Goal: Task Accomplishment & Management: Manage account settings

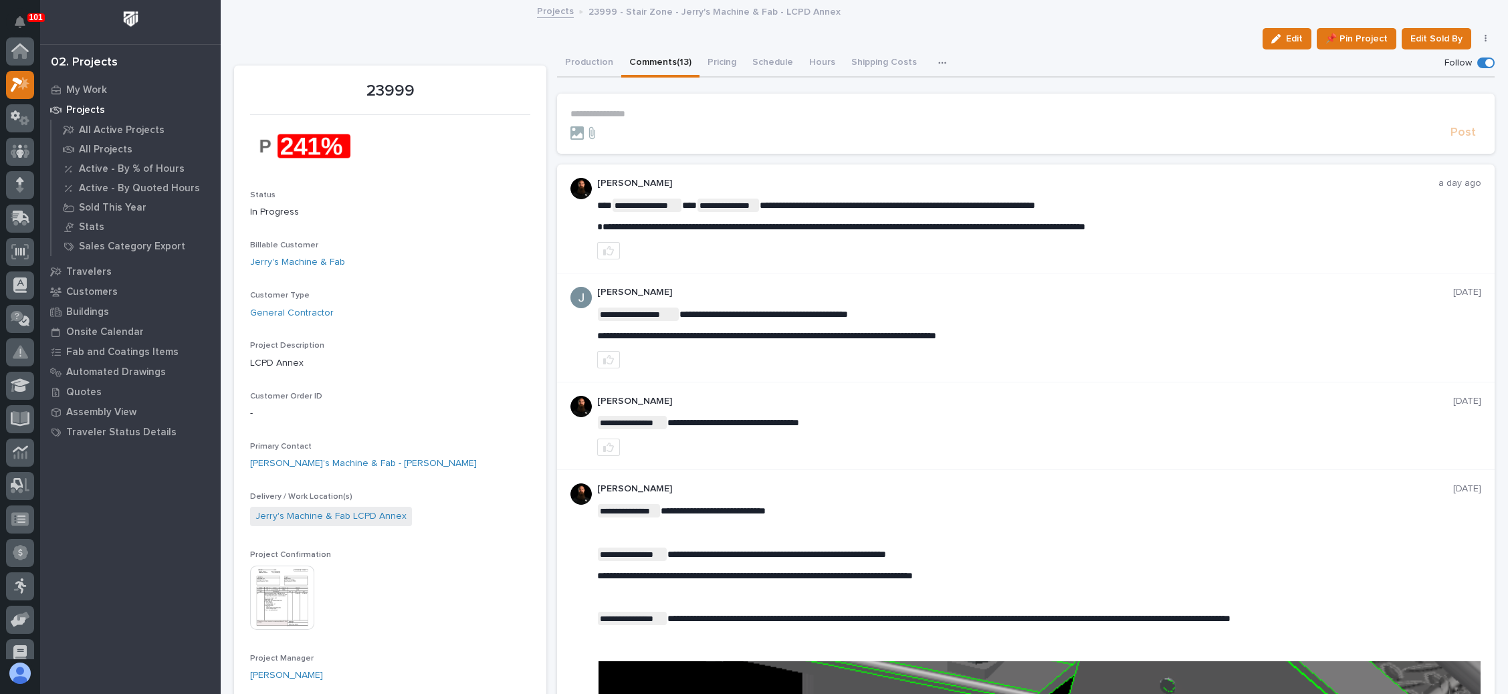
scroll to position [33, 0]
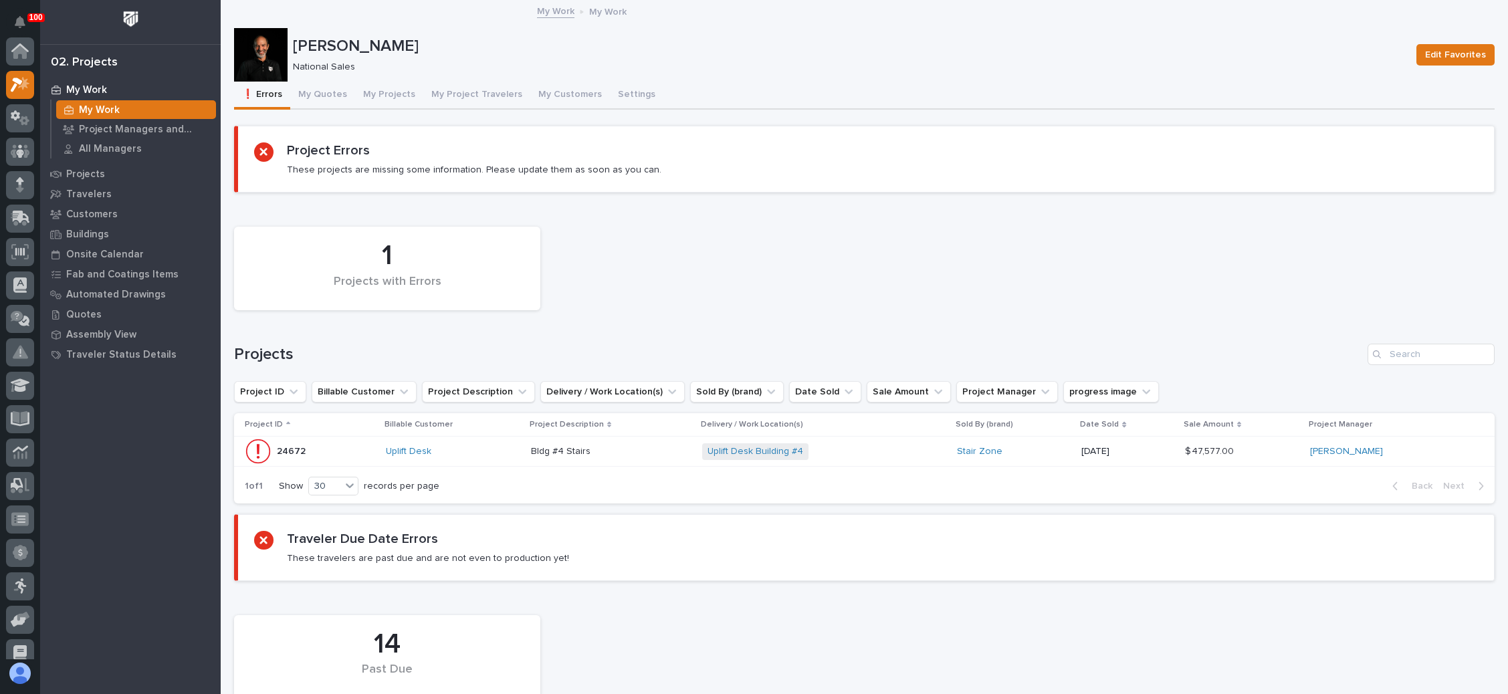
scroll to position [33, 0]
click at [322, 94] on button "My Quotes" at bounding box center [322, 96] width 65 height 28
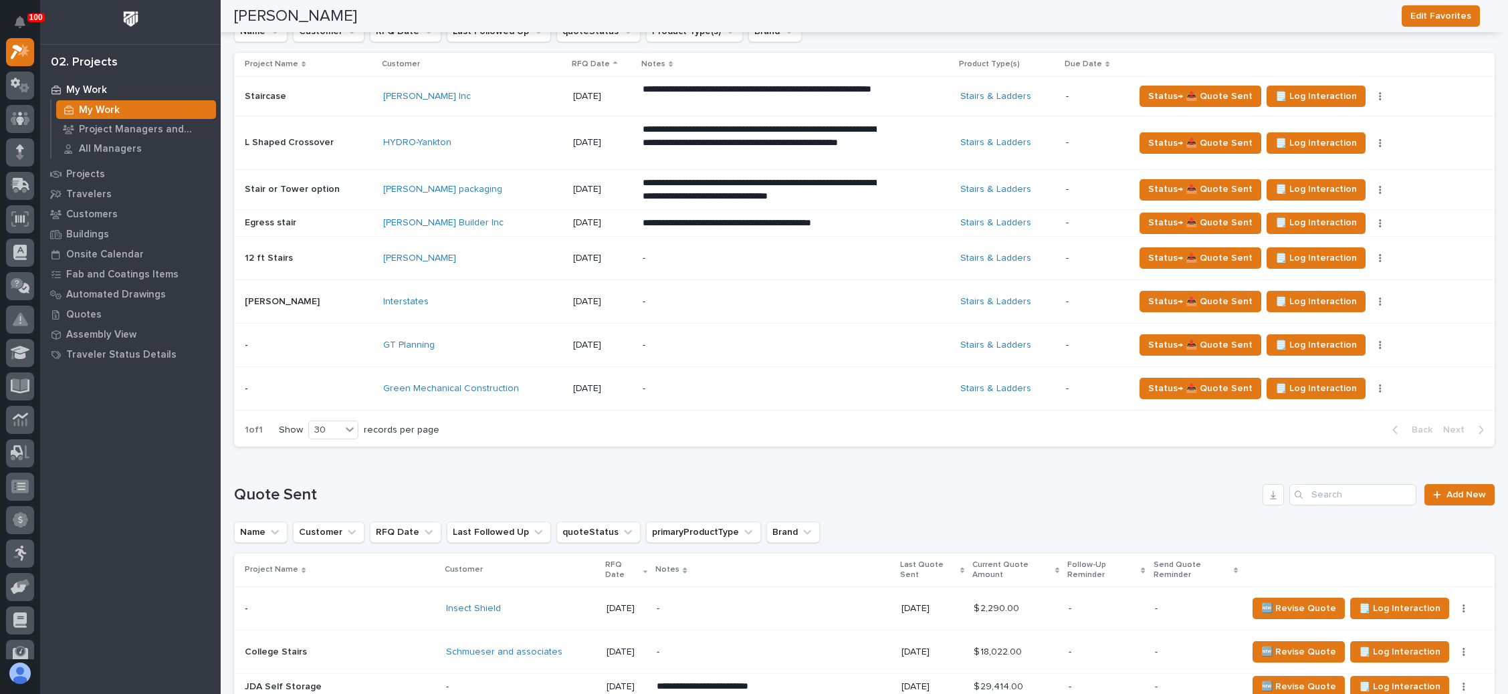
scroll to position [602, 0]
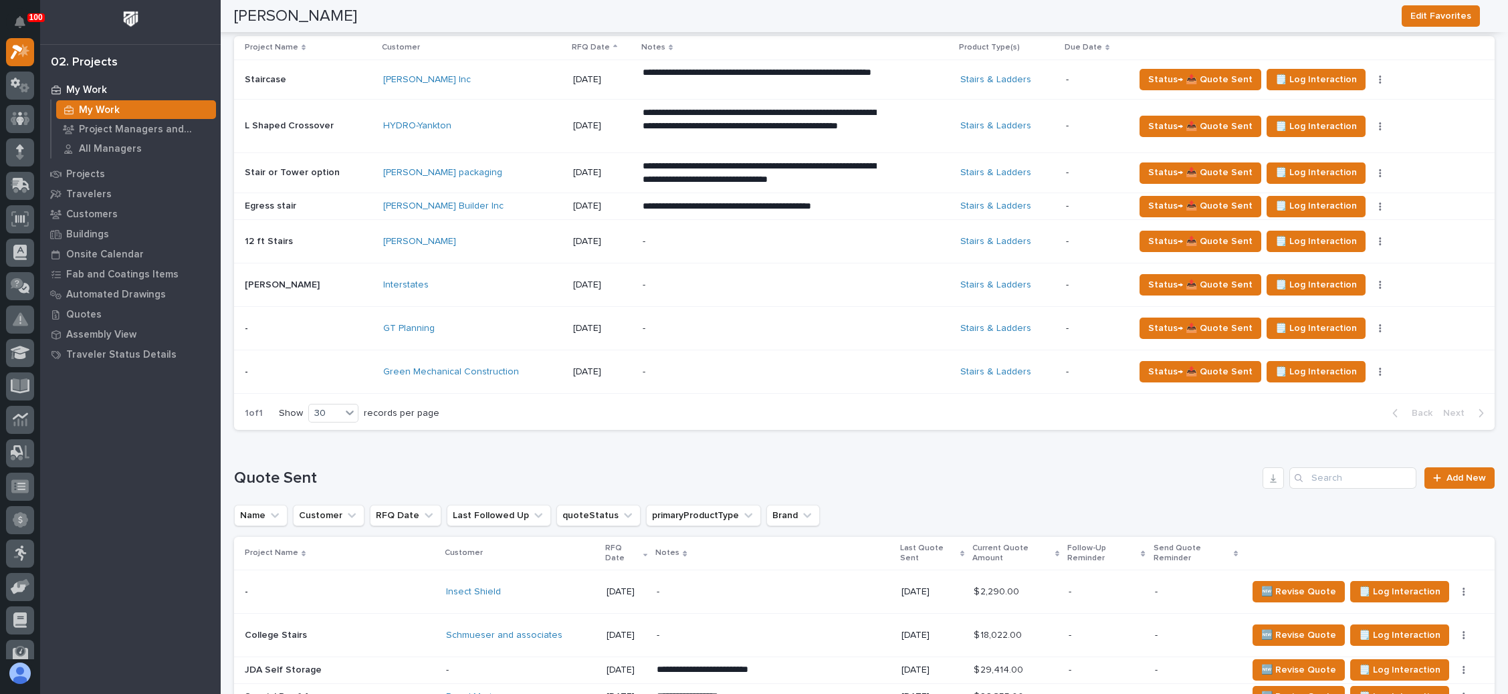
click at [743, 332] on div "-" at bounding box center [760, 329] width 234 height 30
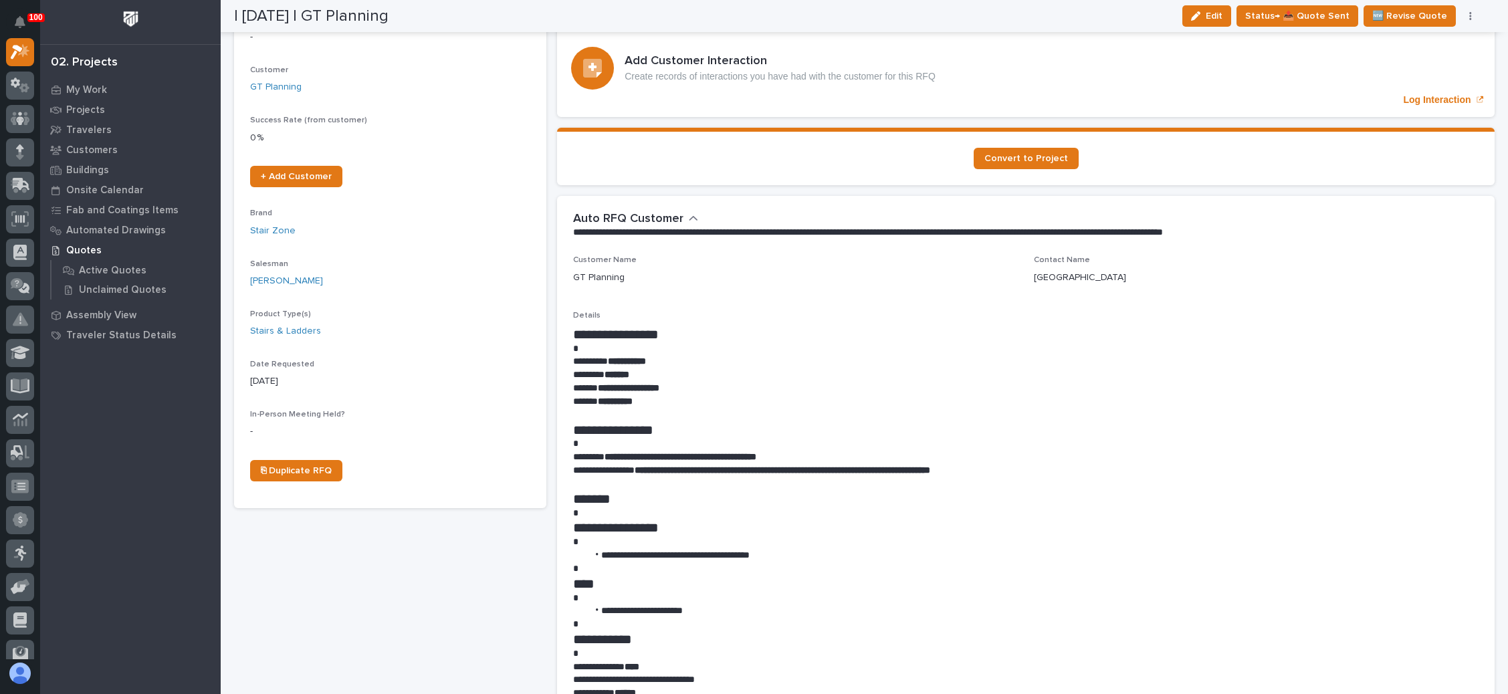
scroll to position [301, 0]
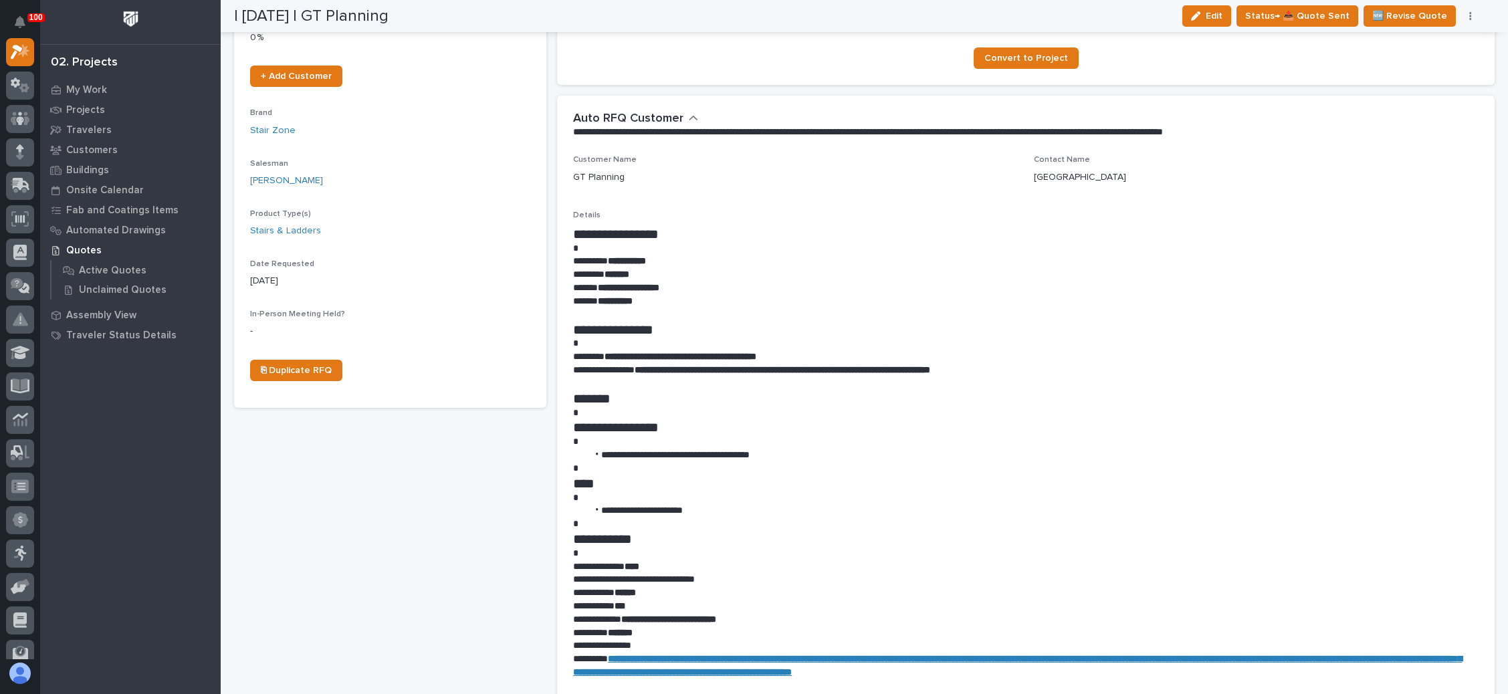
click at [883, 435] on p at bounding box center [1020, 441] width 894 height 13
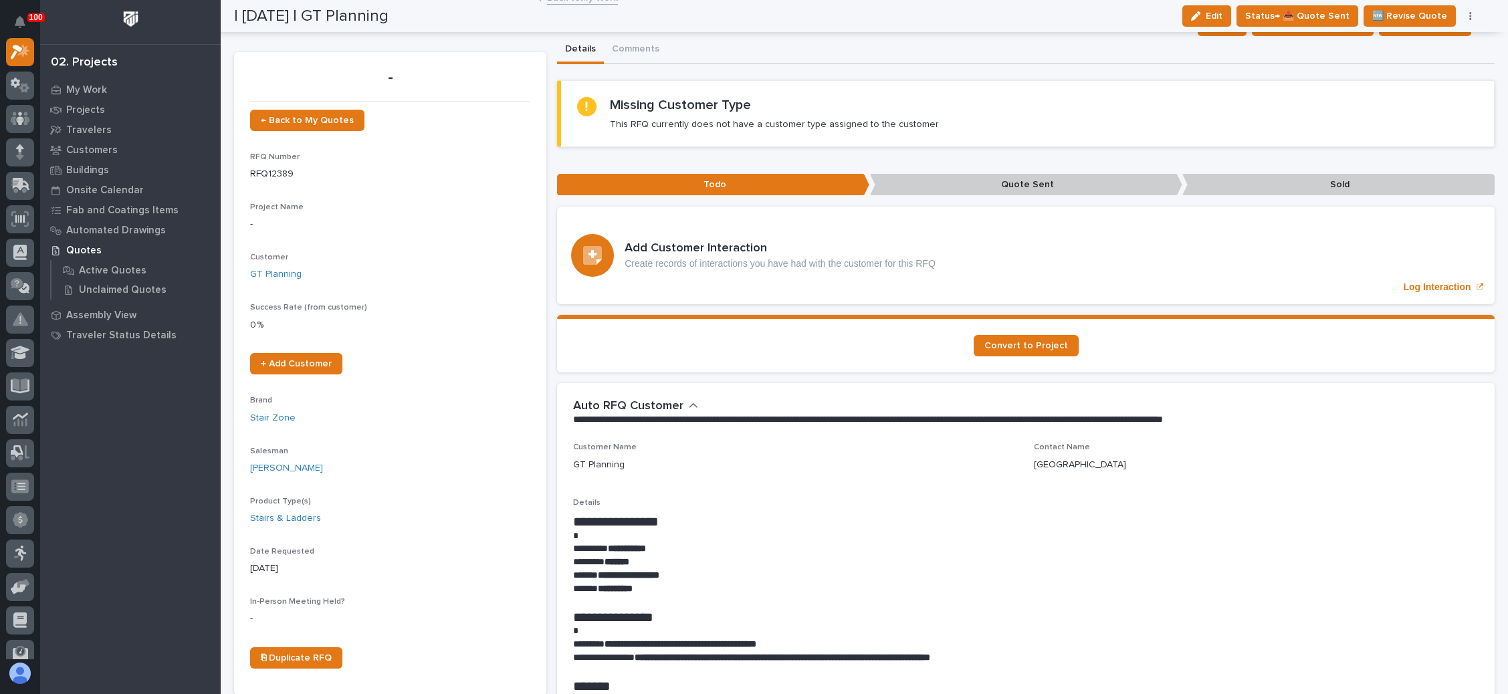
scroll to position [0, 0]
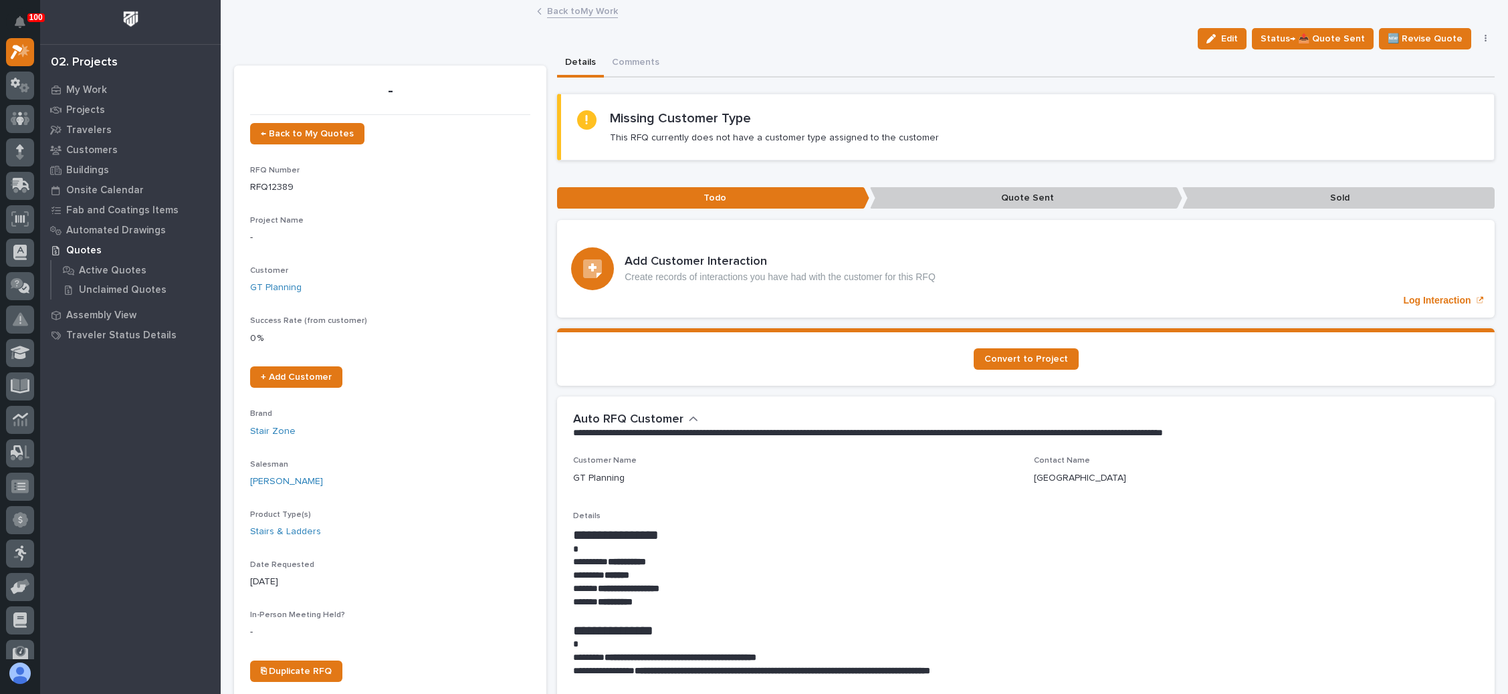
click at [379, 30] on div "Edit Status→ 📤 Quote Sent 🆕 Revise Quote 📝 Edit Description 📞 Edit Contact Info…" at bounding box center [864, 38] width 1261 height 21
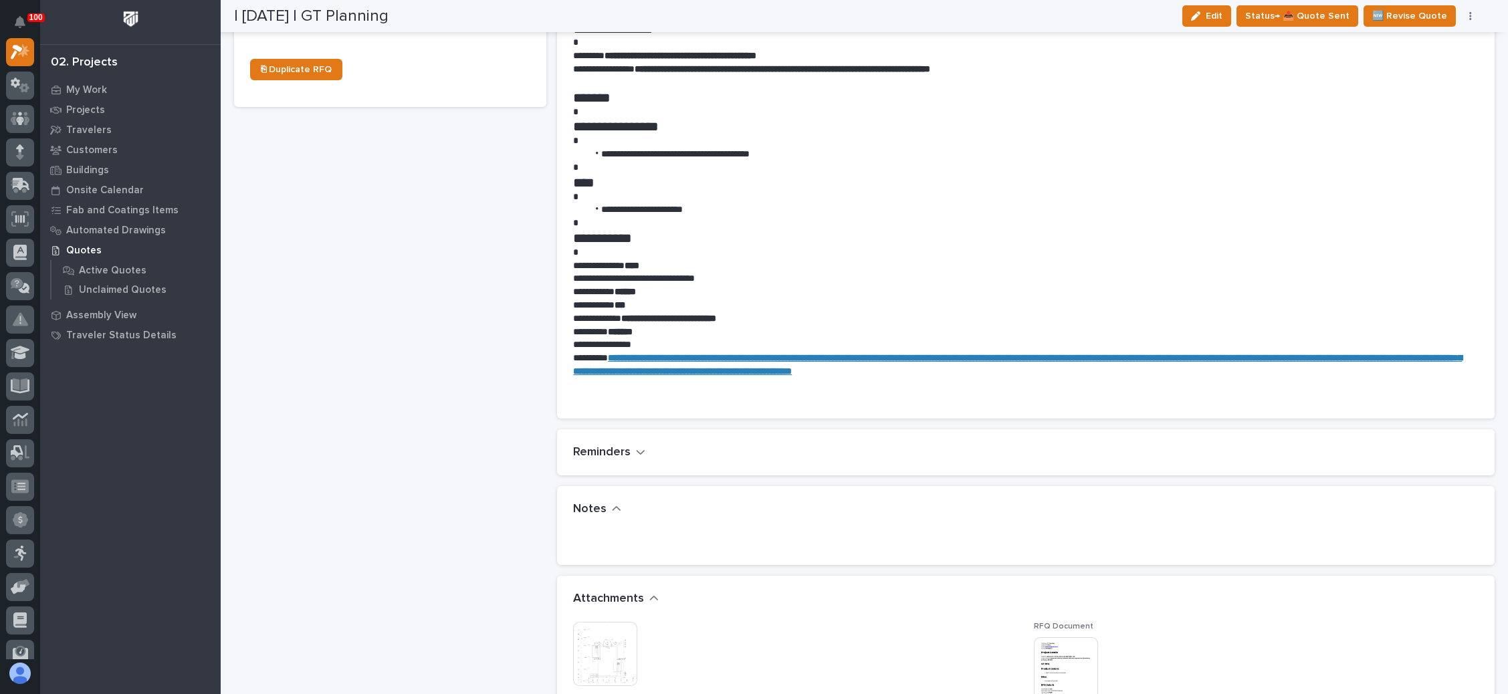
scroll to position [802, 0]
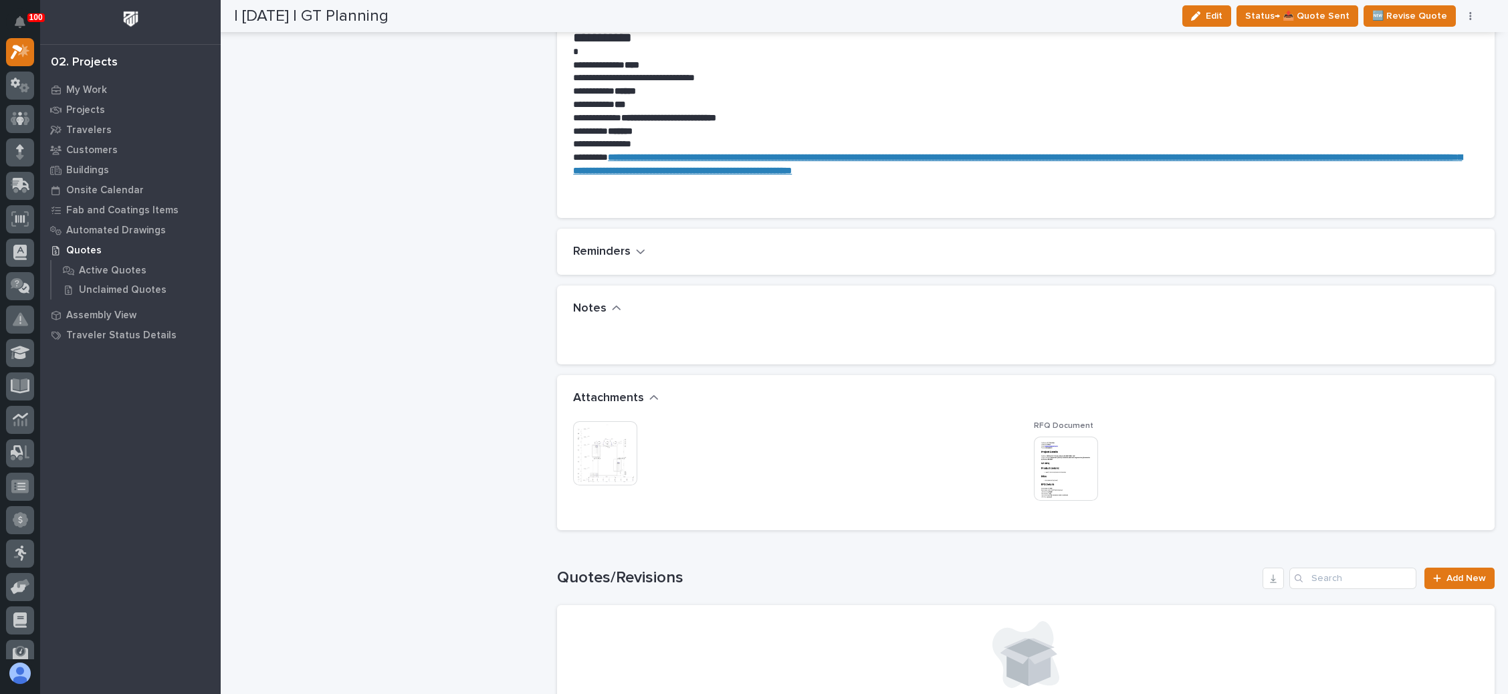
click at [626, 455] on img at bounding box center [605, 453] width 64 height 64
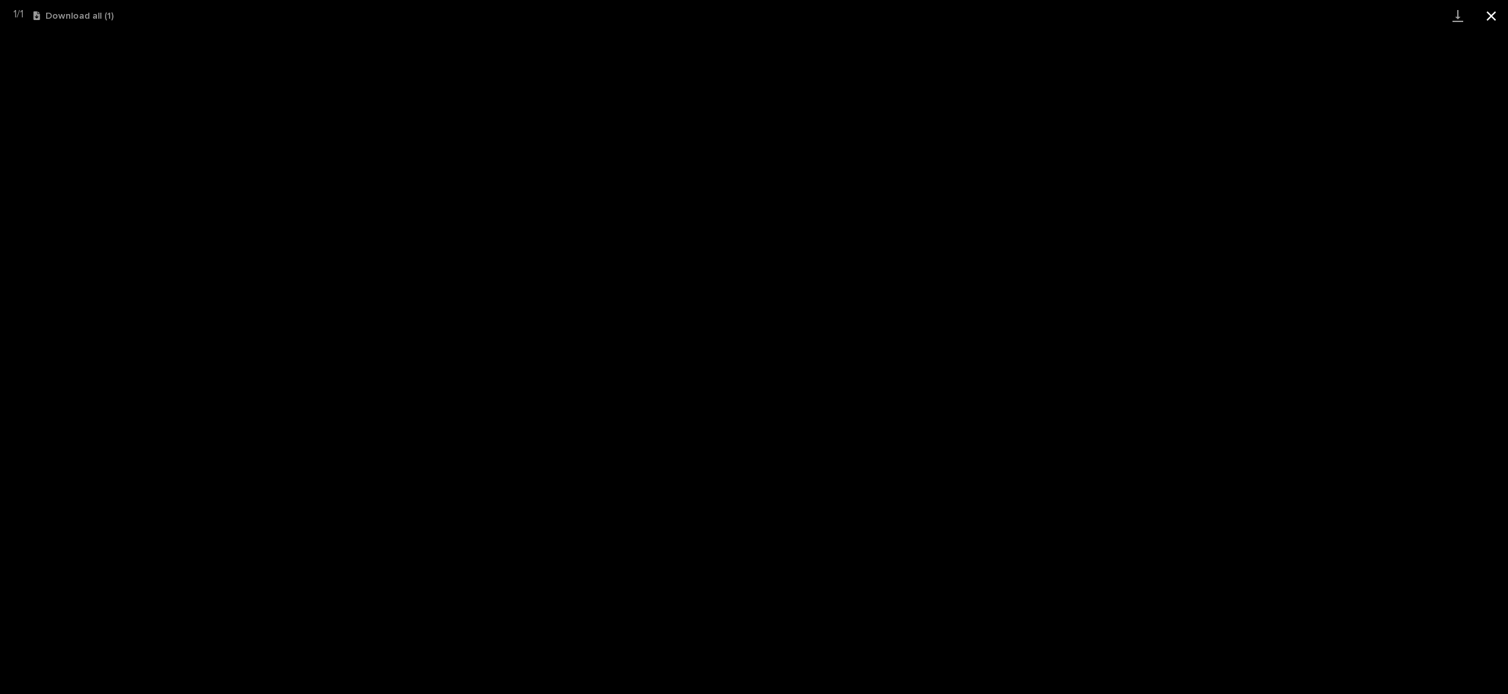
click at [1483, 15] on button "Close gallery" at bounding box center [1491, 15] width 33 height 31
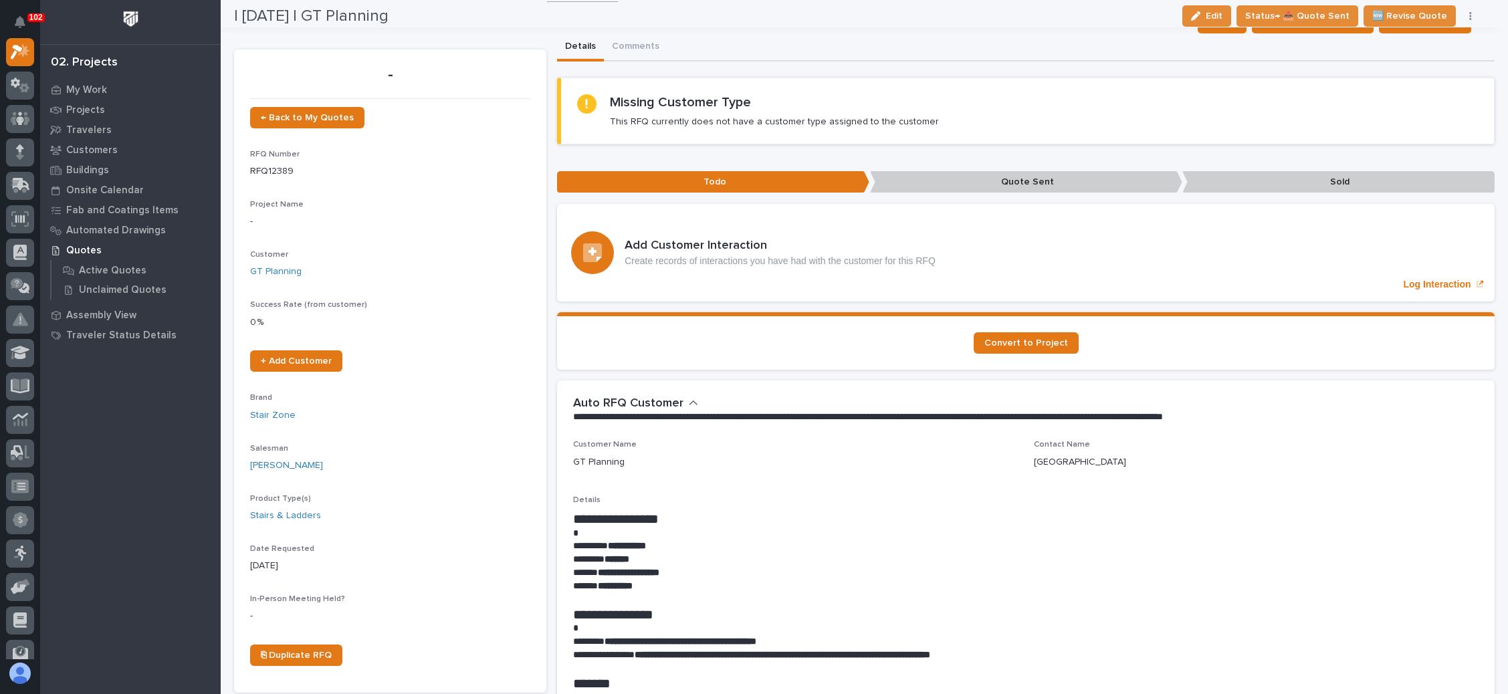
scroll to position [0, 0]
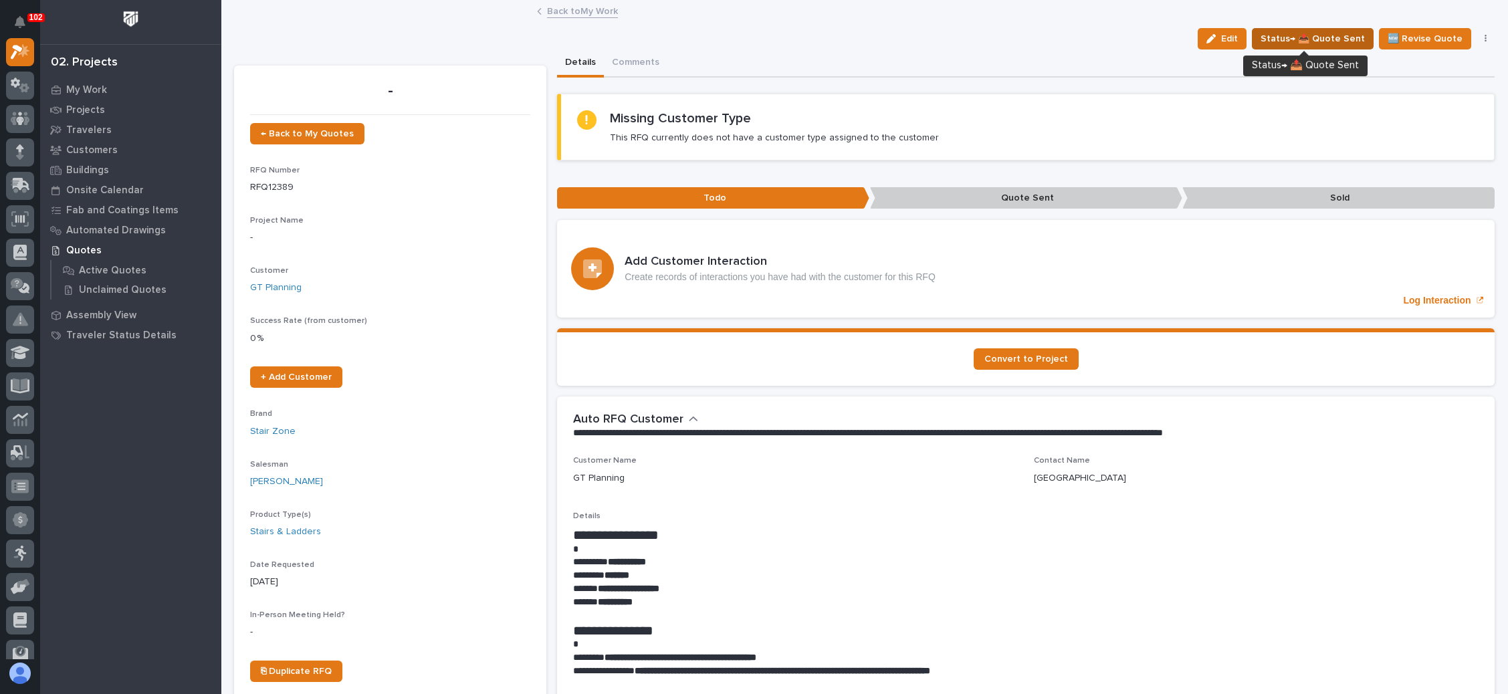
click at [1299, 41] on span "Status→ 📤 Quote Sent" at bounding box center [1313, 39] width 104 height 16
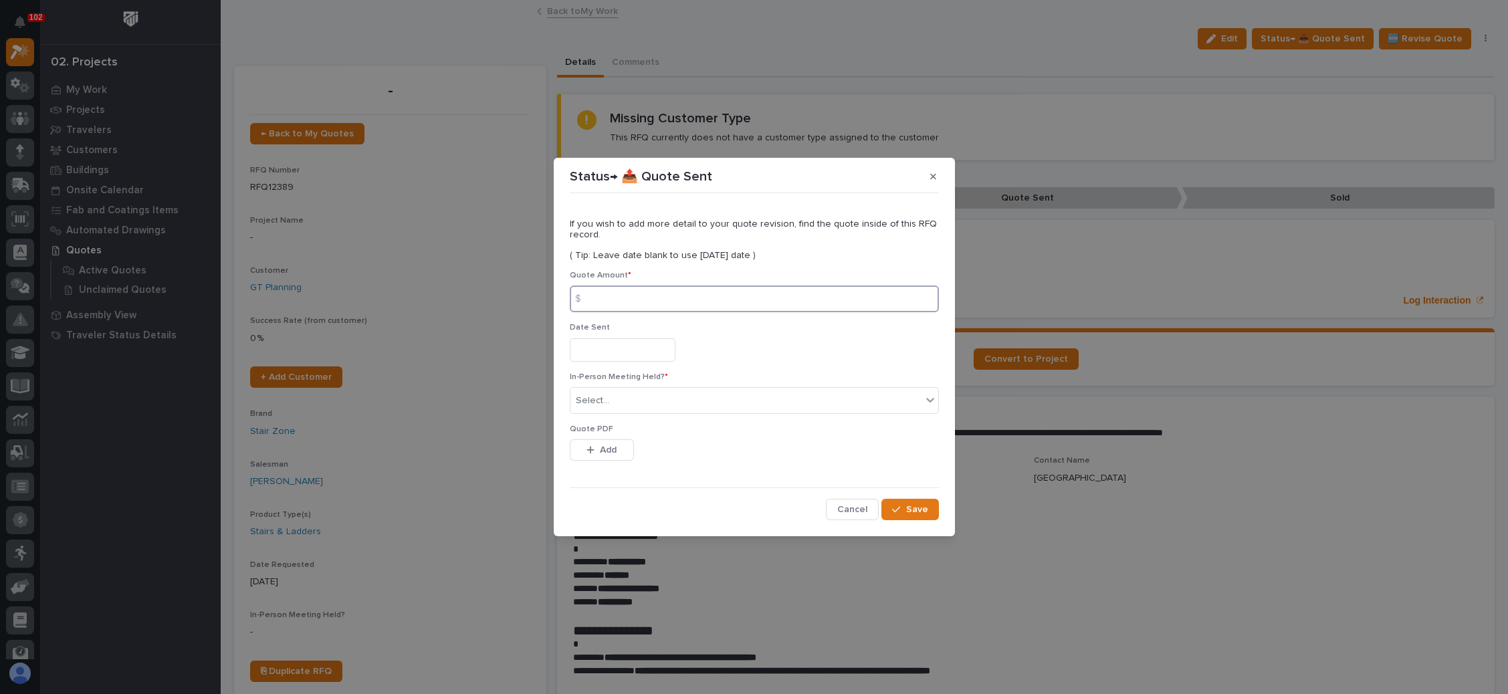
click at [651, 299] on input at bounding box center [754, 299] width 369 height 27
click at [720, 304] on input at bounding box center [754, 299] width 369 height 27
type input "14485"
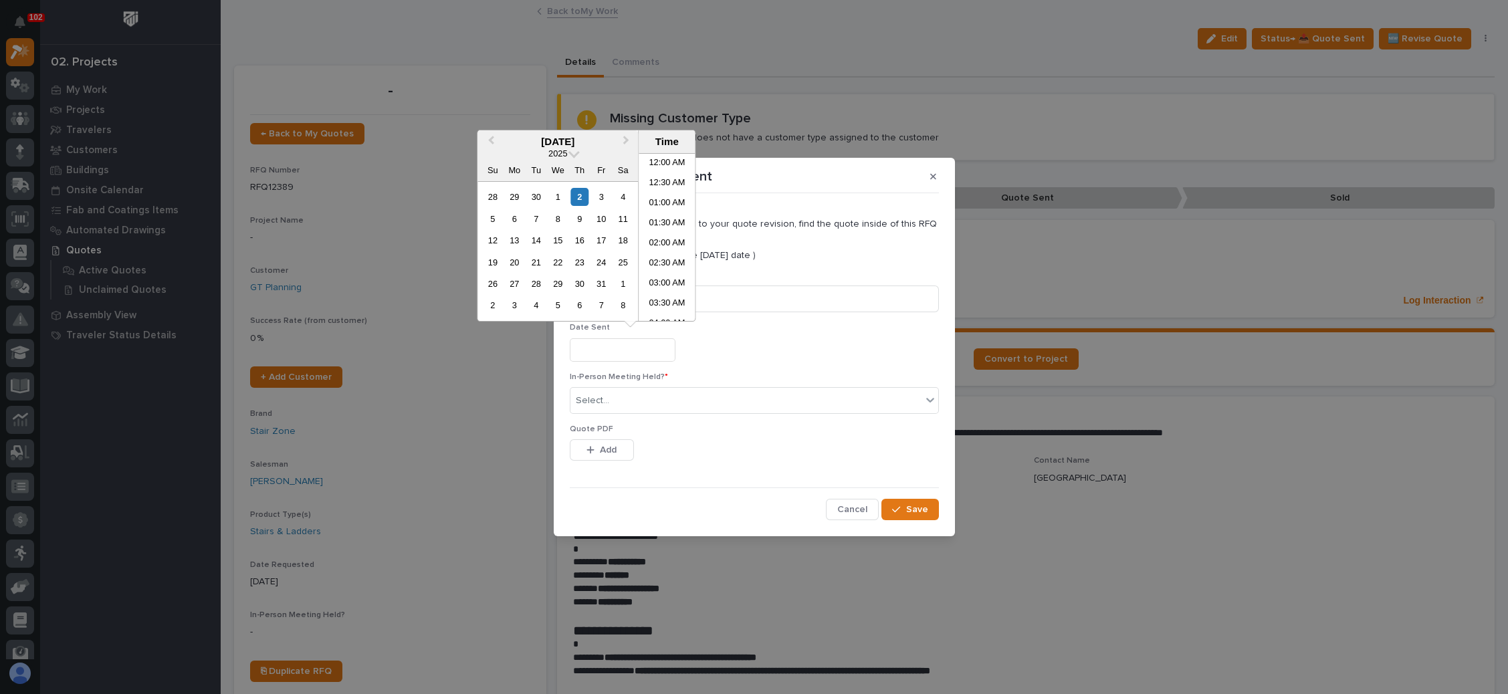
click at [636, 339] on input "text" at bounding box center [623, 349] width 106 height 23
click at [582, 200] on div "2" at bounding box center [579, 197] width 18 height 18
type input "**********"
click at [623, 404] on div "Select..." at bounding box center [745, 401] width 351 height 22
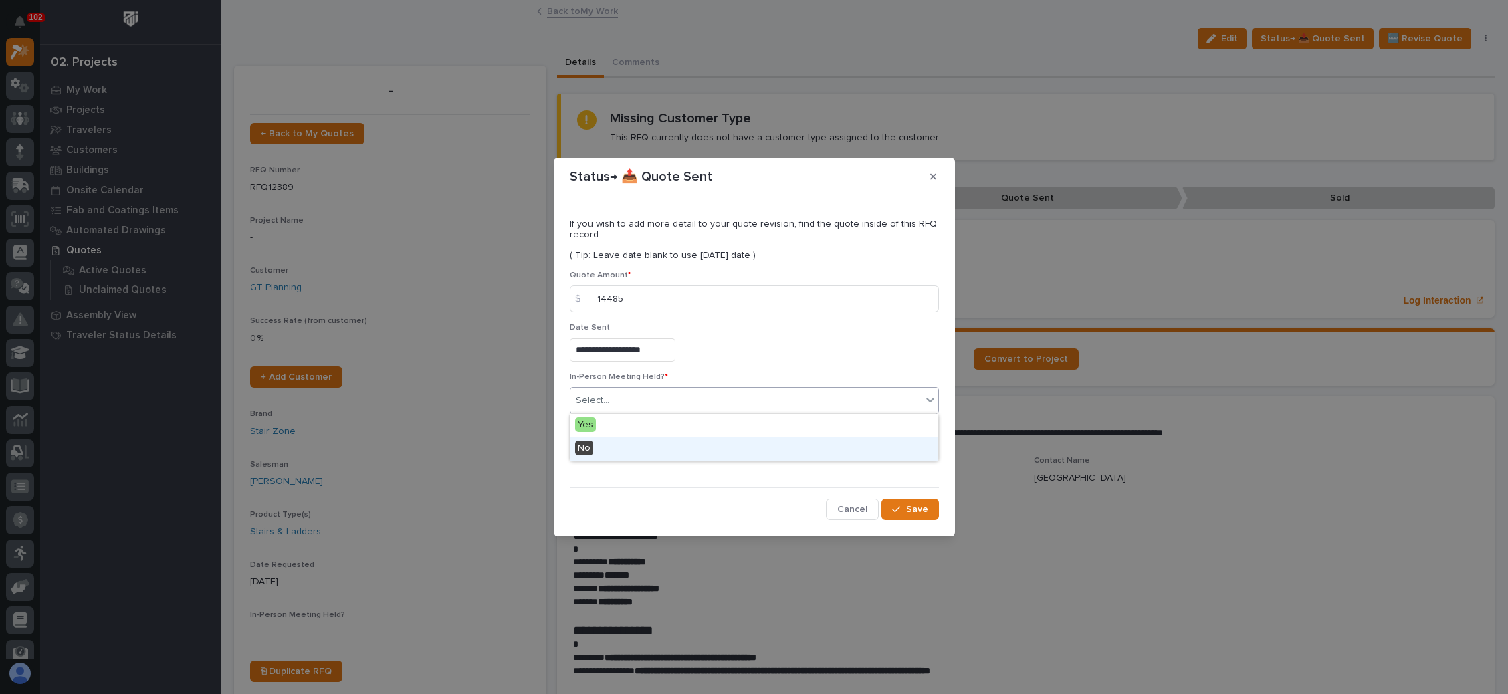
click at [626, 443] on div "No" at bounding box center [754, 448] width 368 height 23
click at [625, 447] on button "Add" at bounding box center [602, 449] width 64 height 21
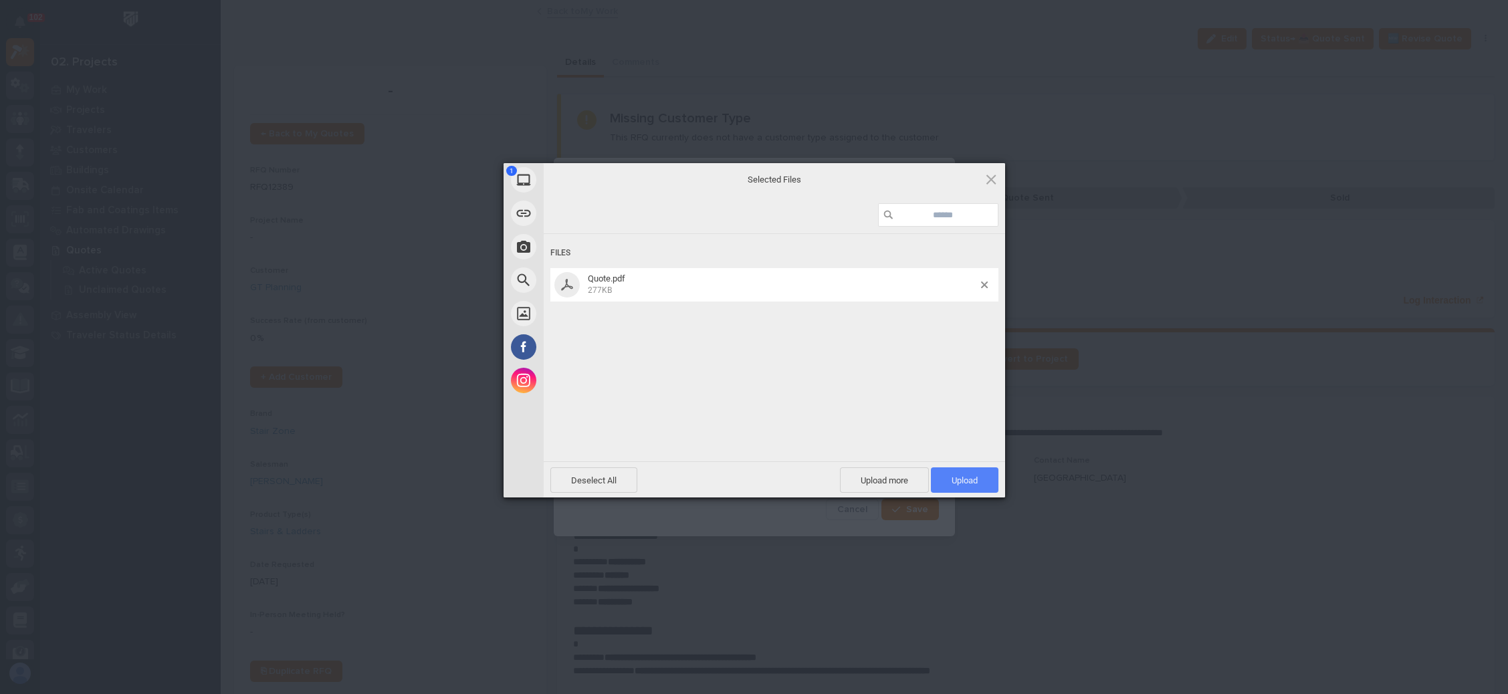
click at [954, 468] on span "Upload 1" at bounding box center [965, 479] width 68 height 25
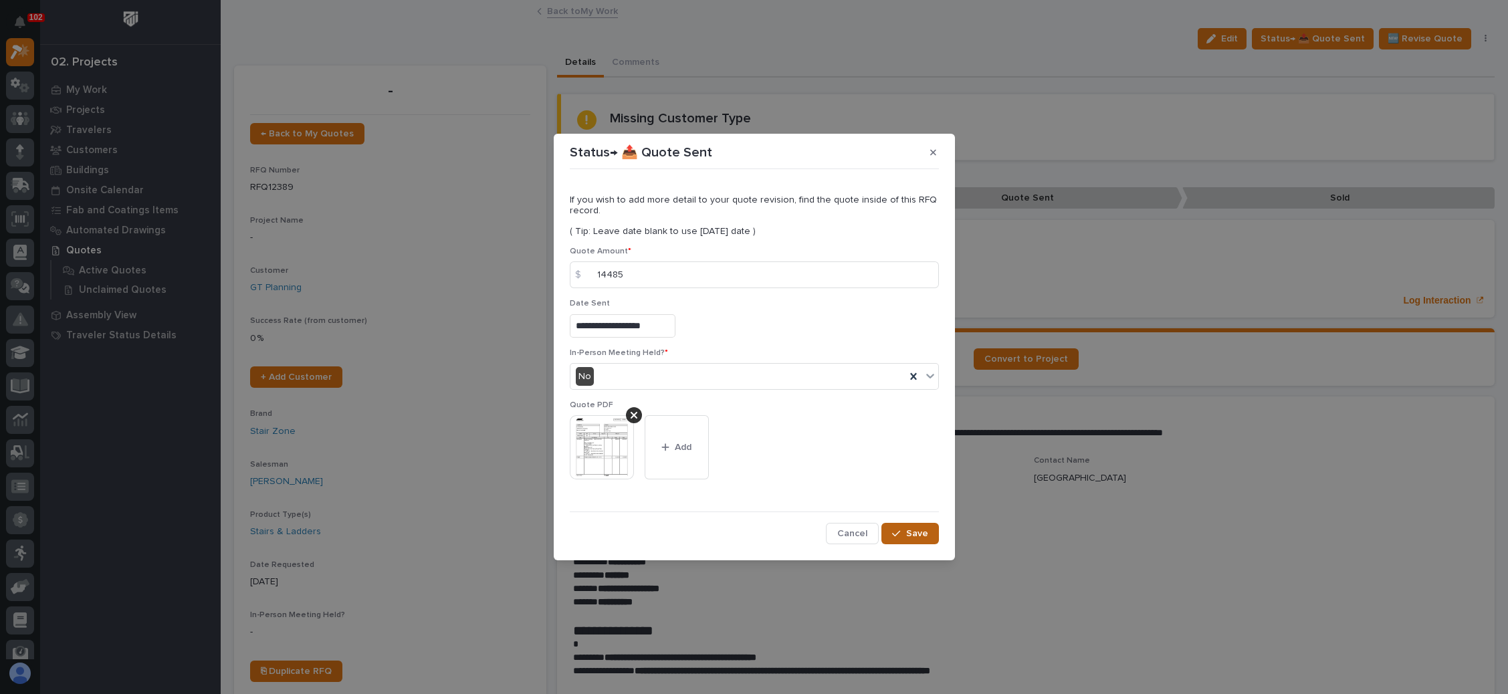
click at [905, 530] on div "button" at bounding box center [898, 533] width 13 height 9
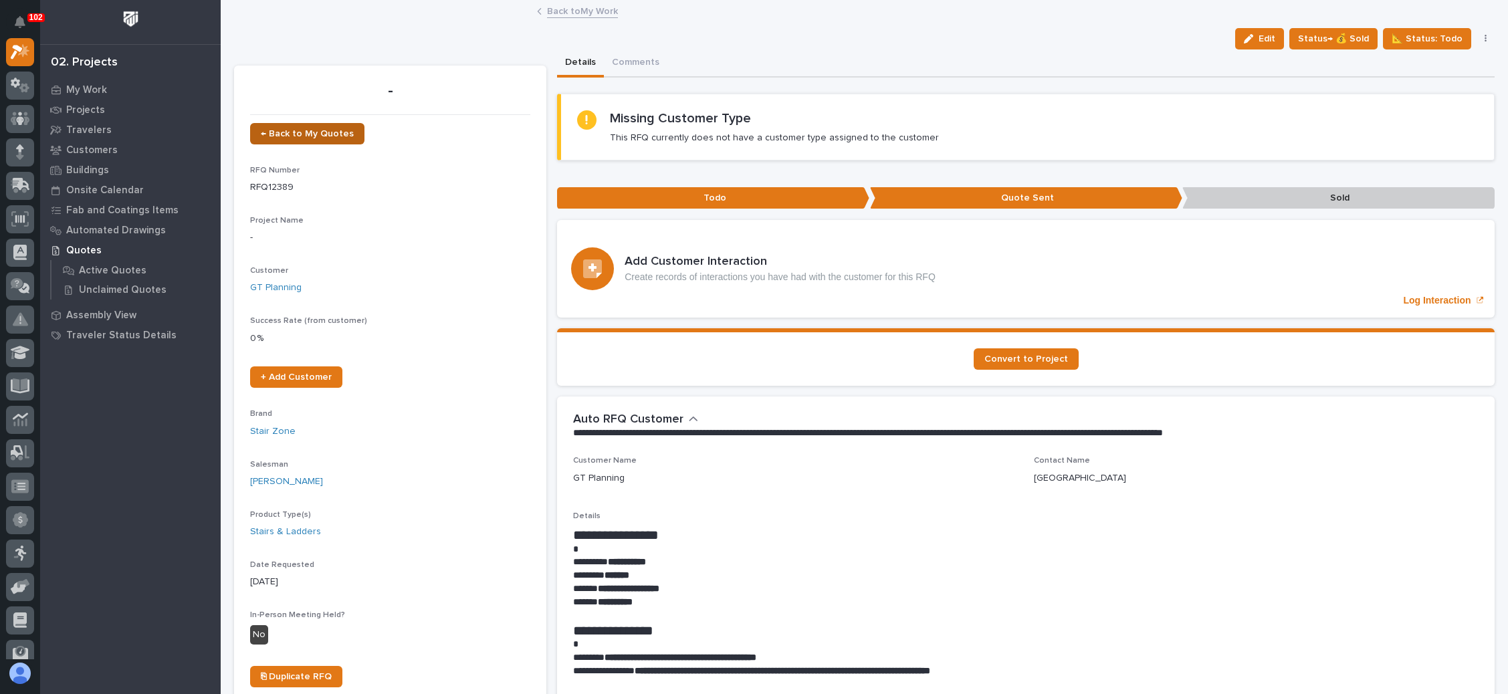
click at [307, 130] on span "← Back to My Quotes" at bounding box center [307, 133] width 93 height 9
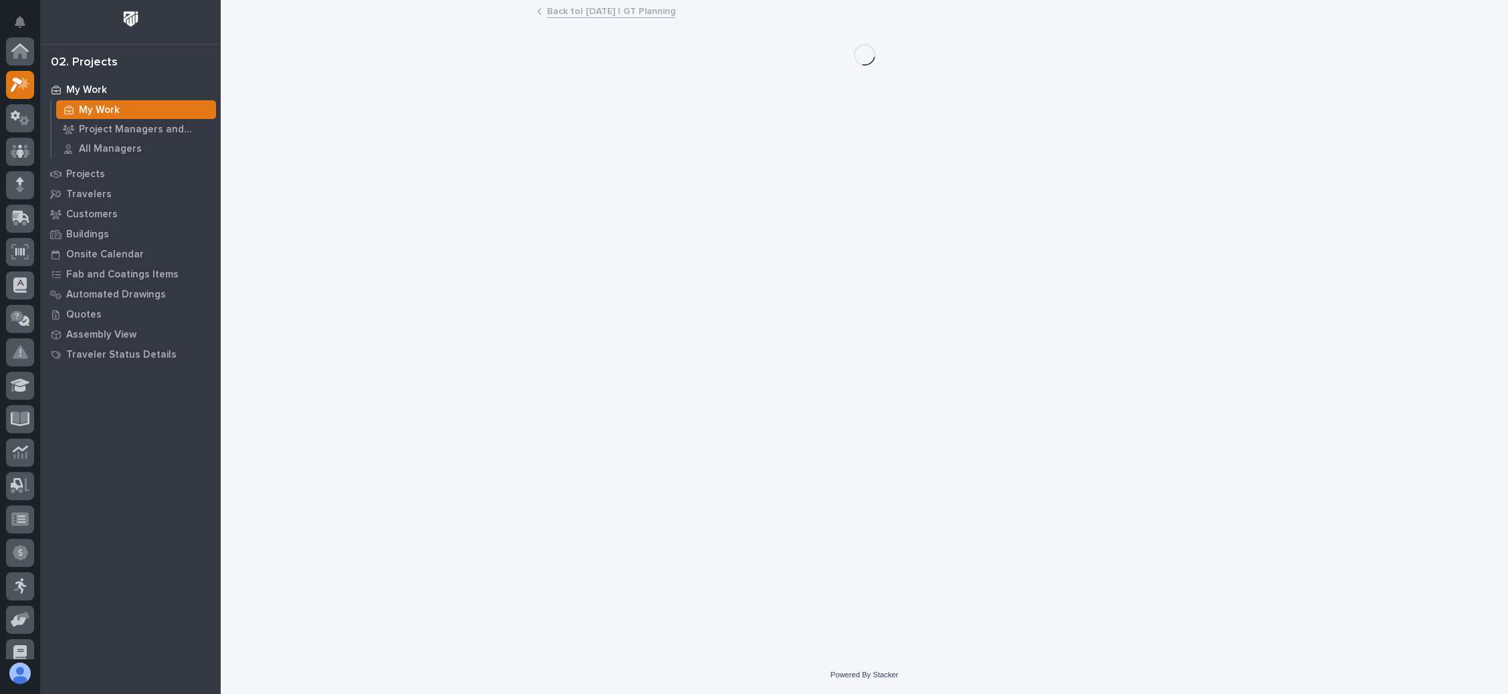
scroll to position [33, 0]
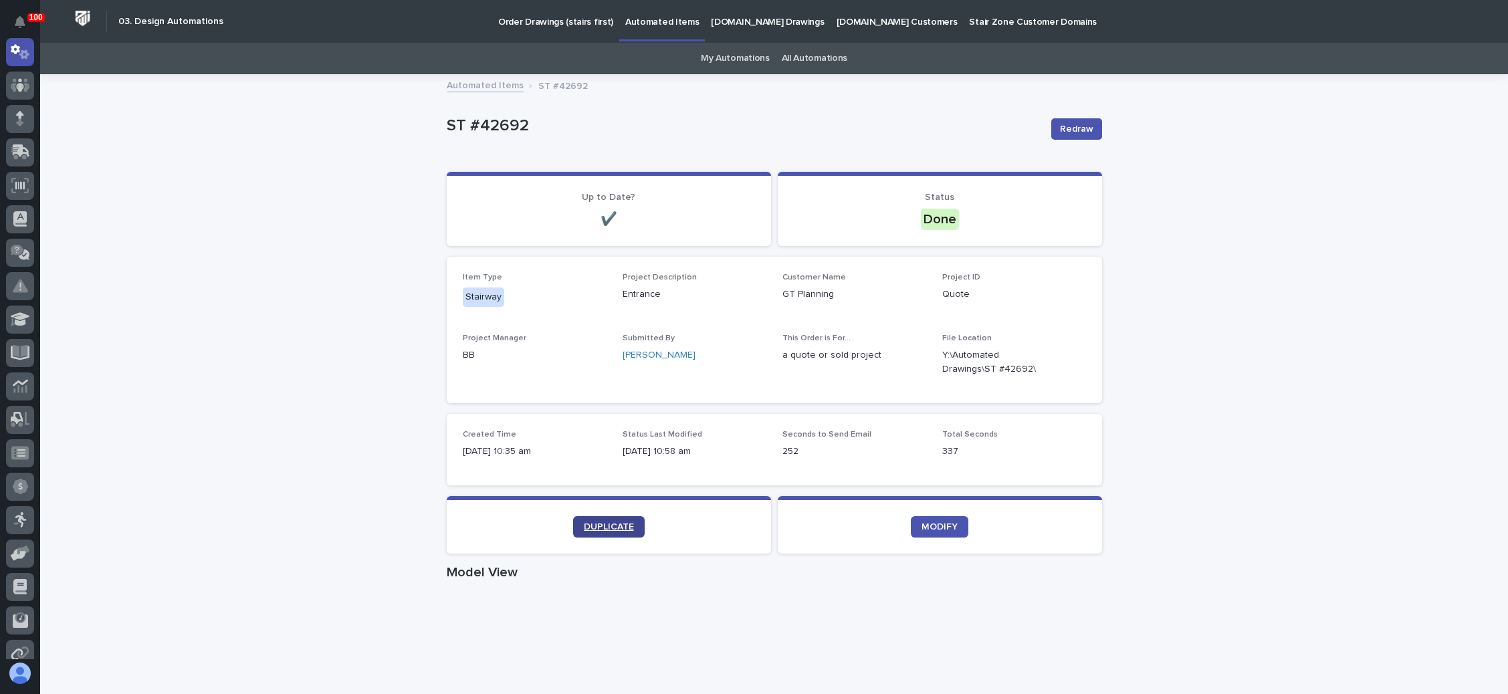
click at [613, 520] on link "DUPLICATE" at bounding box center [609, 526] width 72 height 21
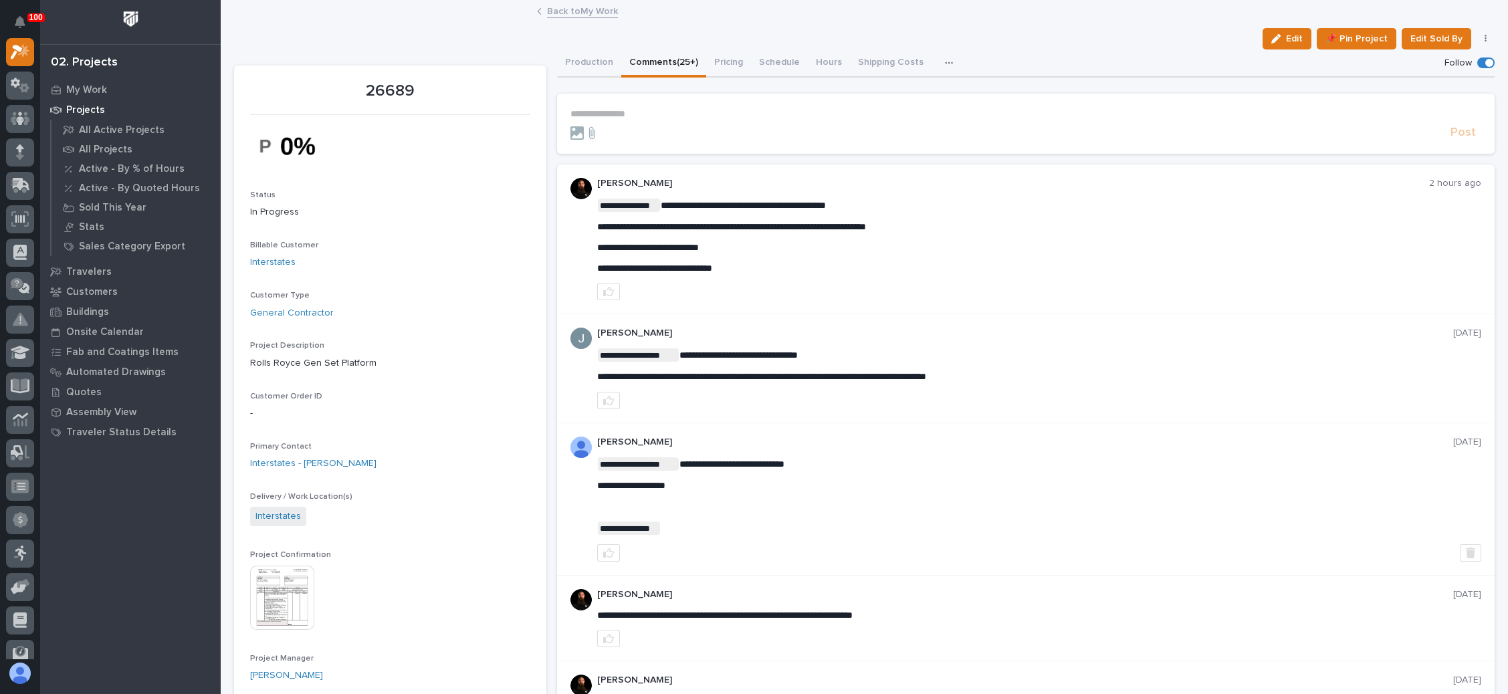
click at [573, 11] on link "Back to My Work" at bounding box center [582, 10] width 71 height 15
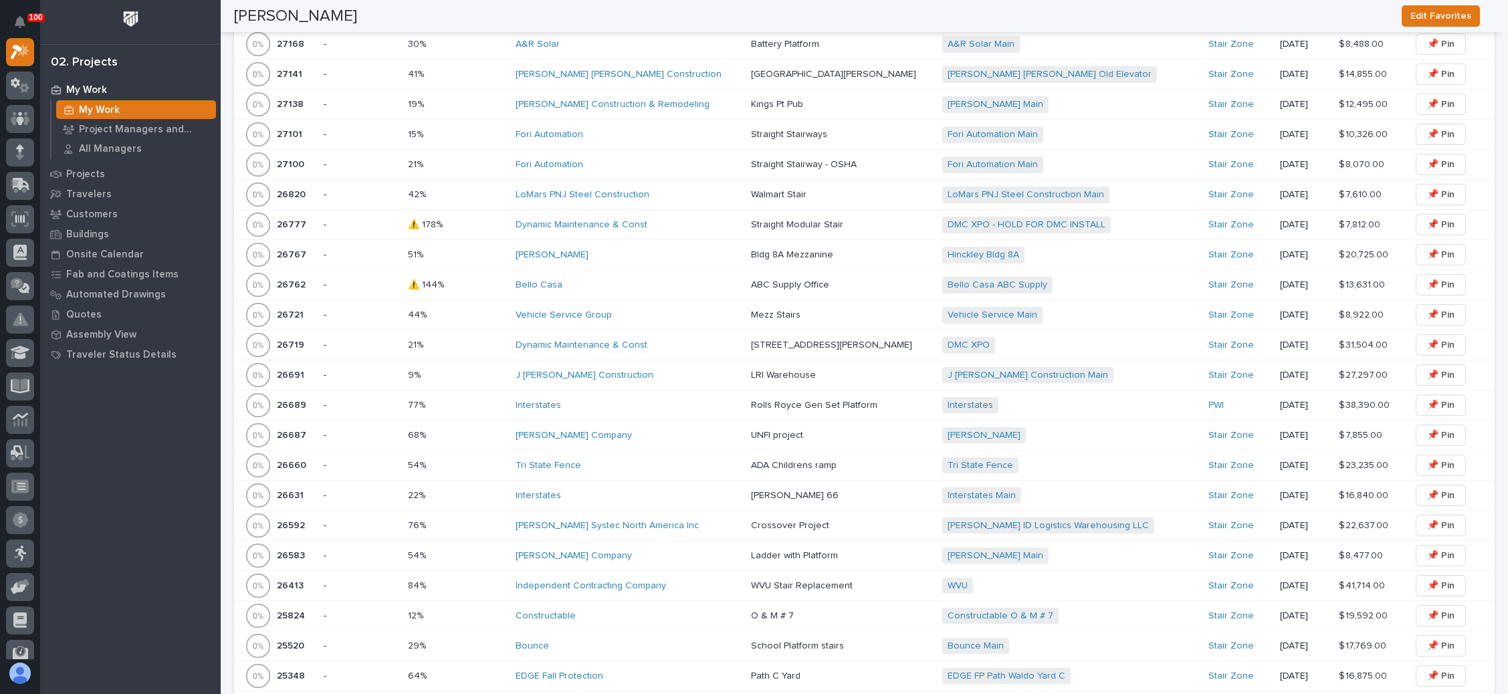
scroll to position [1304, 0]
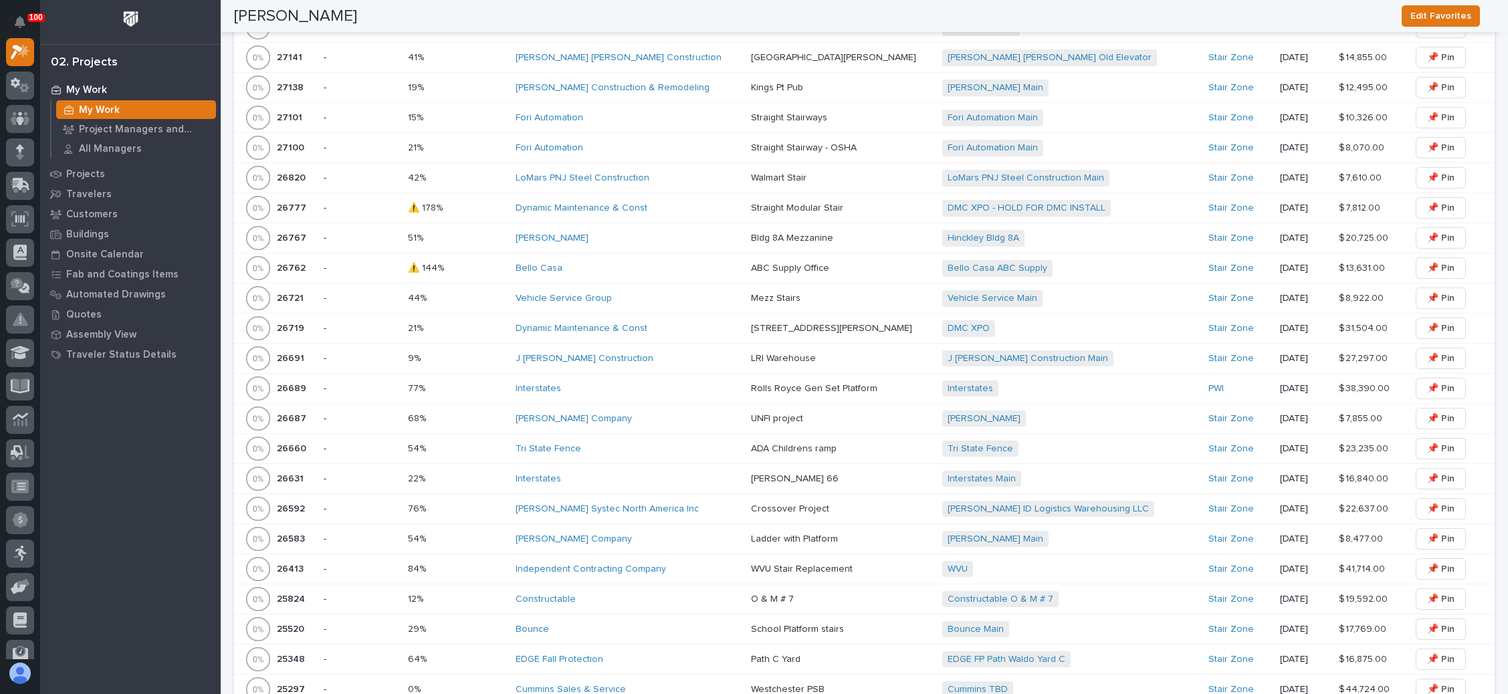
click at [689, 263] on div "Bello Casa" at bounding box center [628, 268] width 225 height 11
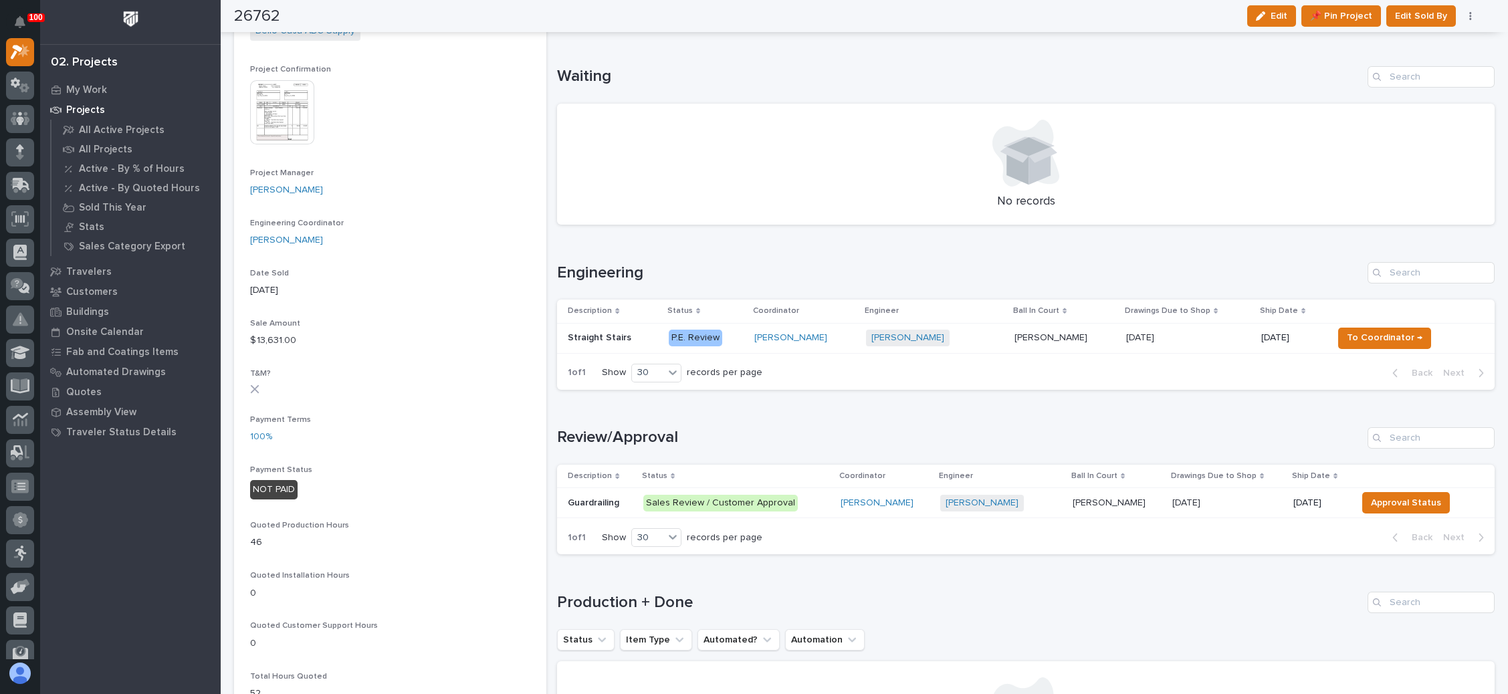
scroll to position [502, 0]
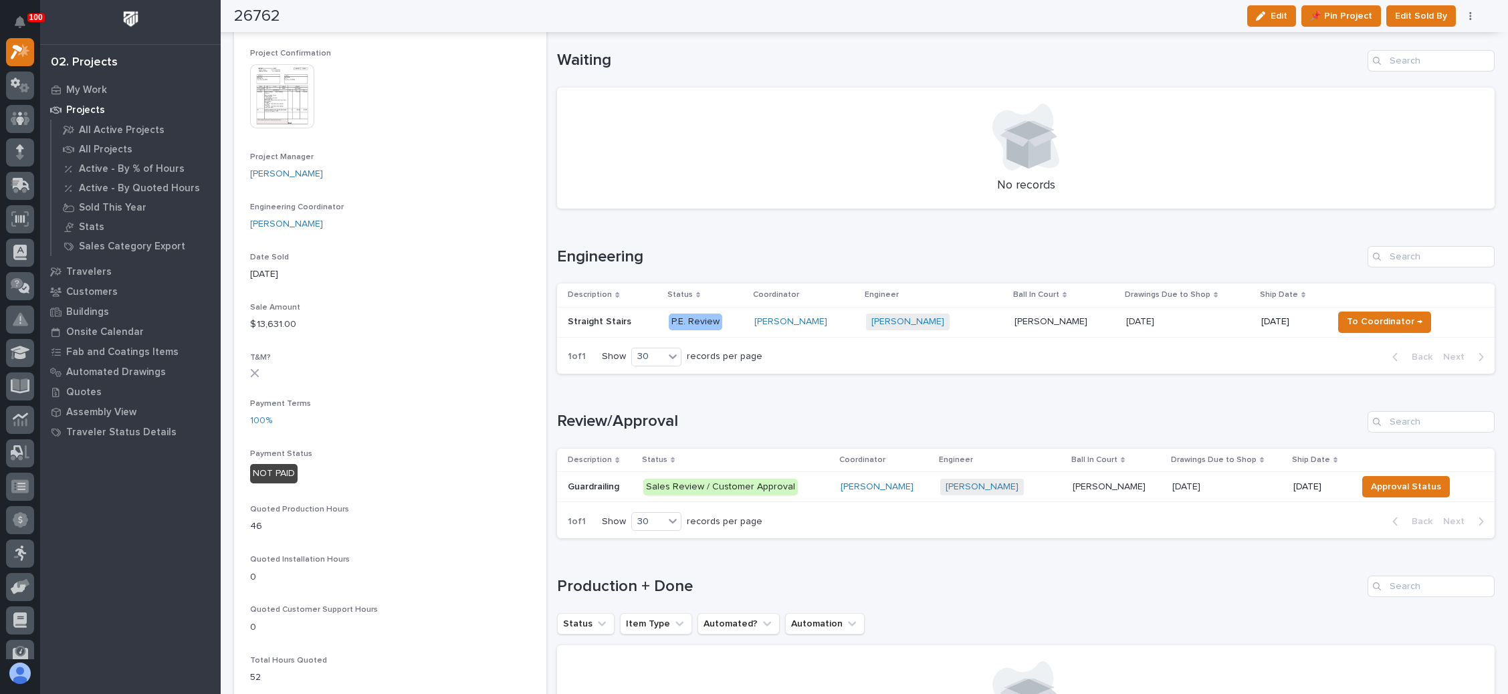
click at [962, 320] on div "Caleb Kaufman + 0" at bounding box center [935, 322] width 138 height 17
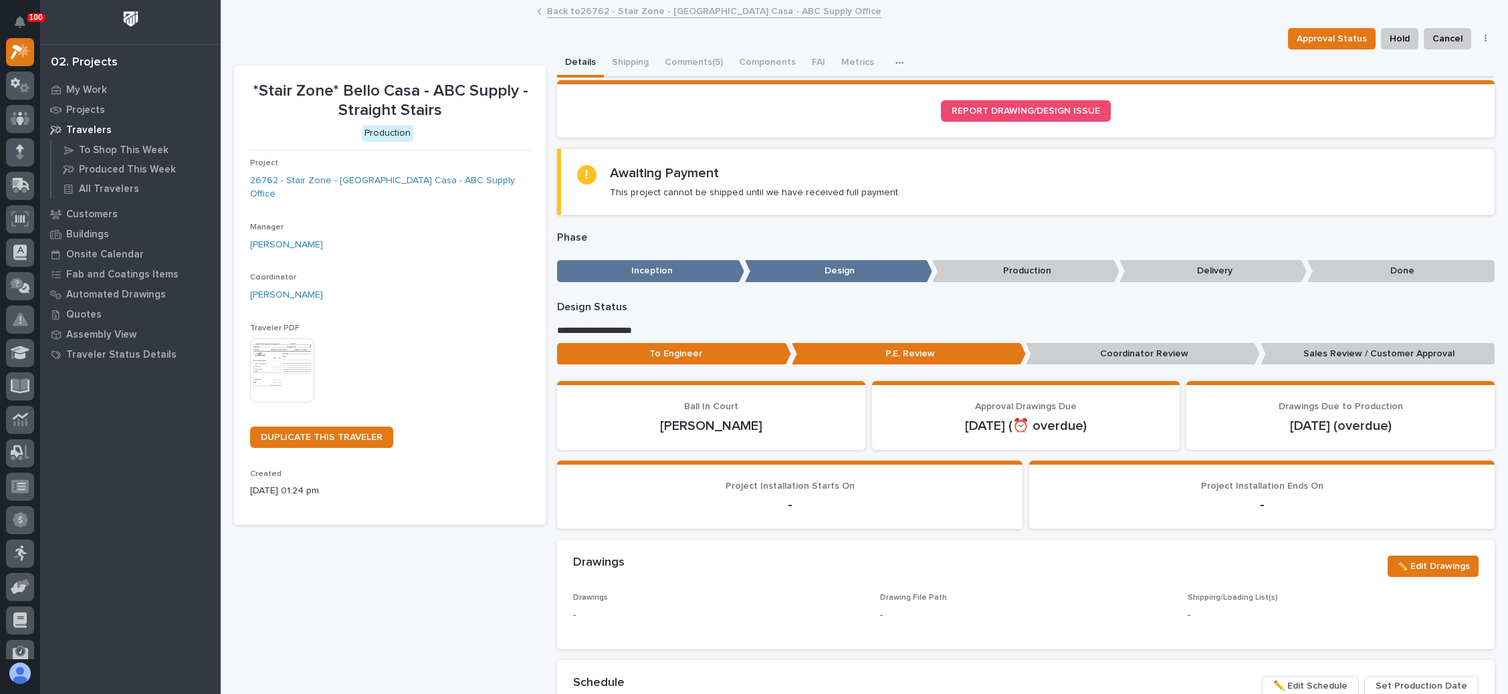
click at [474, 39] on div "Approval Status Hold Cancel Change Traveler Type Regenerate PDF Generate VIP" at bounding box center [864, 38] width 1261 height 21
click at [700, 56] on button "Comments (5)" at bounding box center [694, 63] width 74 height 28
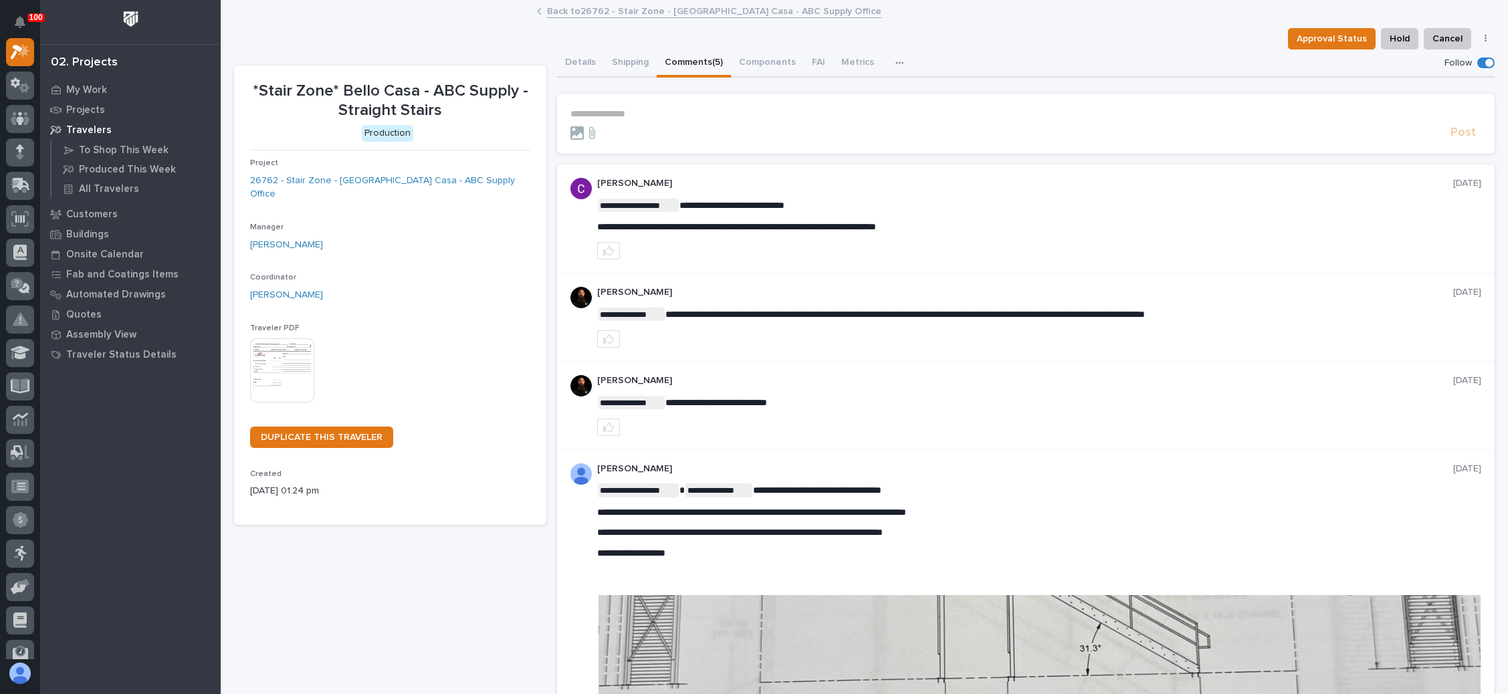
click at [609, 112] on p "**********" at bounding box center [1025, 113] width 911 height 11
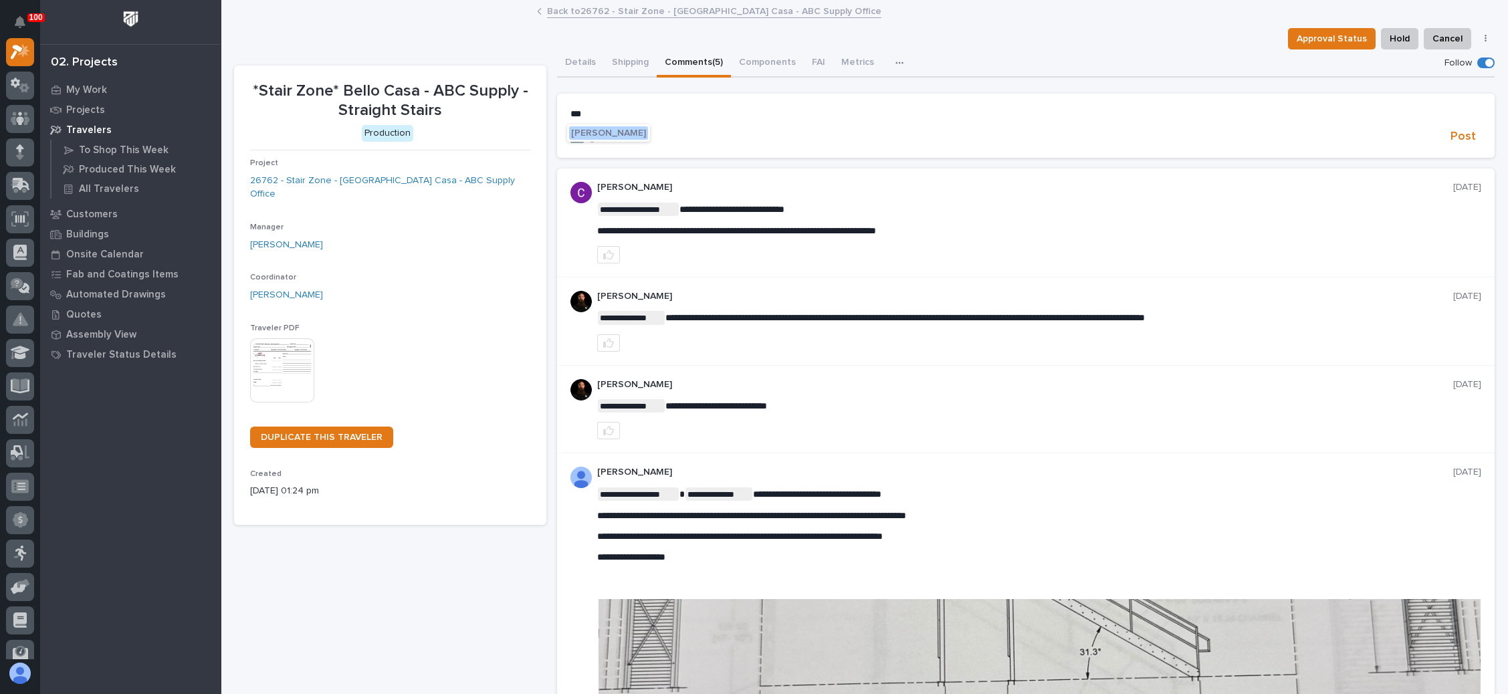
click at [603, 130] on span "Wynne Hochstetler" at bounding box center [608, 132] width 75 height 9
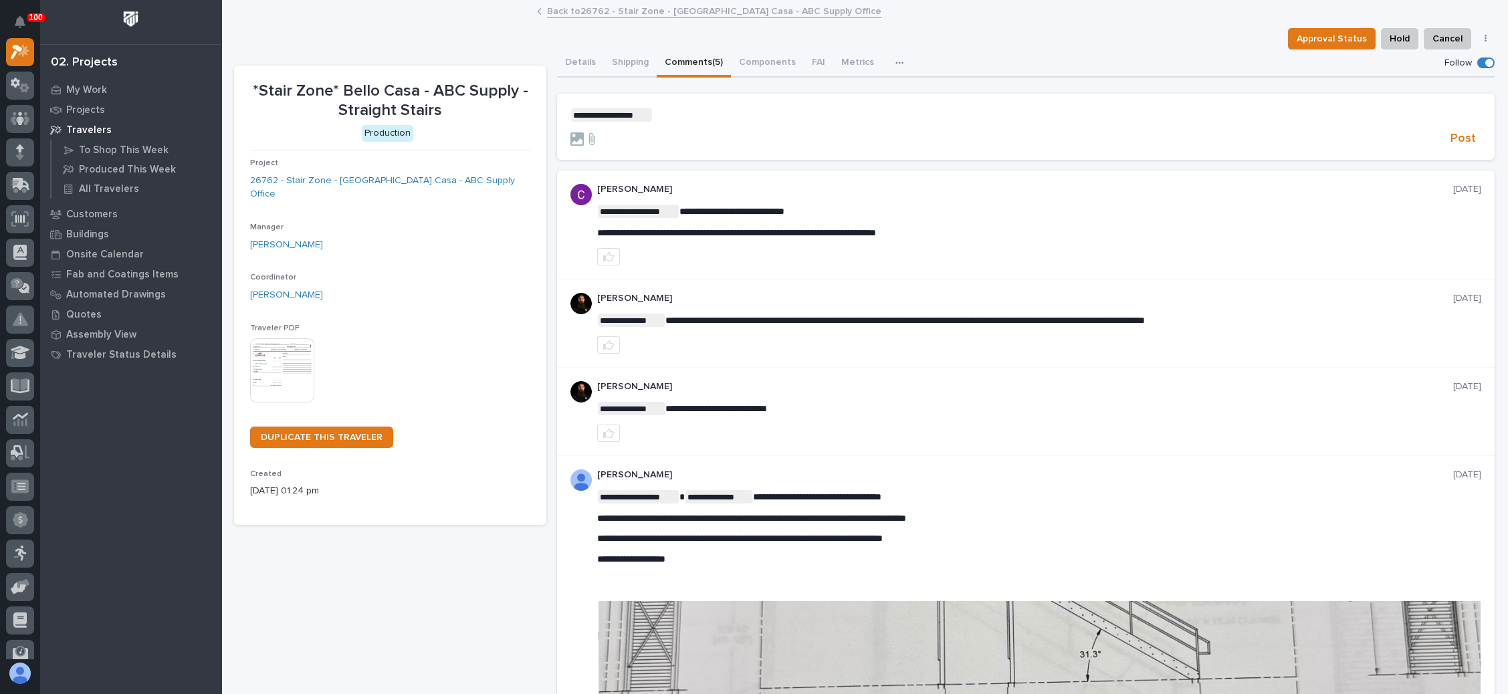
click at [707, 116] on p "**********" at bounding box center [1025, 114] width 911 height 13
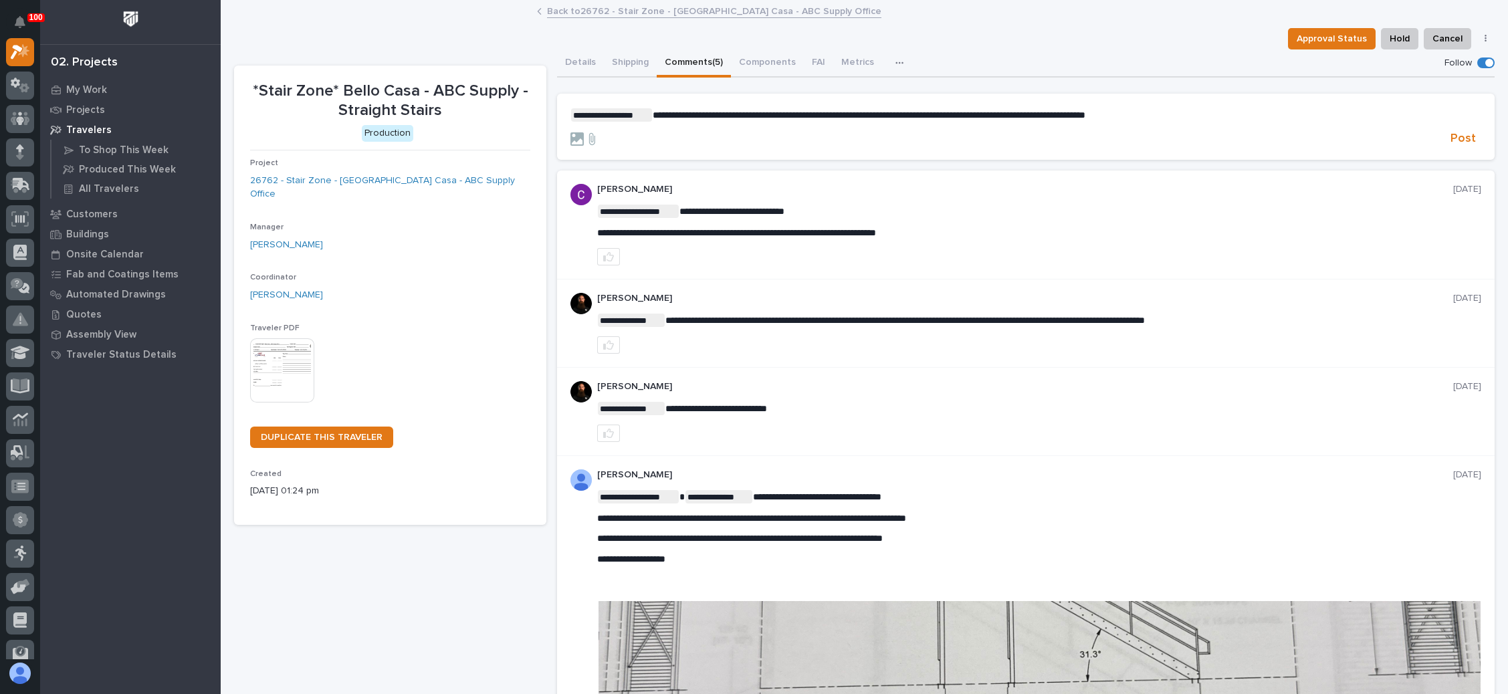
click at [707, 116] on span "**********" at bounding box center [869, 114] width 433 height 9
click at [1451, 132] on span "Post" at bounding box center [1463, 138] width 25 height 15
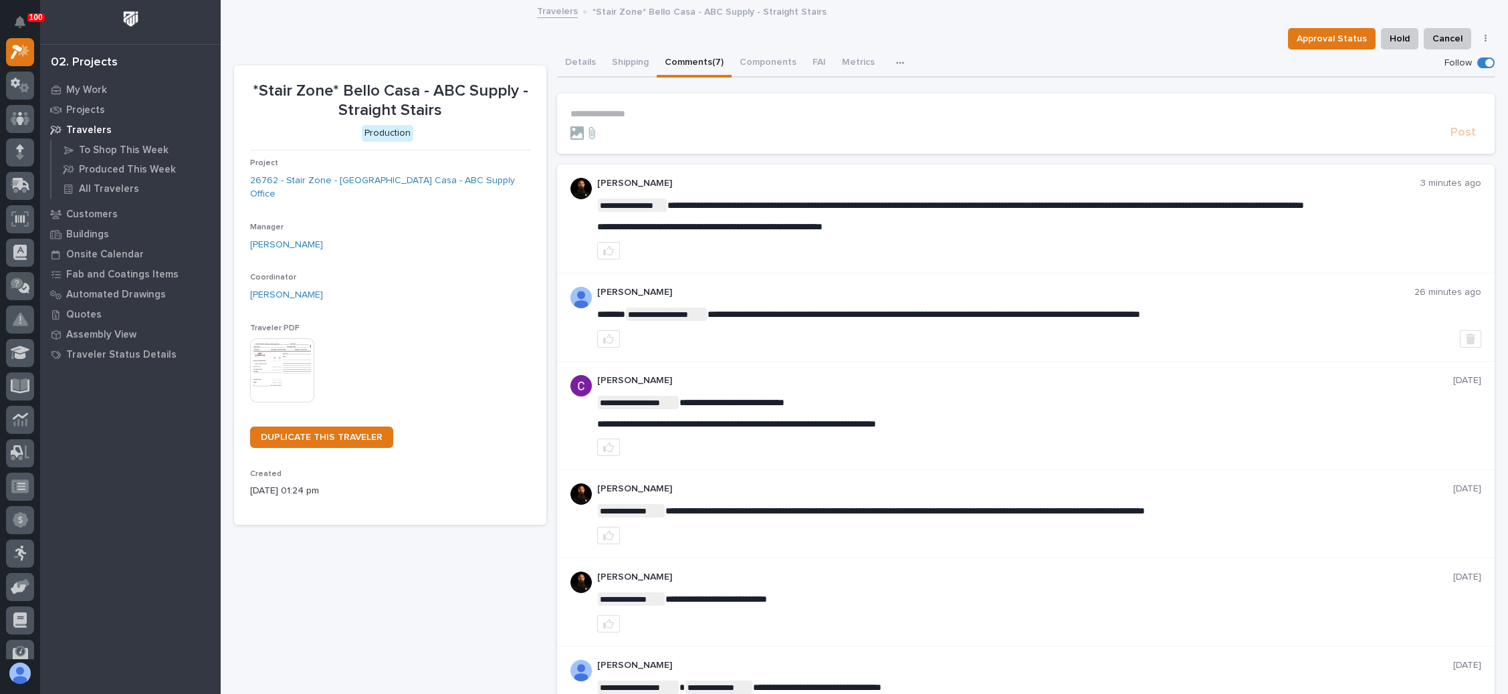
click at [617, 108] on p "**********" at bounding box center [1025, 113] width 911 height 11
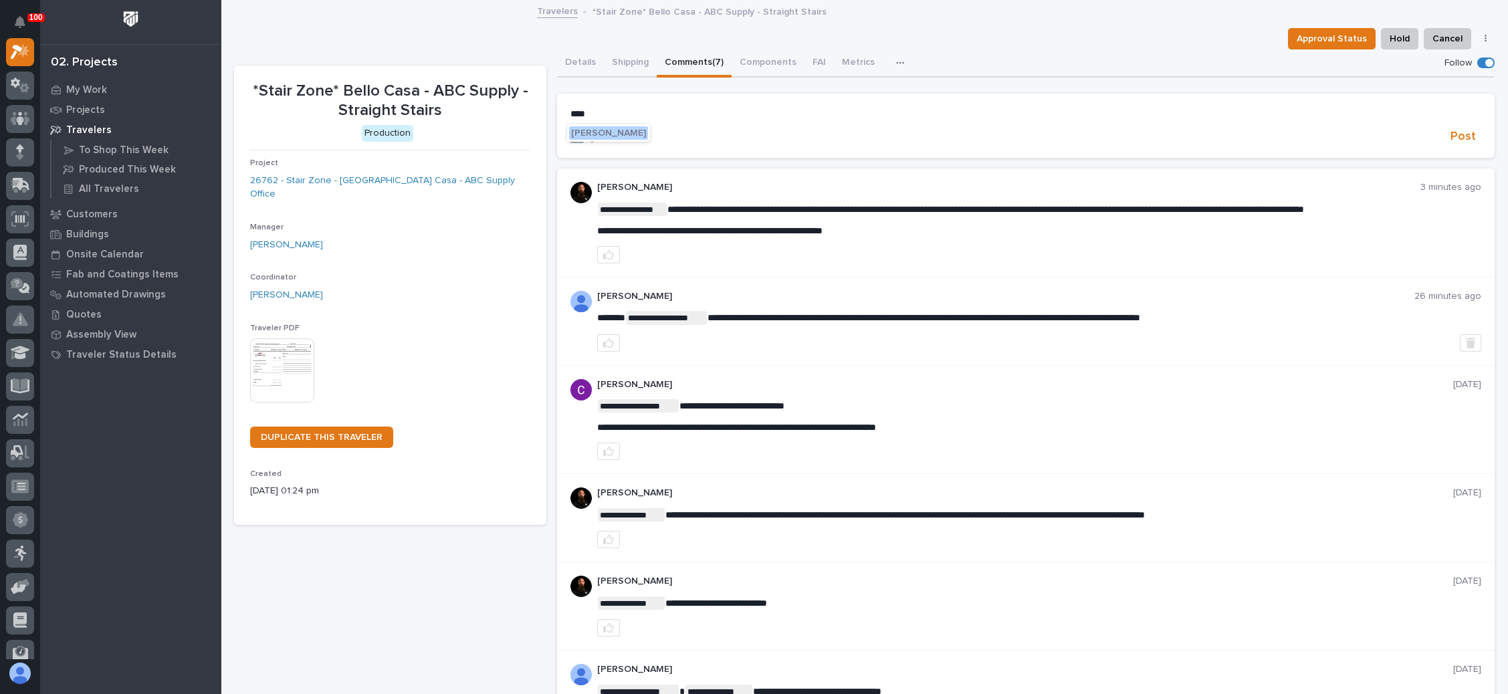
click at [611, 129] on span "[PERSON_NAME]" at bounding box center [608, 132] width 75 height 9
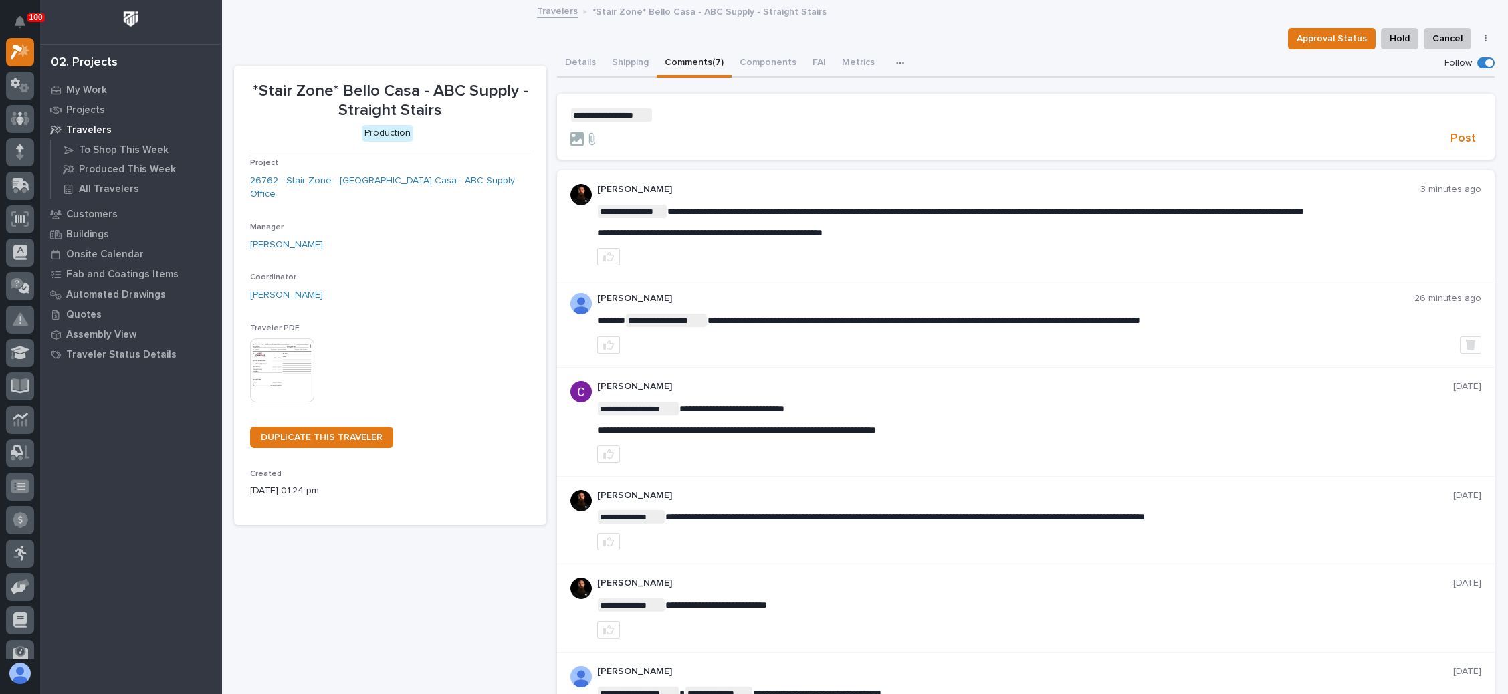
click at [683, 118] on p "**********" at bounding box center [1025, 114] width 911 height 13
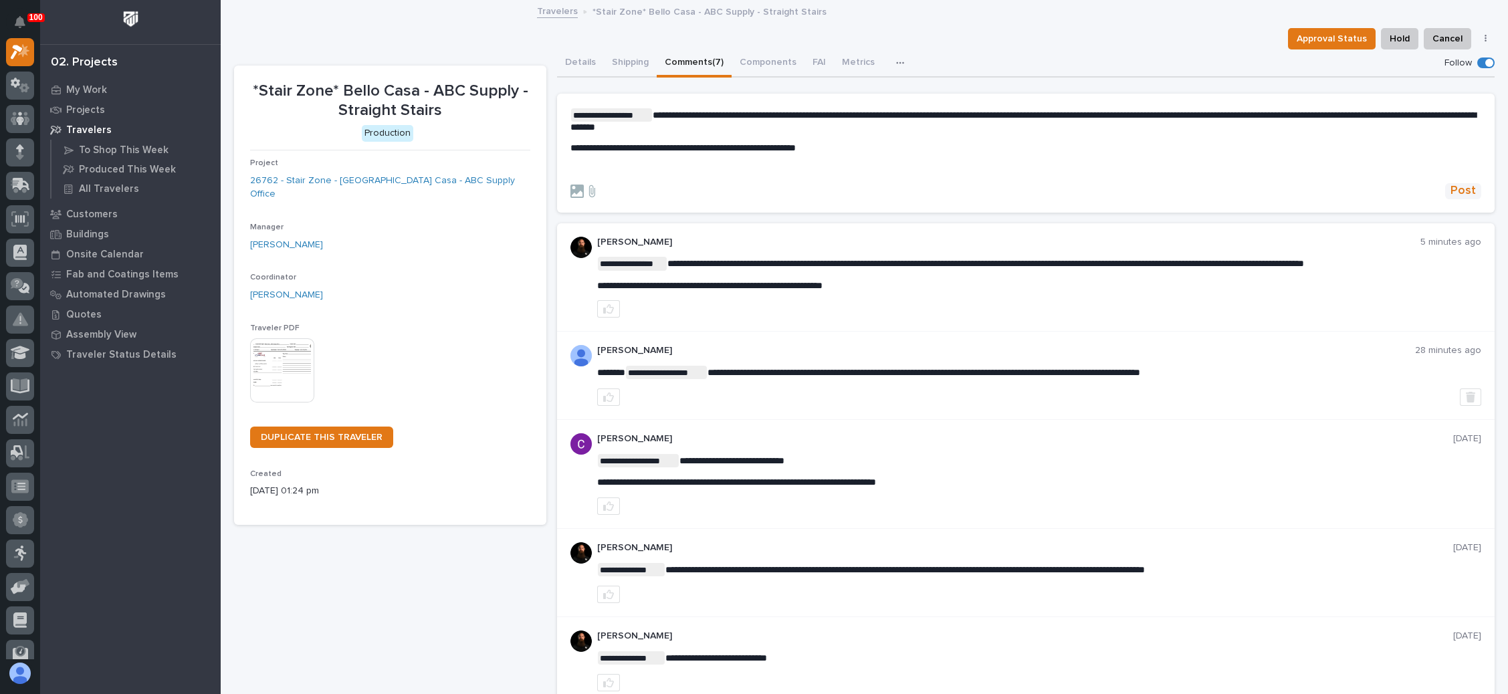
click at [1451, 189] on span "Post" at bounding box center [1463, 190] width 25 height 15
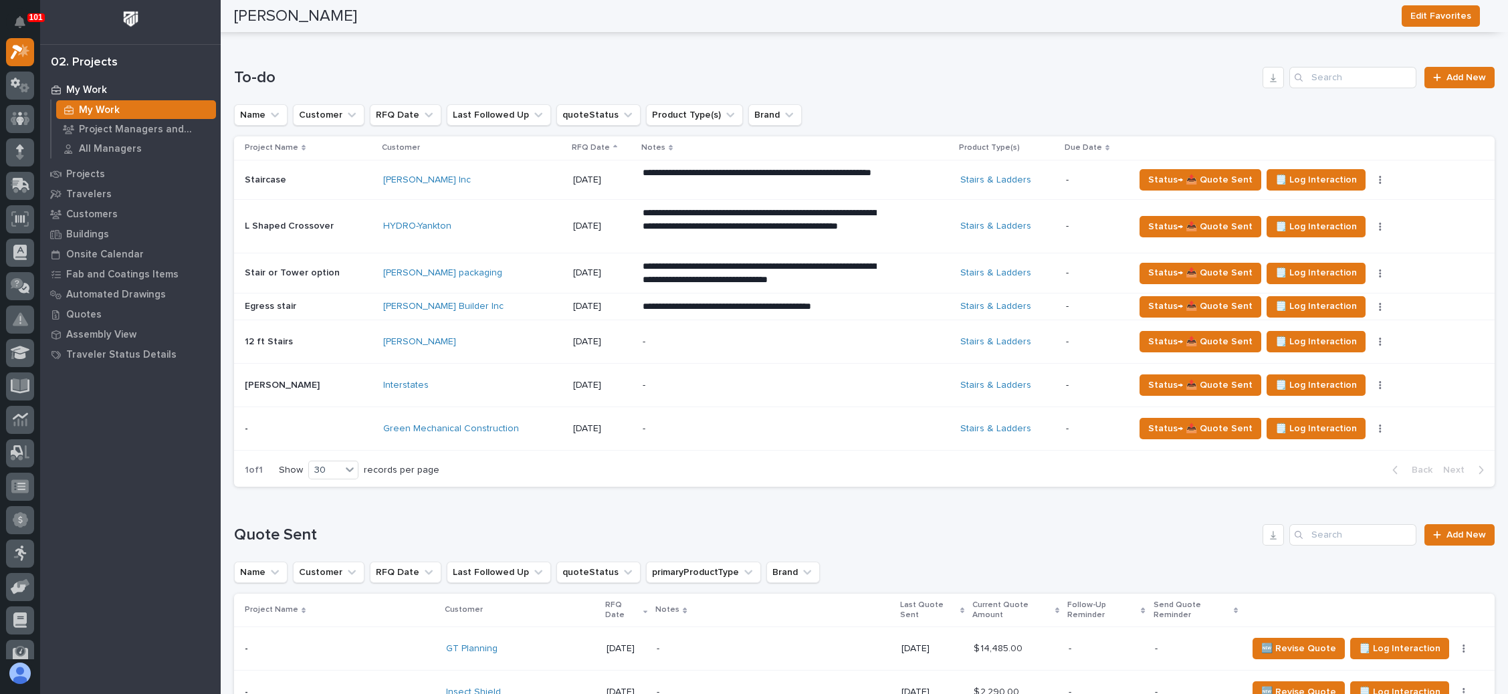
click at [866, 307] on p "**********" at bounding box center [760, 306] width 234 height 13
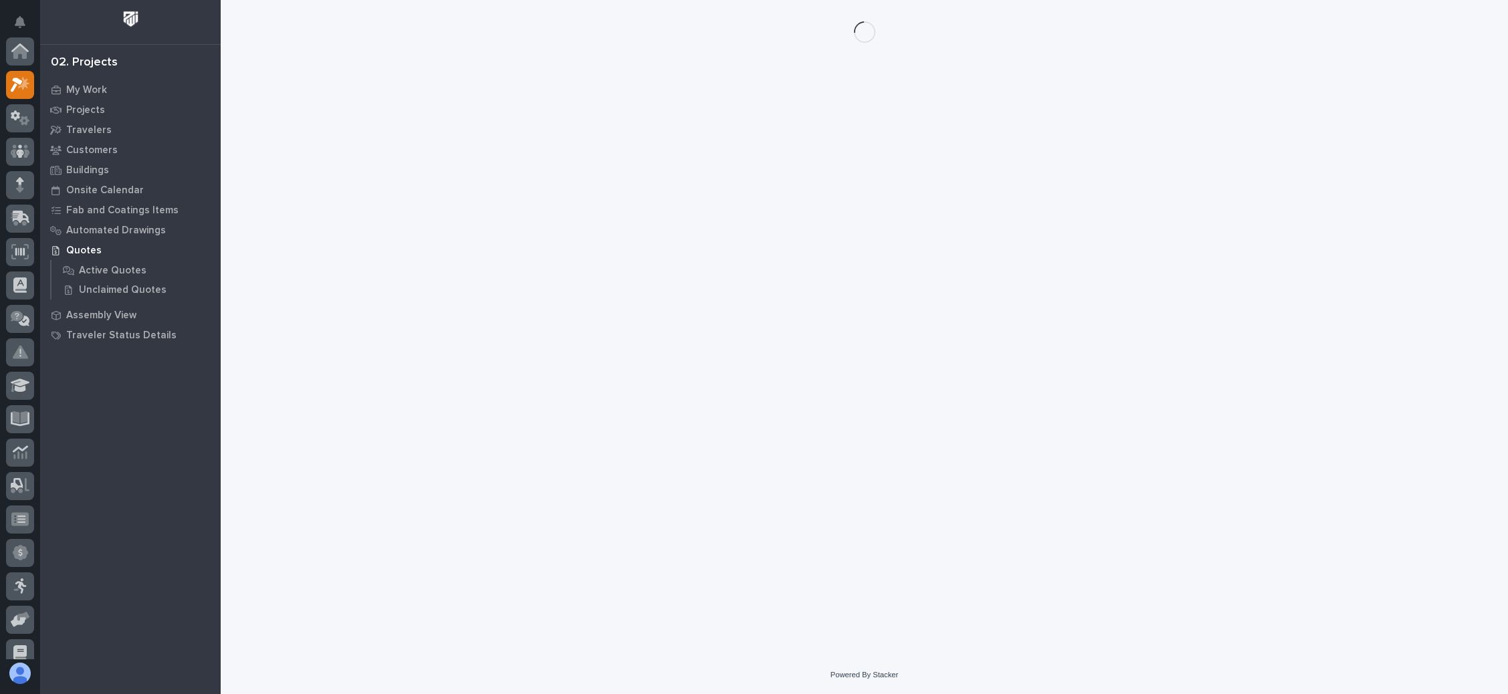
scroll to position [33, 0]
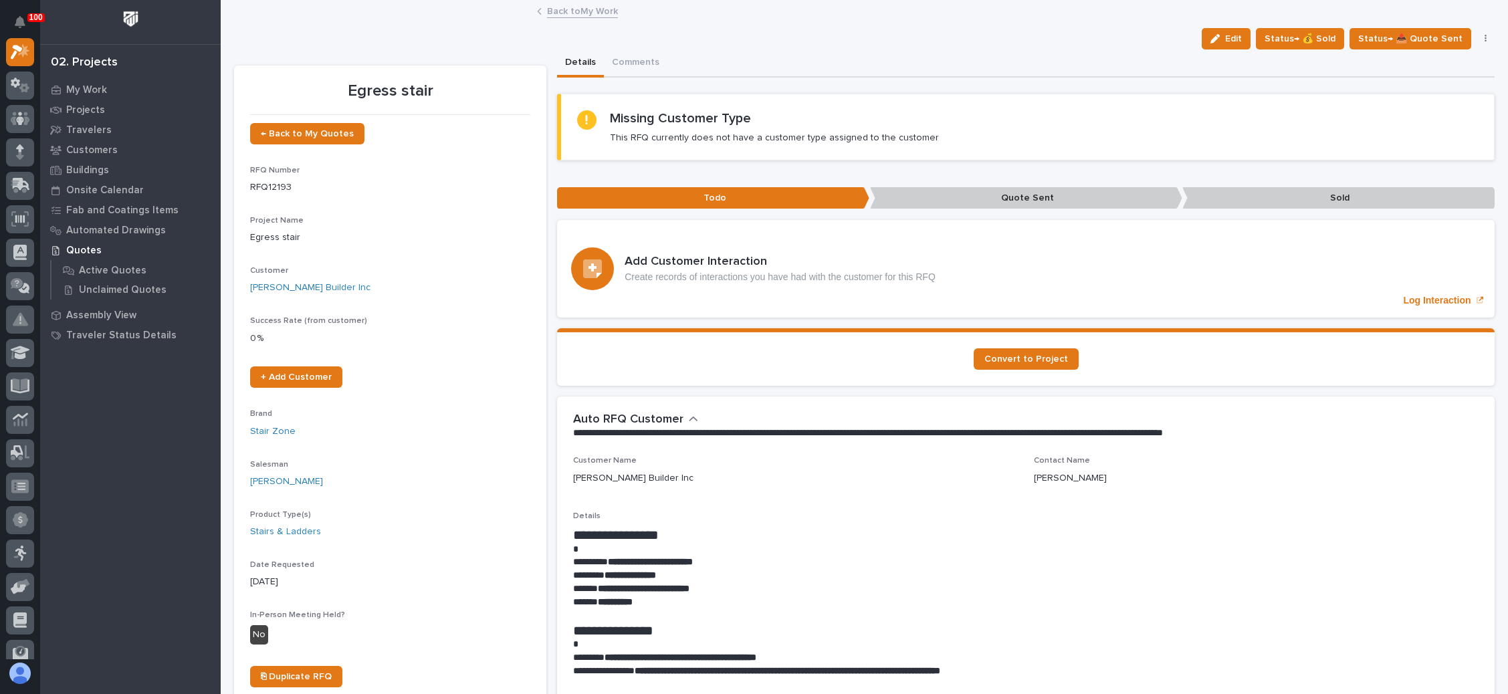
drag, startPoint x: 1216, startPoint y: 39, endPoint x: 1172, endPoint y: 51, distance: 45.3
click at [1216, 38] on icon "button" at bounding box center [1214, 38] width 9 height 9
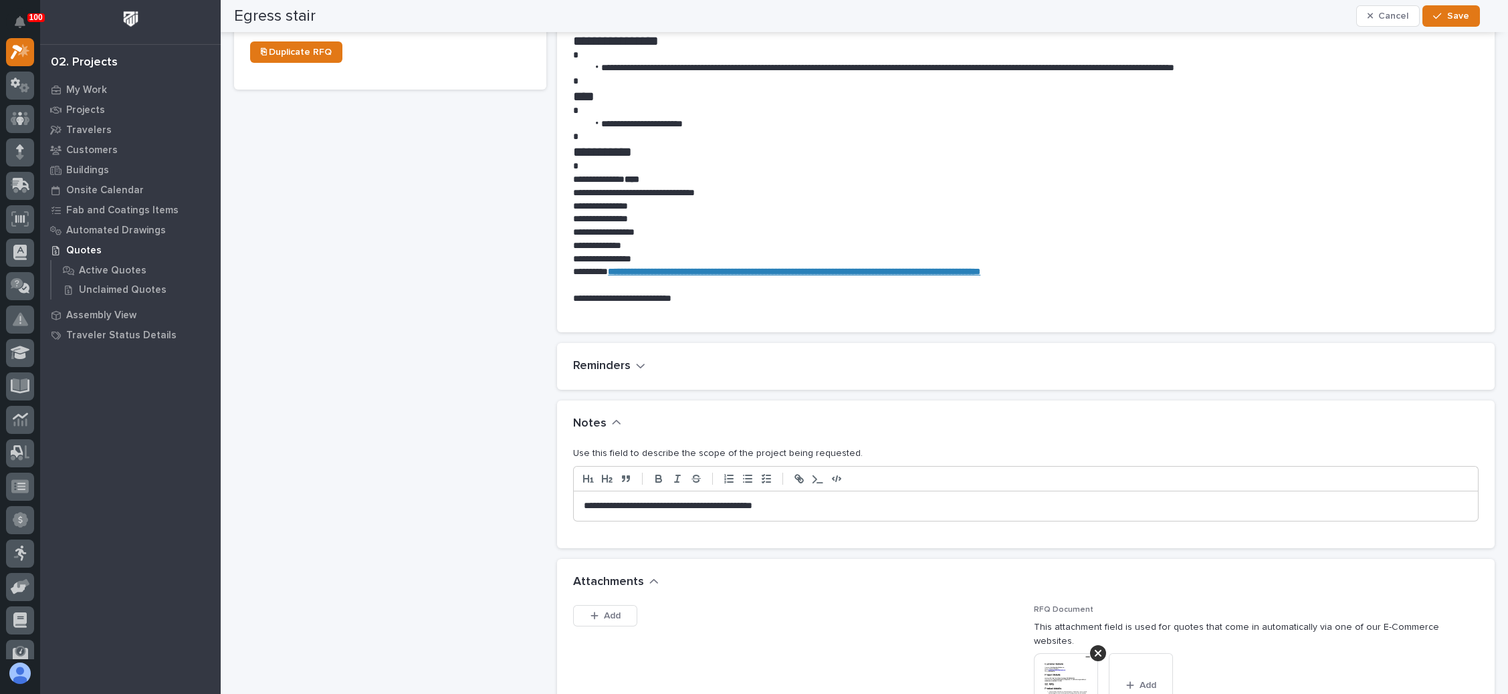
scroll to position [903, 0]
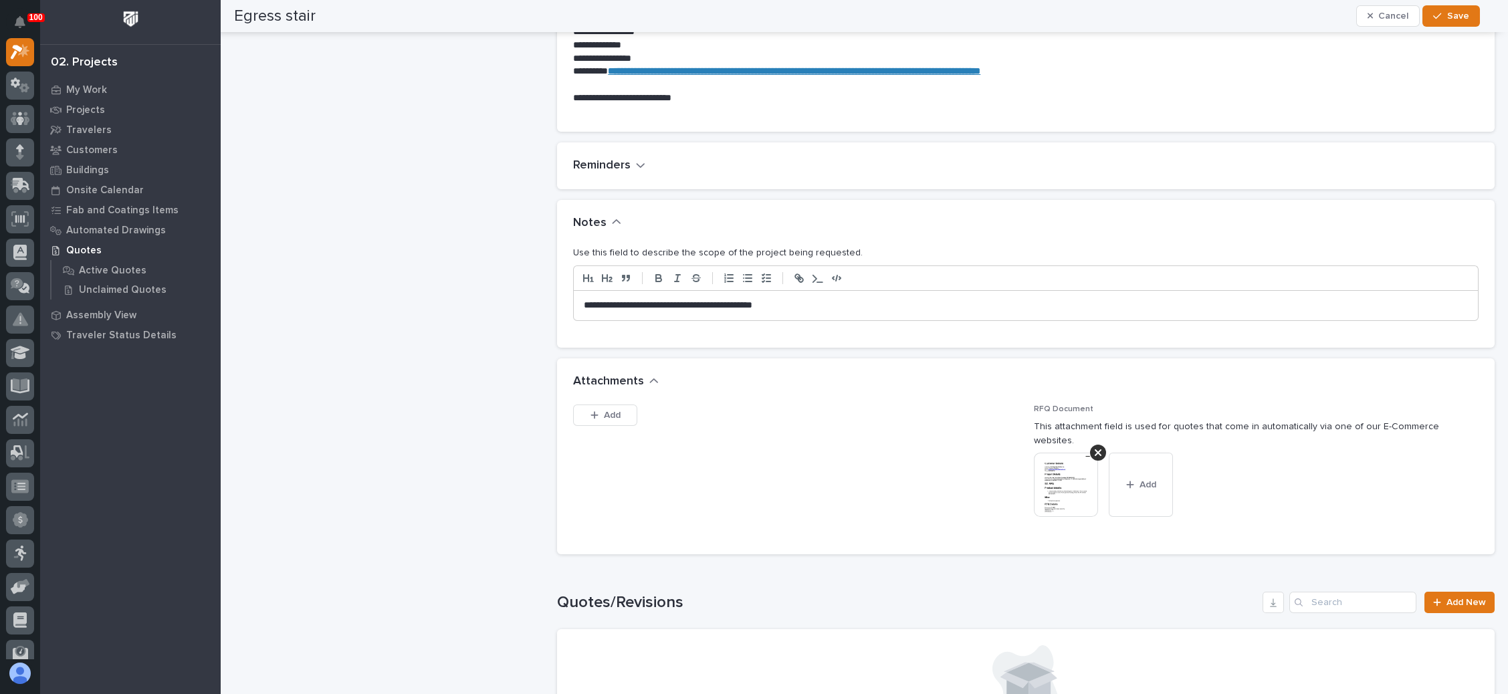
click at [810, 302] on p "**********" at bounding box center [1020, 305] width 873 height 13
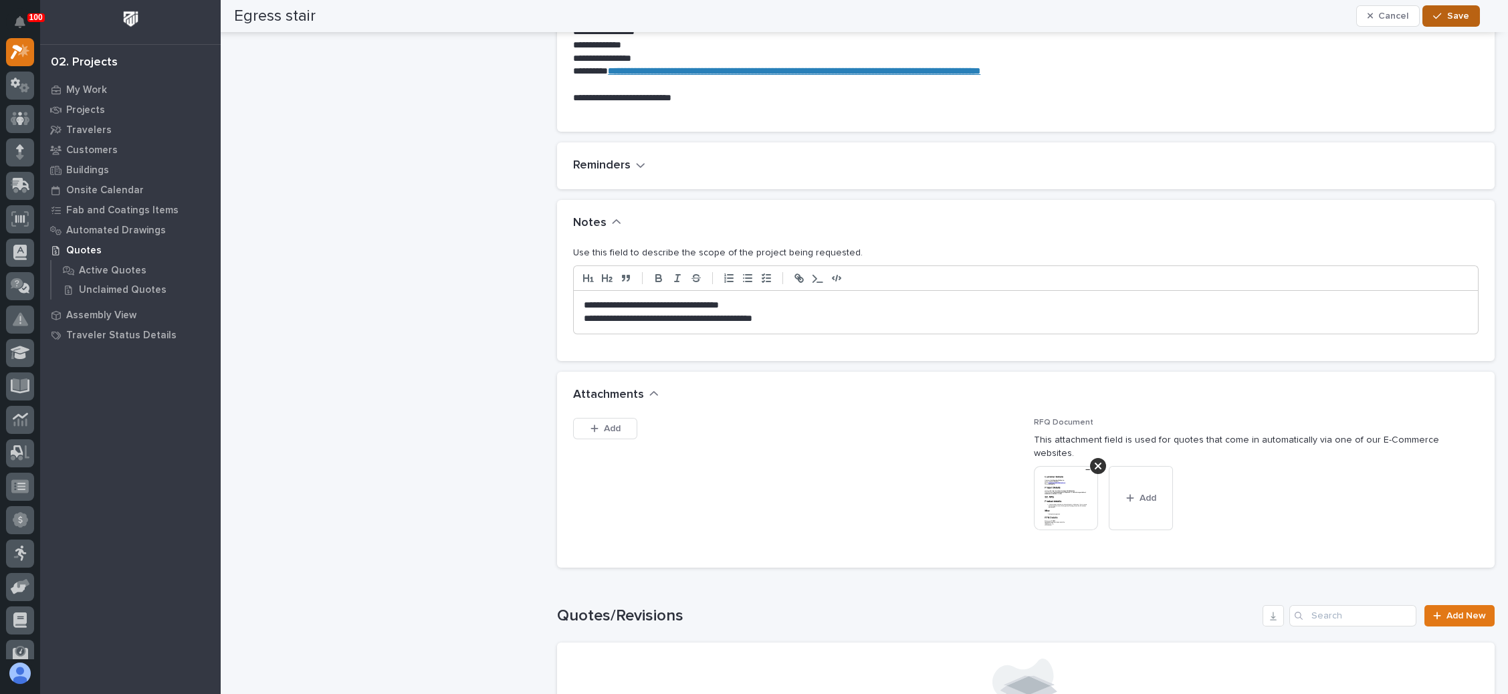
click at [1444, 8] on button "Save" at bounding box center [1450, 15] width 57 height 21
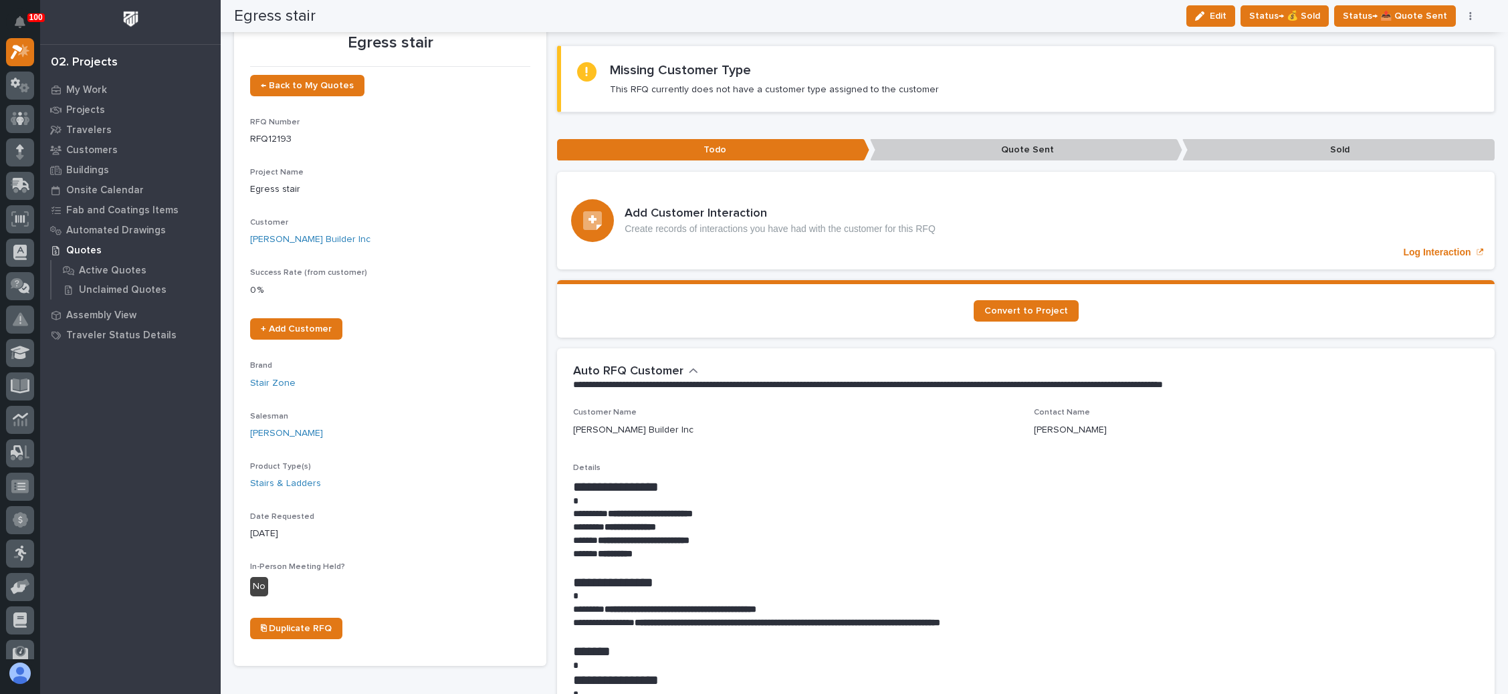
scroll to position [0, 0]
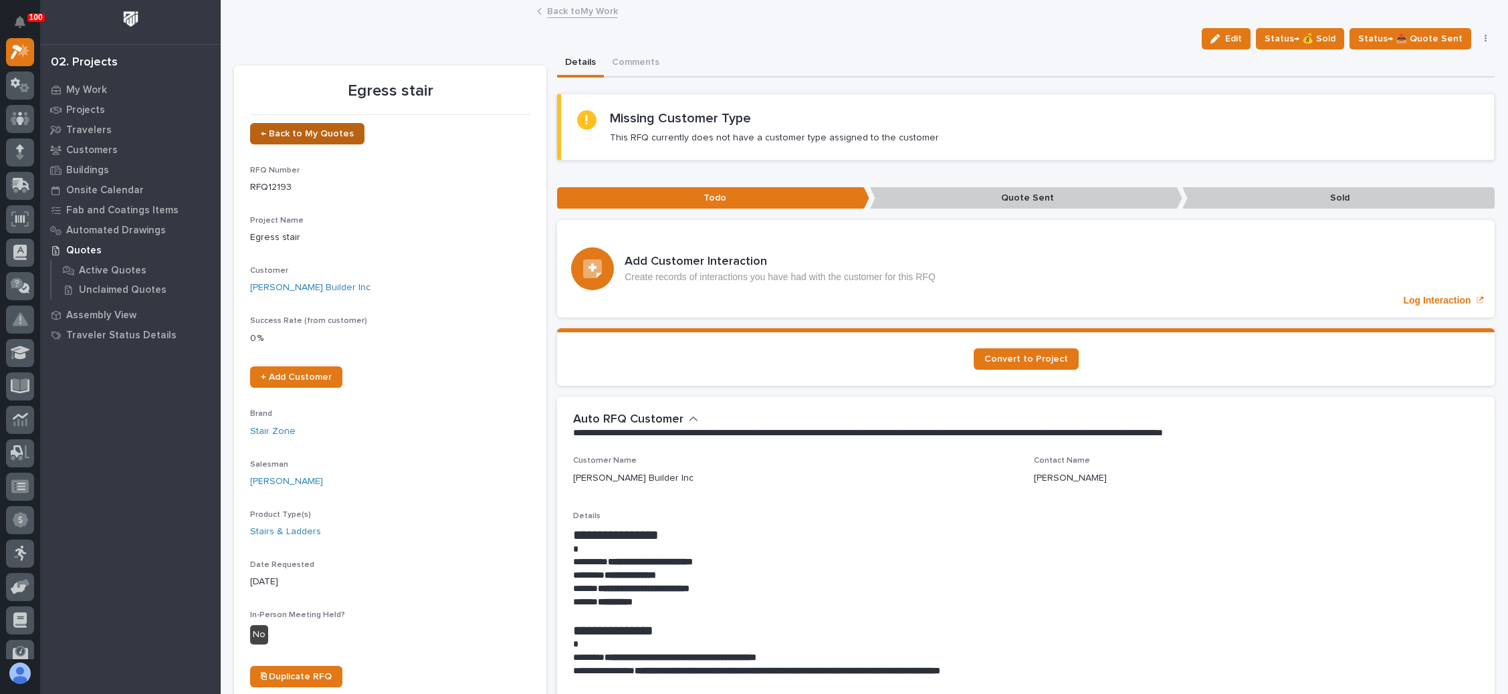
click at [321, 128] on link "← Back to My Quotes" at bounding box center [307, 133] width 114 height 21
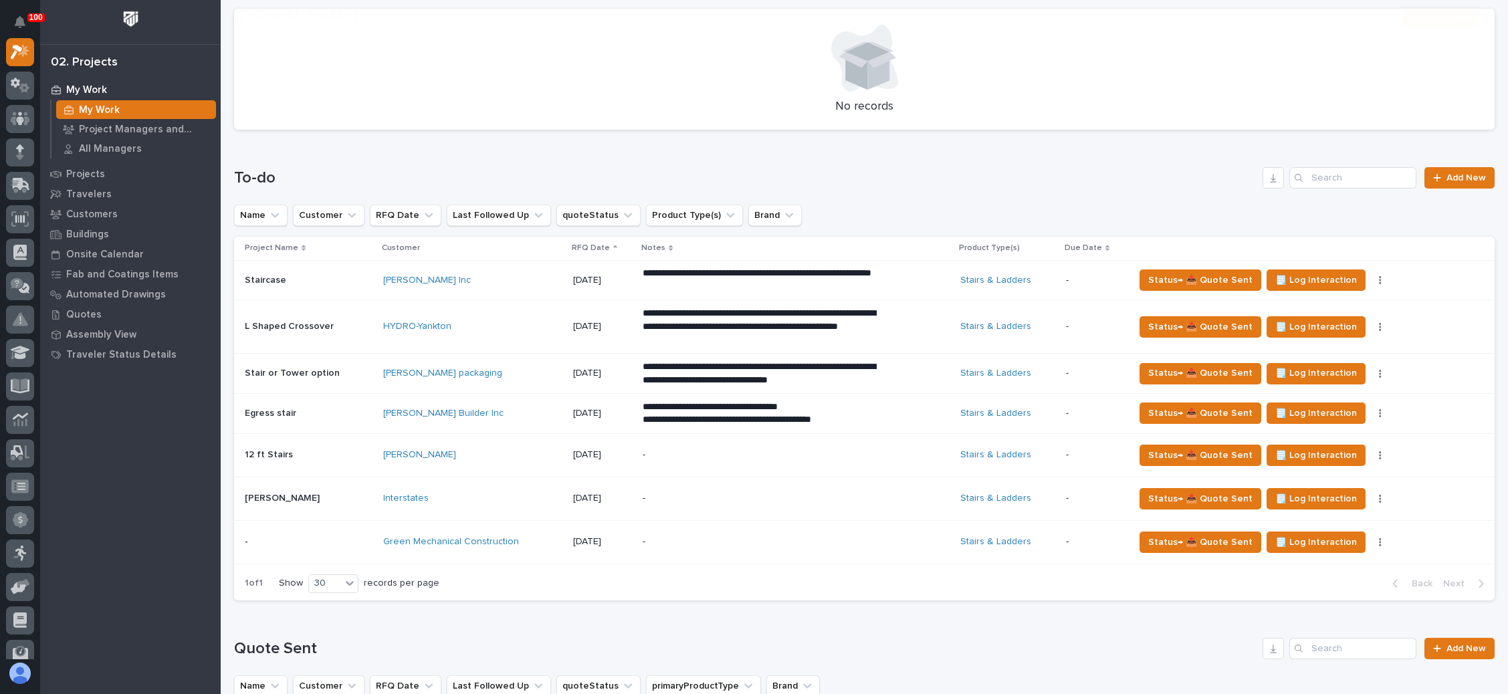
scroll to position [502, 0]
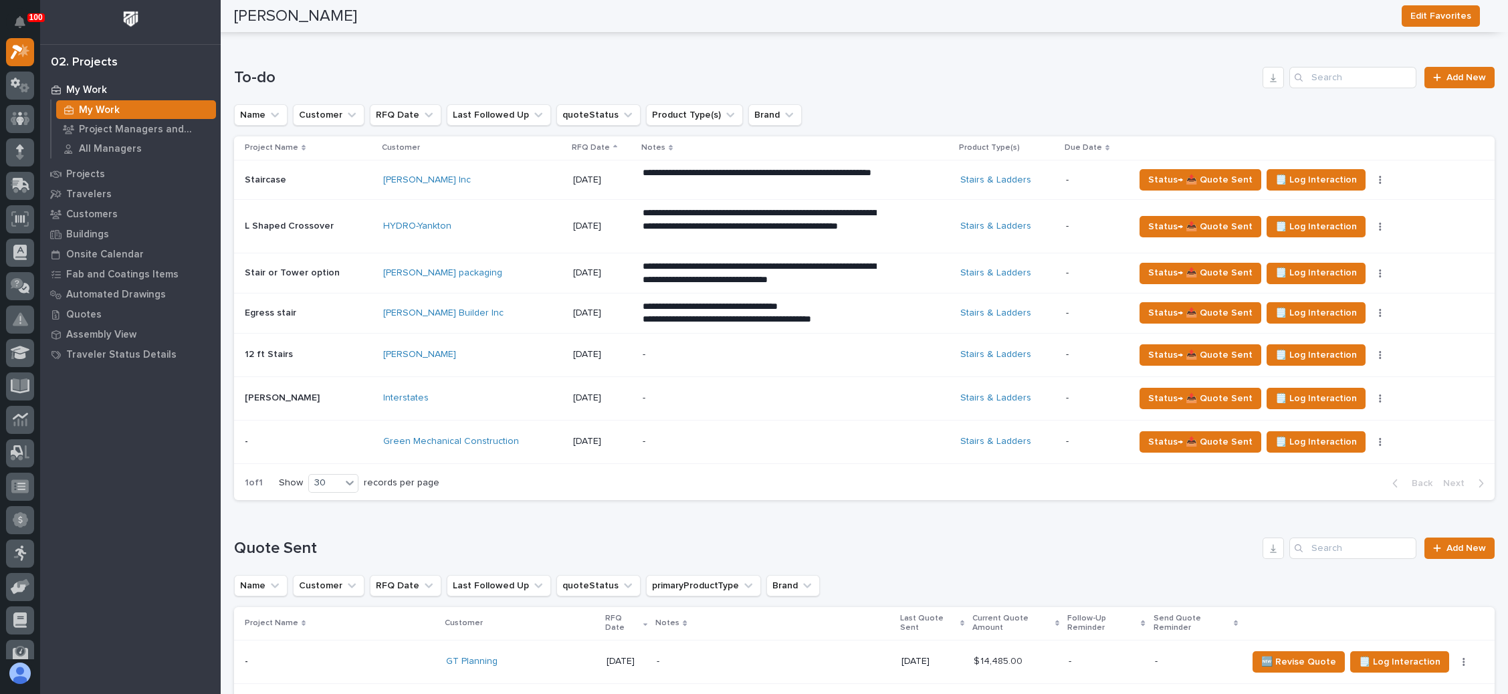
click at [923, 178] on div "**********" at bounding box center [796, 179] width 306 height 37
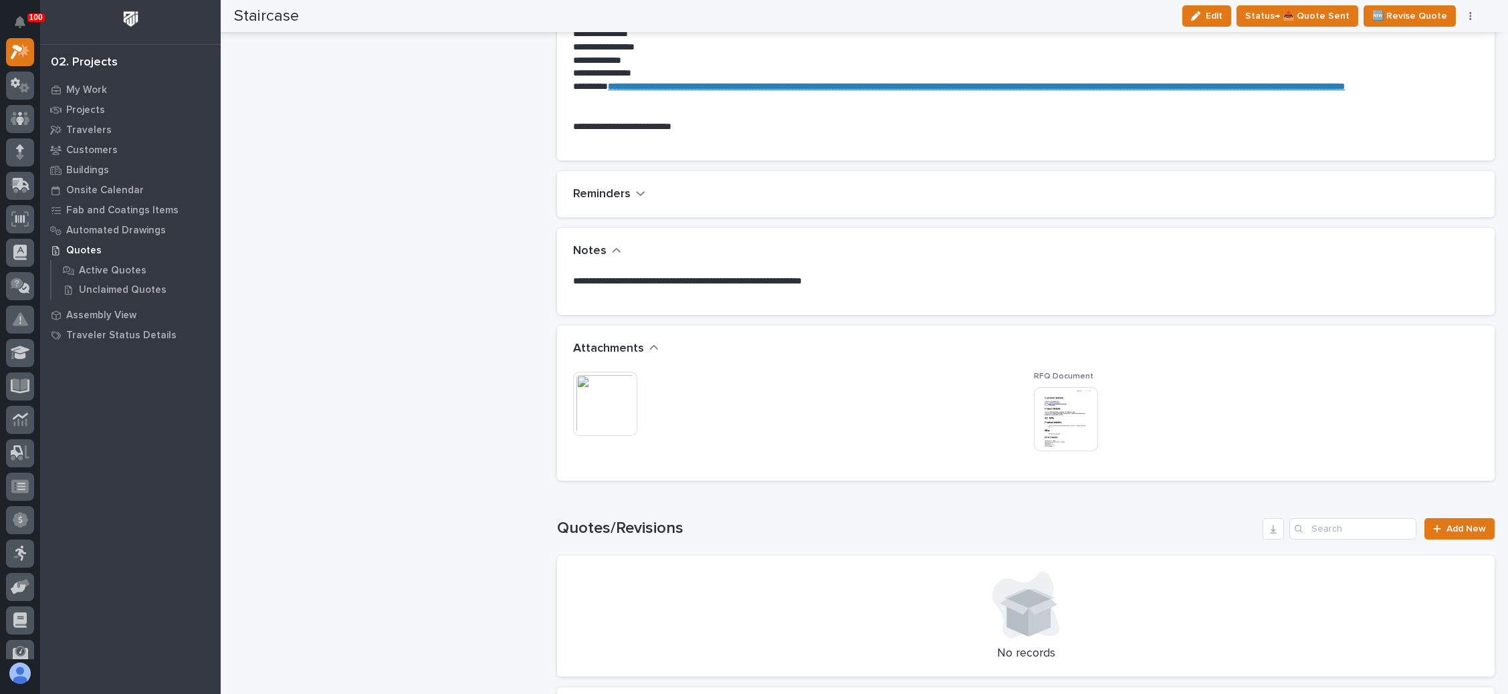
scroll to position [903, 0]
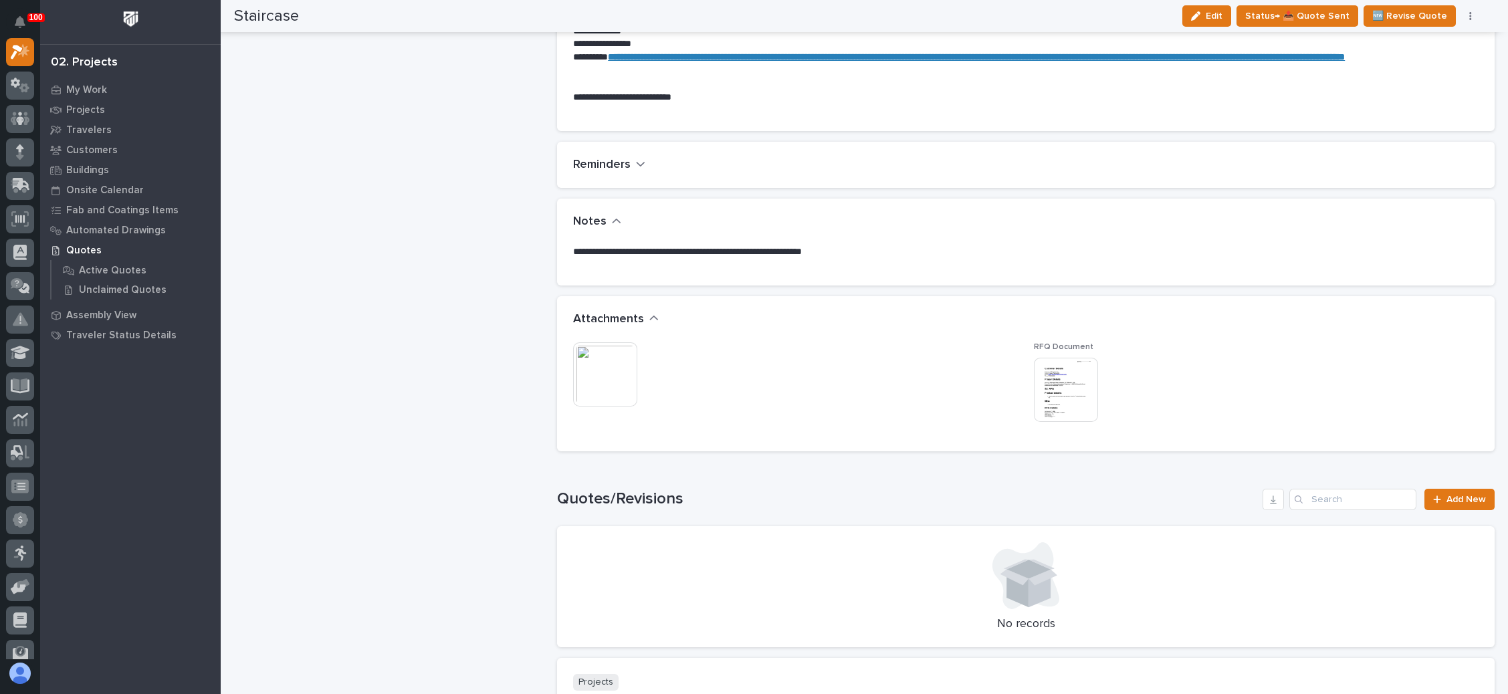
click at [1048, 391] on img at bounding box center [1066, 390] width 64 height 64
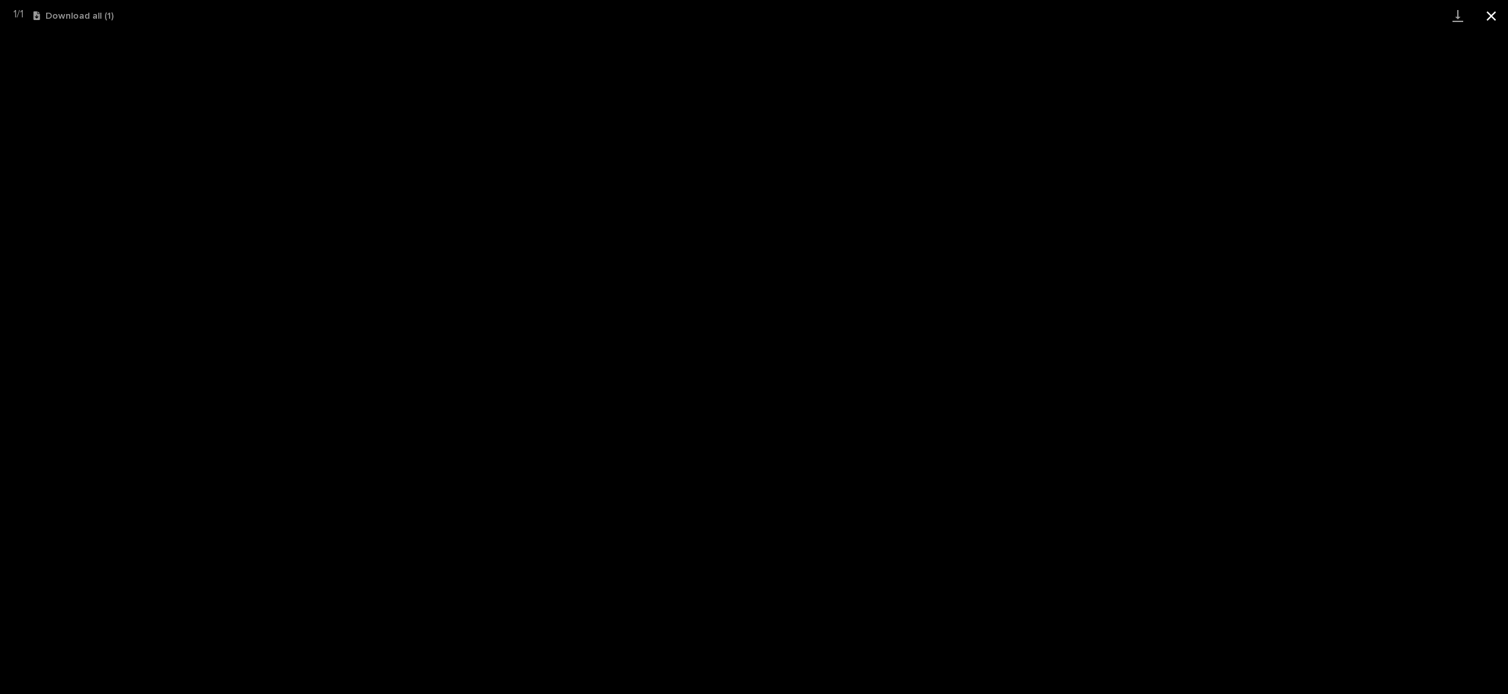
click at [1489, 13] on button "Close gallery" at bounding box center [1491, 15] width 33 height 31
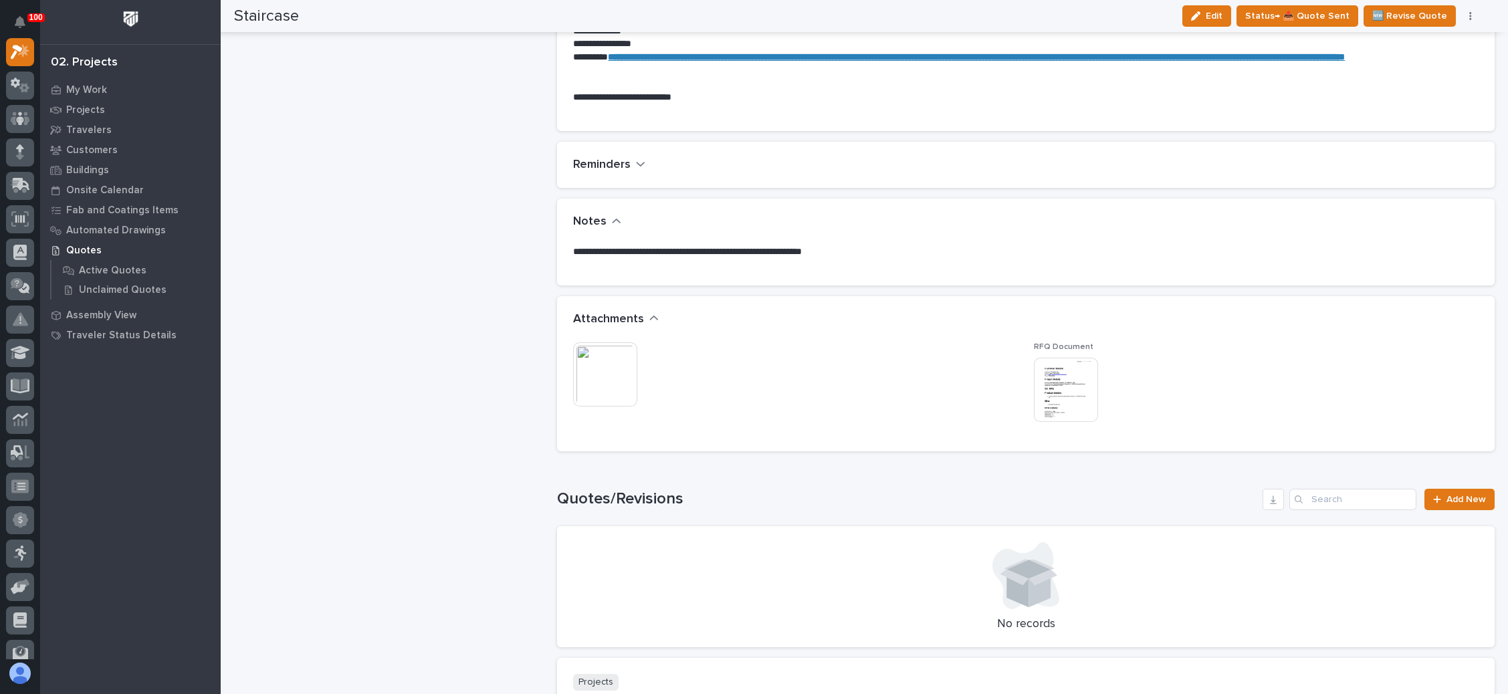
click at [613, 376] on img at bounding box center [605, 374] width 64 height 64
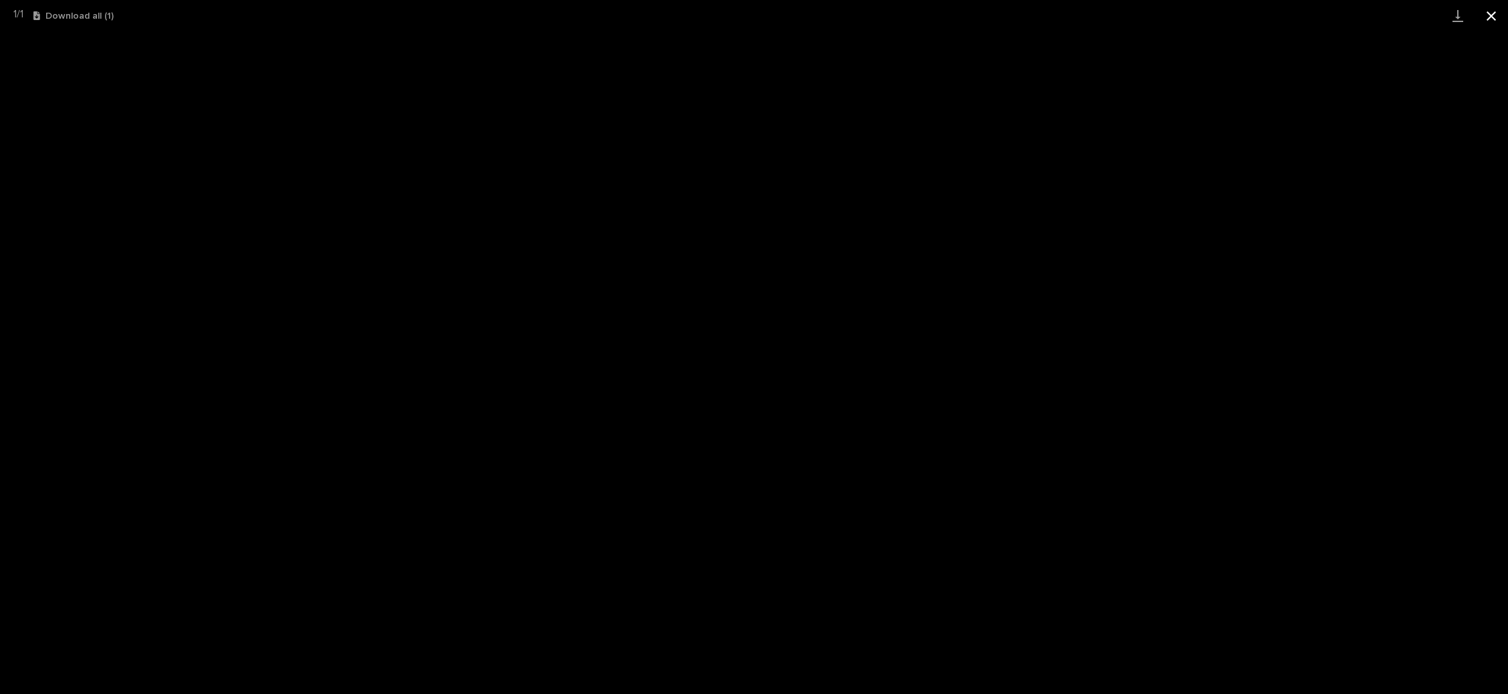
click at [1485, 15] on button "Close gallery" at bounding box center [1491, 15] width 33 height 31
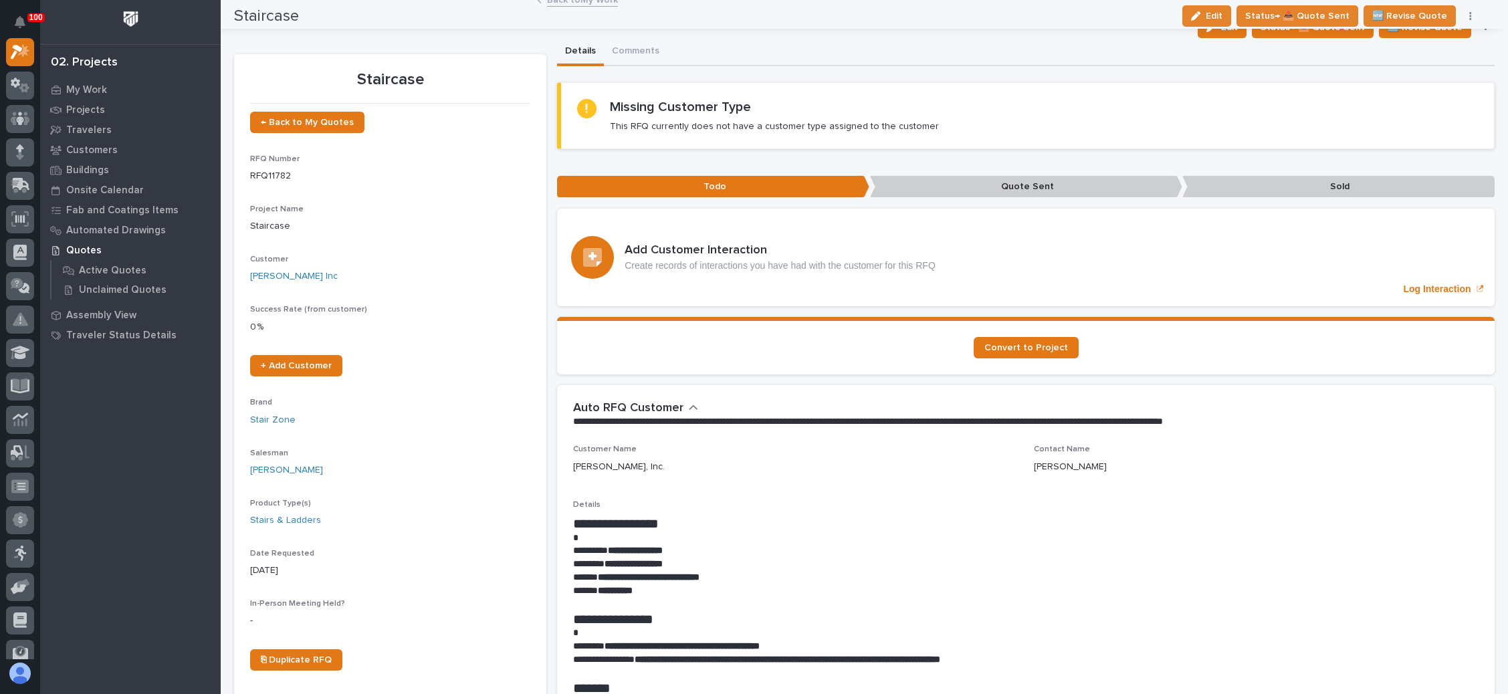
scroll to position [0, 0]
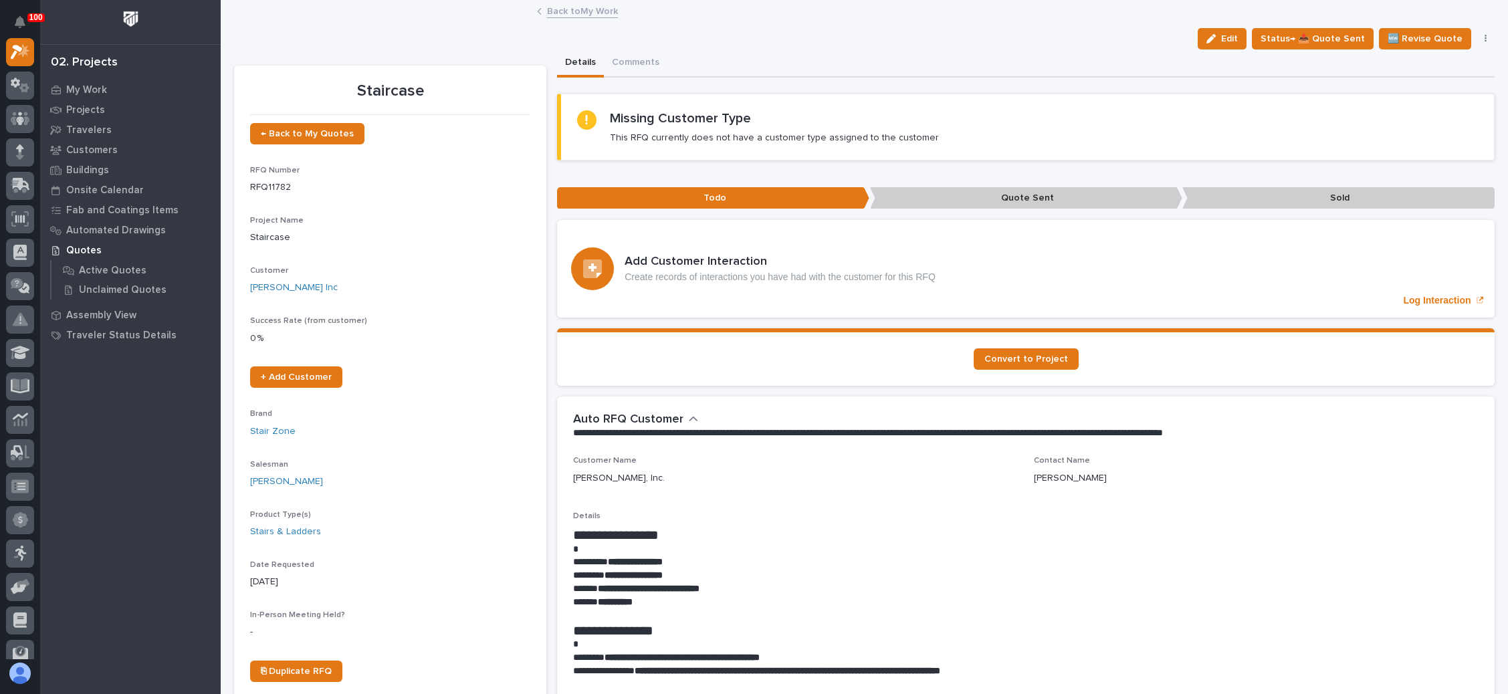
click at [1477, 37] on button "button" at bounding box center [1486, 38] width 19 height 9
click at [1087, 42] on div "Edit Status→ 📤 Quote Sent 🆕 Revise Quote 📝 Edit Description 📞 Edit Contact Info…" at bounding box center [864, 38] width 1261 height 21
click at [331, 127] on link "← Back to My Quotes" at bounding box center [307, 133] width 114 height 21
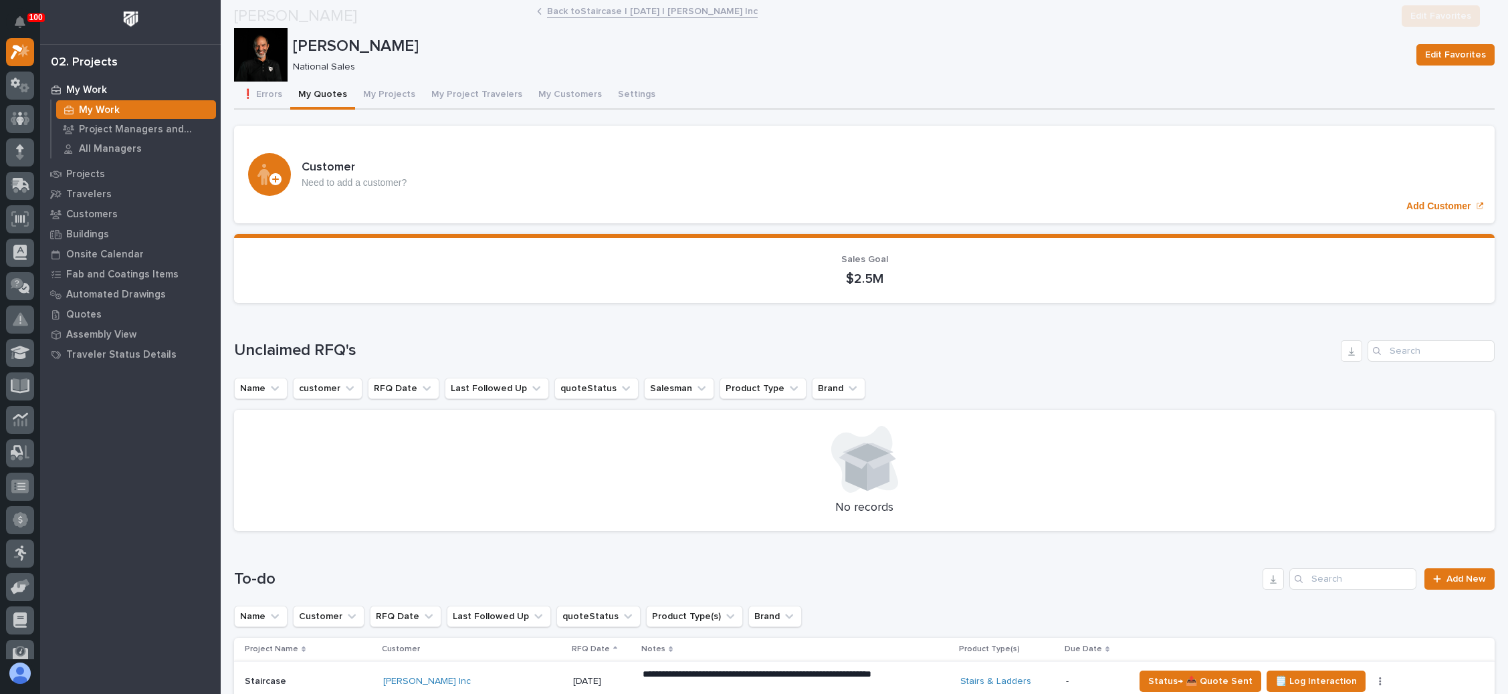
scroll to position [401, 0]
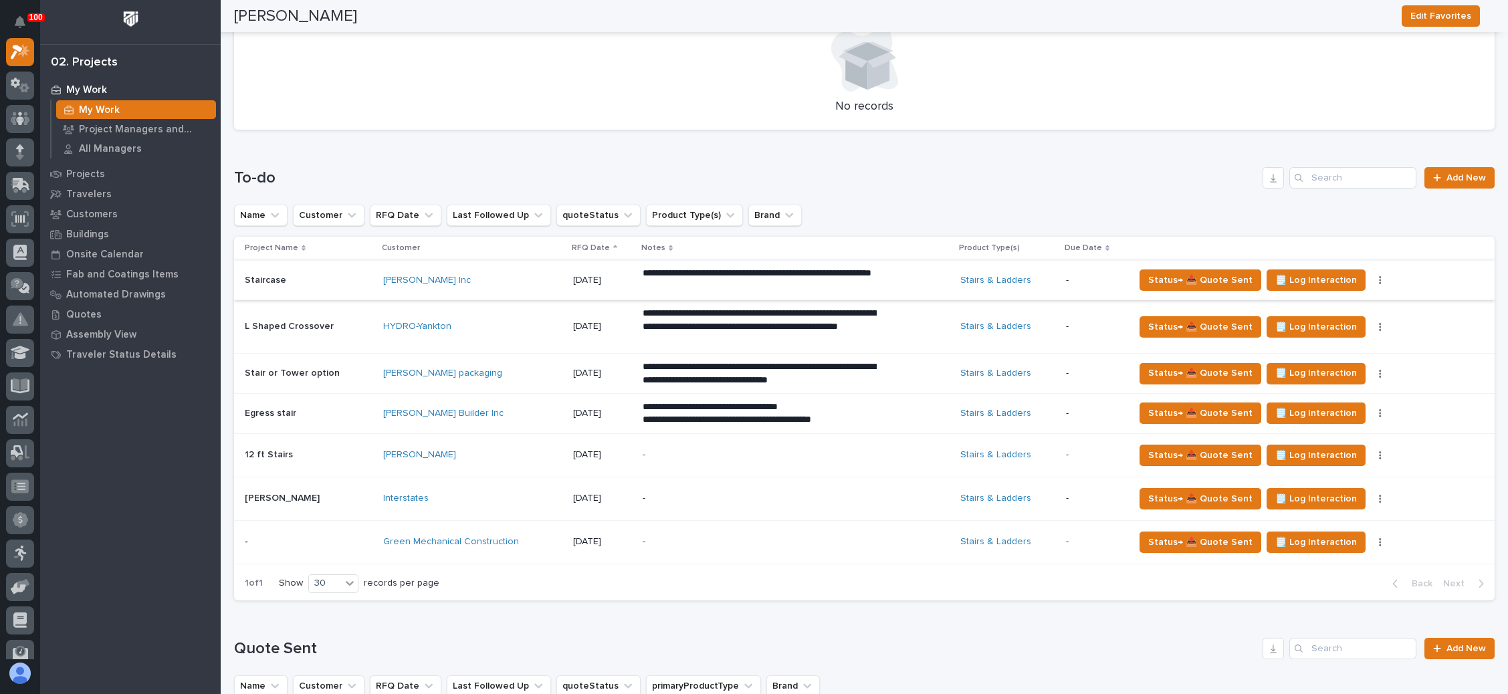
click at [1371, 278] on button "button" at bounding box center [1380, 280] width 19 height 9
click at [1345, 300] on span "Status→ ❌ PWI Declined" at bounding box center [1320, 306] width 105 height 16
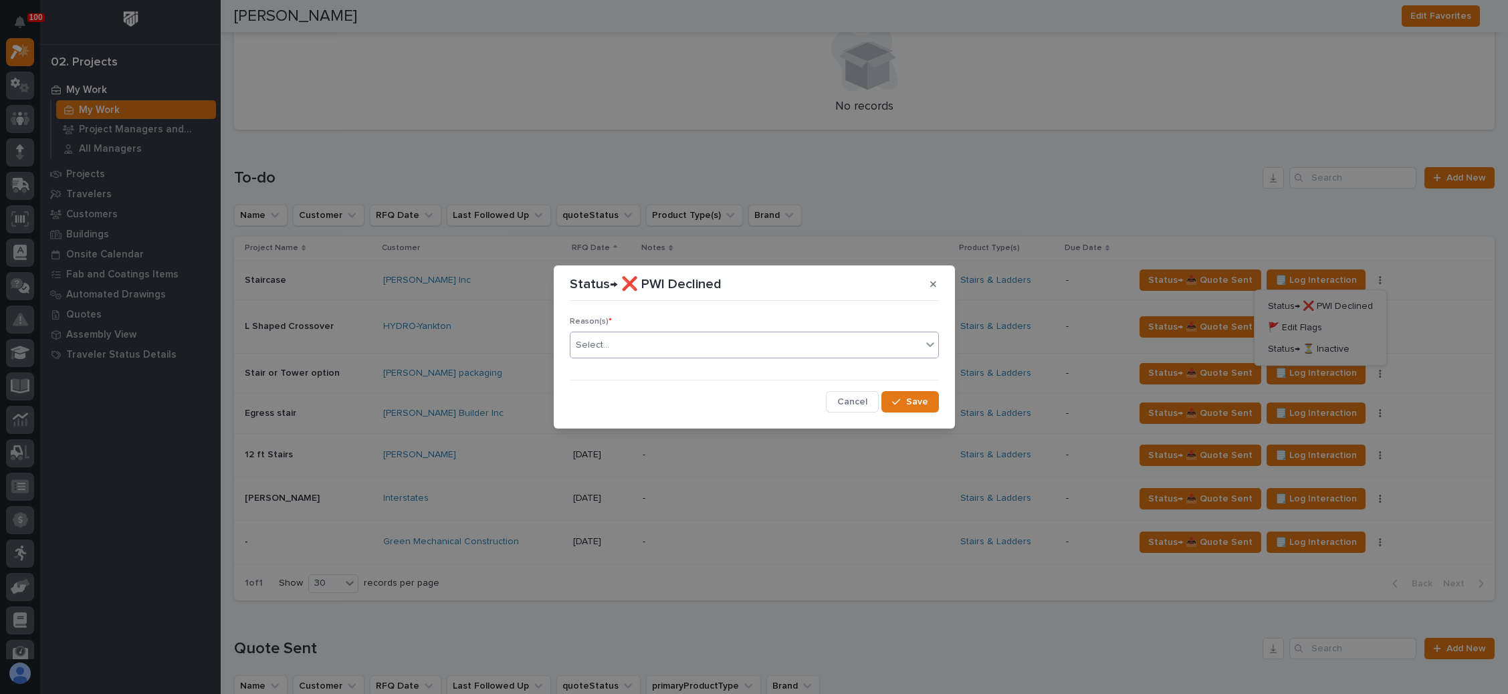
click at [683, 344] on div "Select..." at bounding box center [745, 345] width 351 height 22
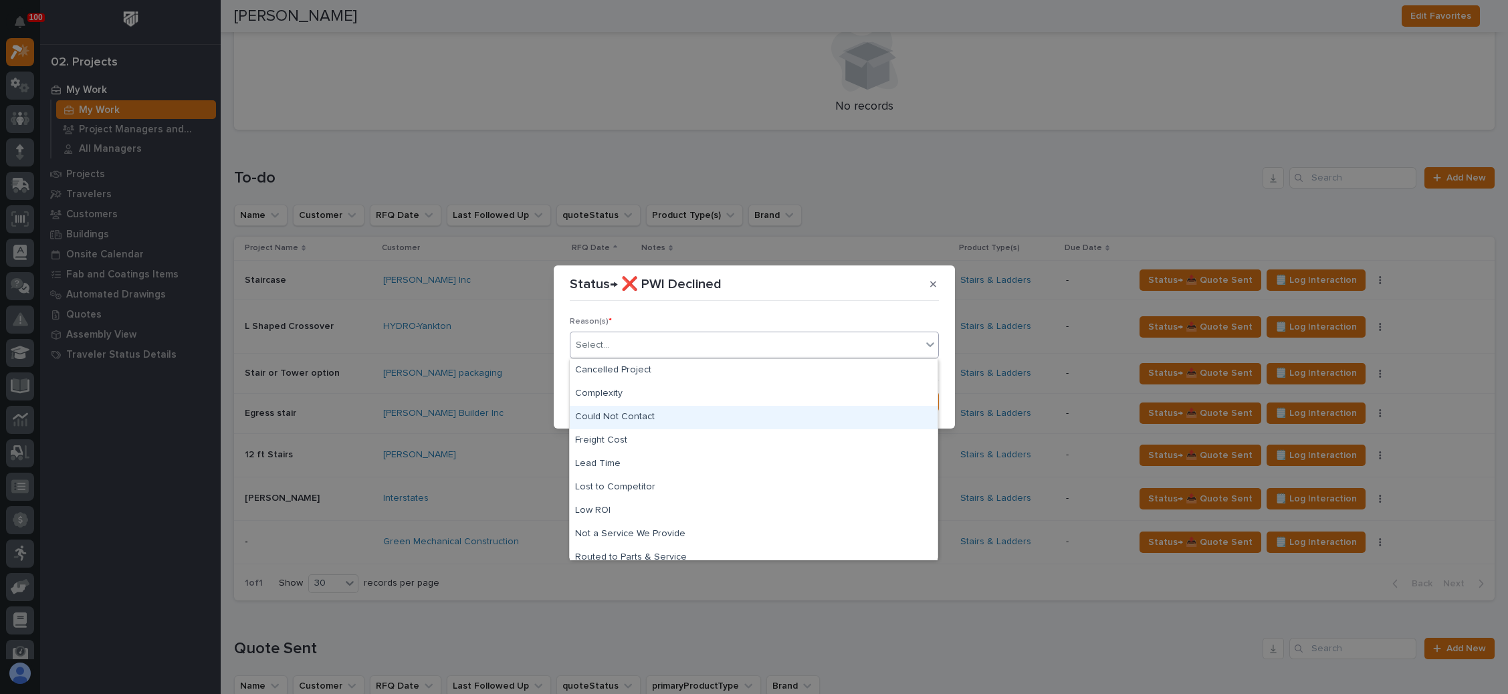
click at [639, 416] on div "Could Not Contact" at bounding box center [754, 417] width 368 height 23
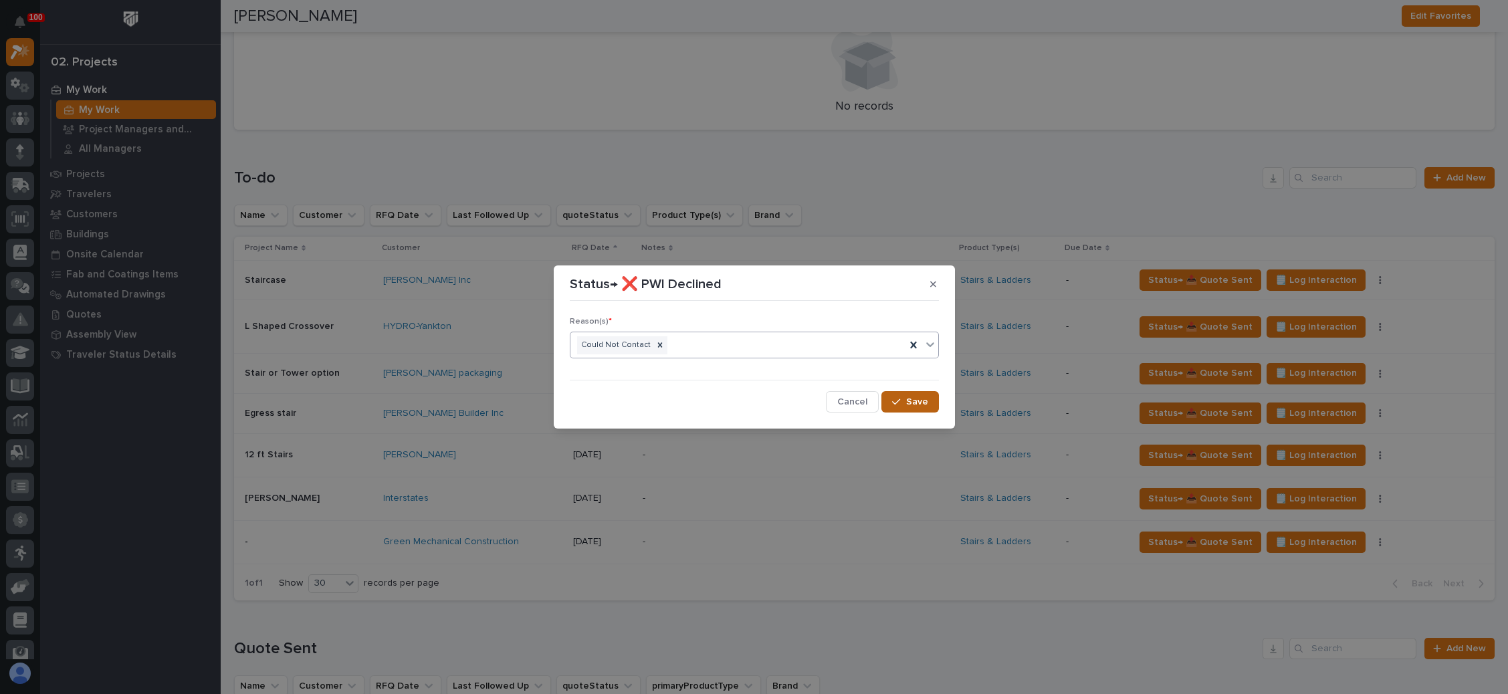
click at [890, 401] on button "Save" at bounding box center [909, 401] width 57 height 21
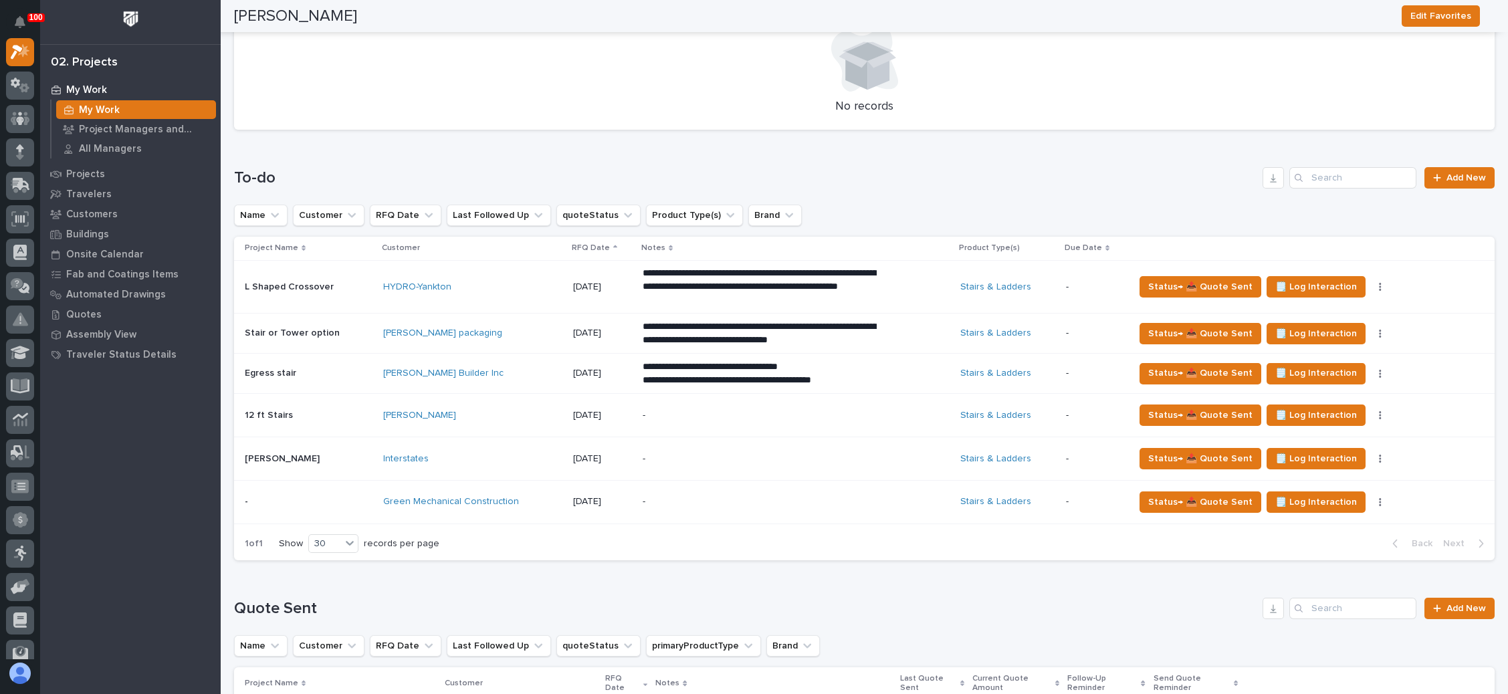
click at [792, 410] on p "-" at bounding box center [760, 415] width 234 height 11
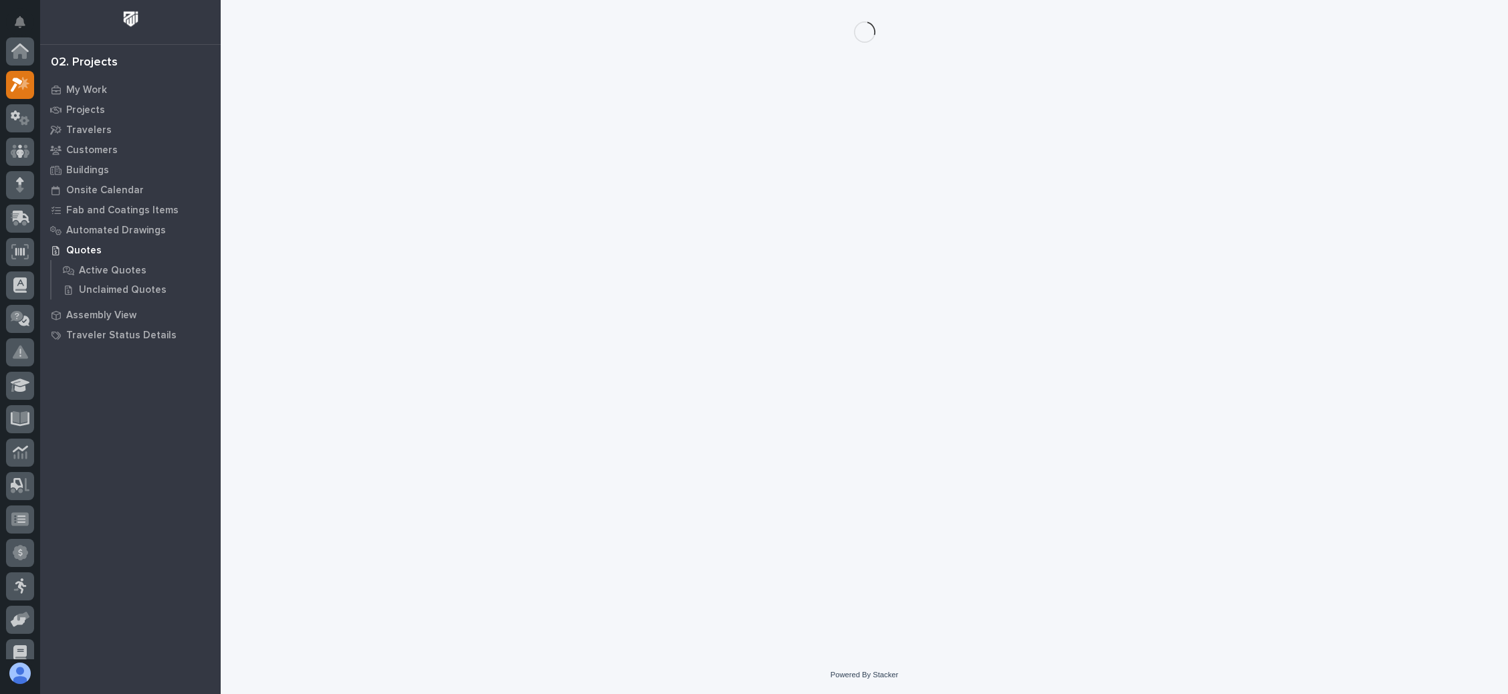
scroll to position [33, 0]
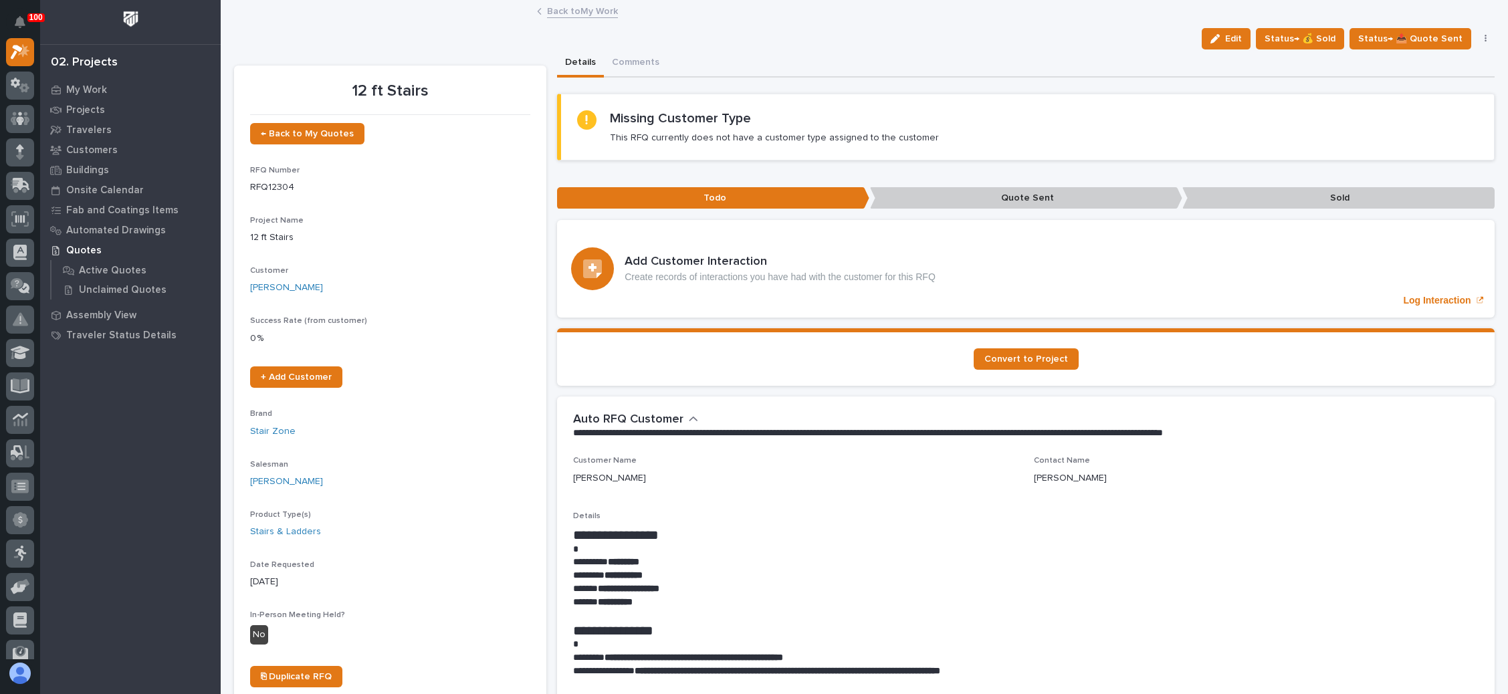
drag, startPoint x: 1220, startPoint y: 38, endPoint x: 964, endPoint y: 145, distance: 278.2
click at [1220, 38] on div "button" at bounding box center [1217, 38] width 15 height 9
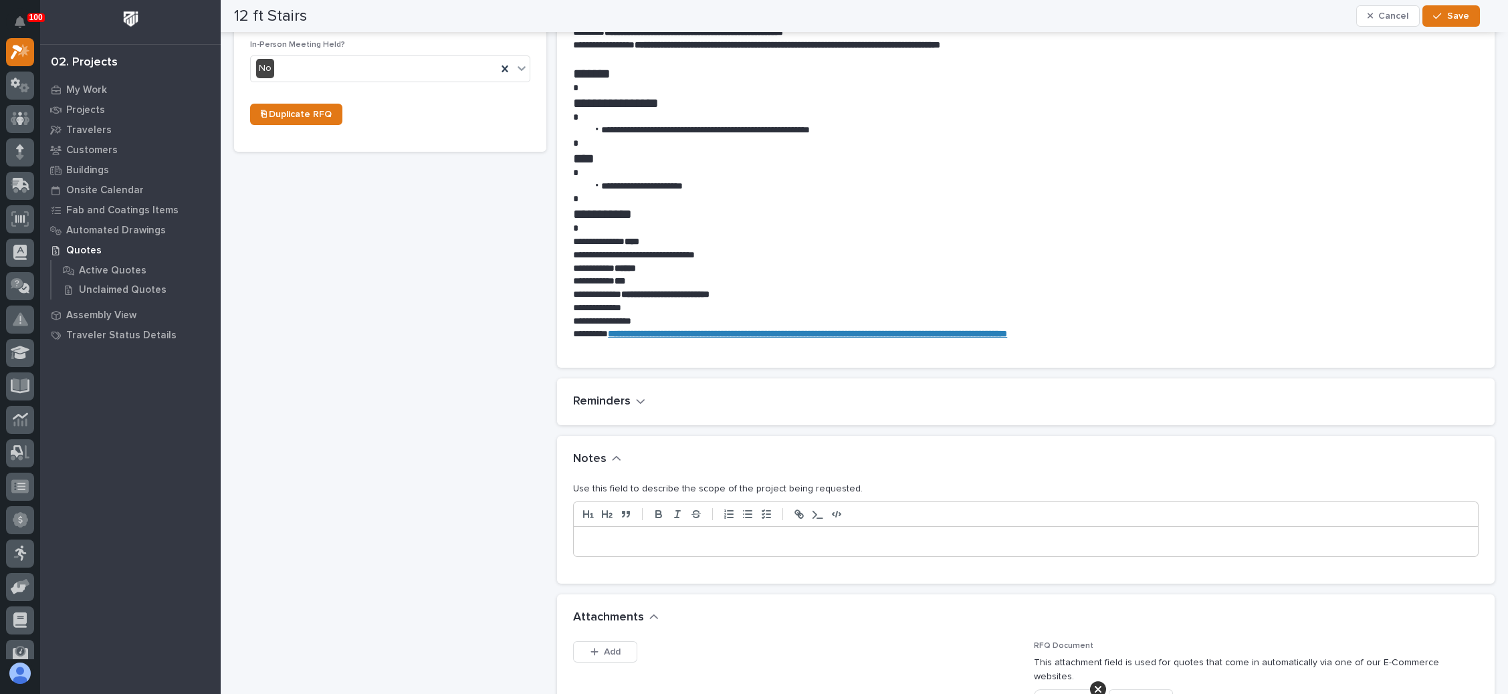
scroll to position [702, 0]
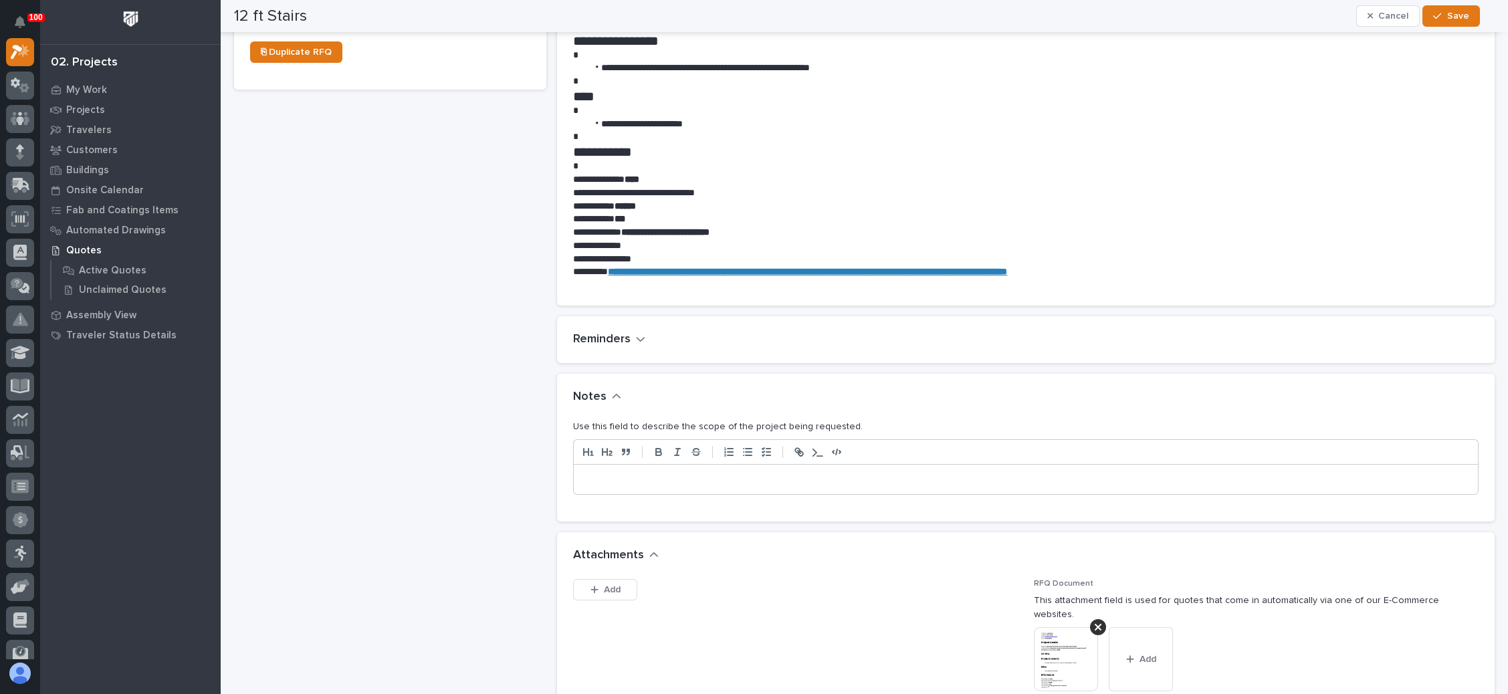
click at [625, 473] on p at bounding box center [1026, 479] width 884 height 13
click at [1438, 14] on icon "button" at bounding box center [1437, 15] width 8 height 9
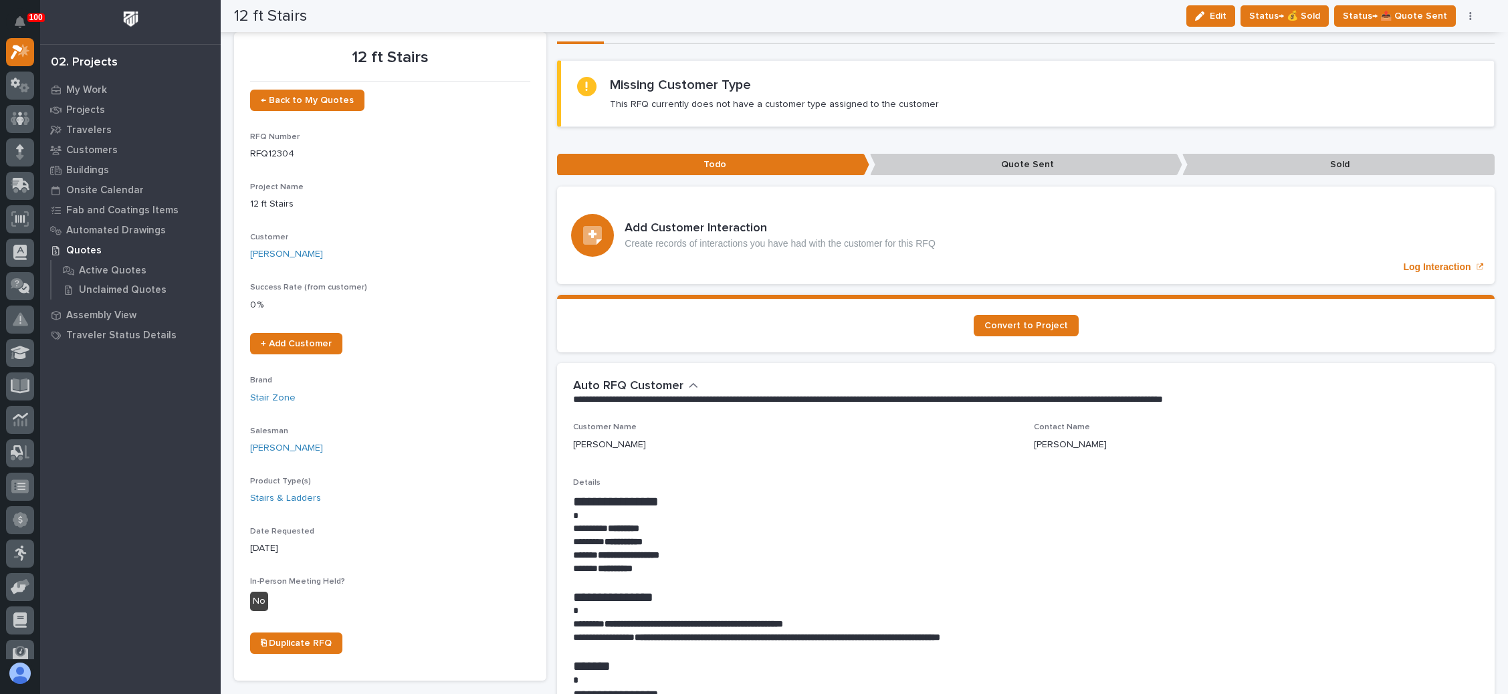
scroll to position [0, 0]
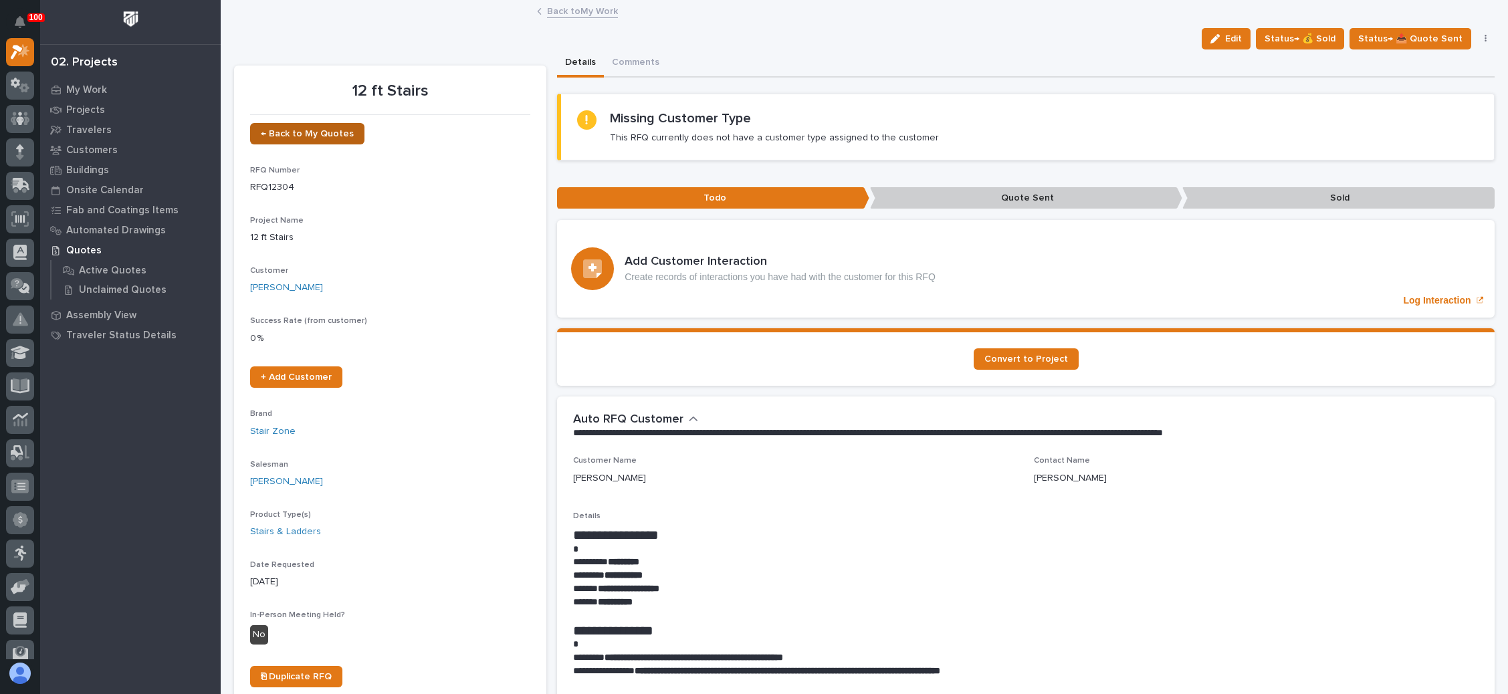
click at [325, 130] on span "← Back to My Quotes" at bounding box center [307, 133] width 93 height 9
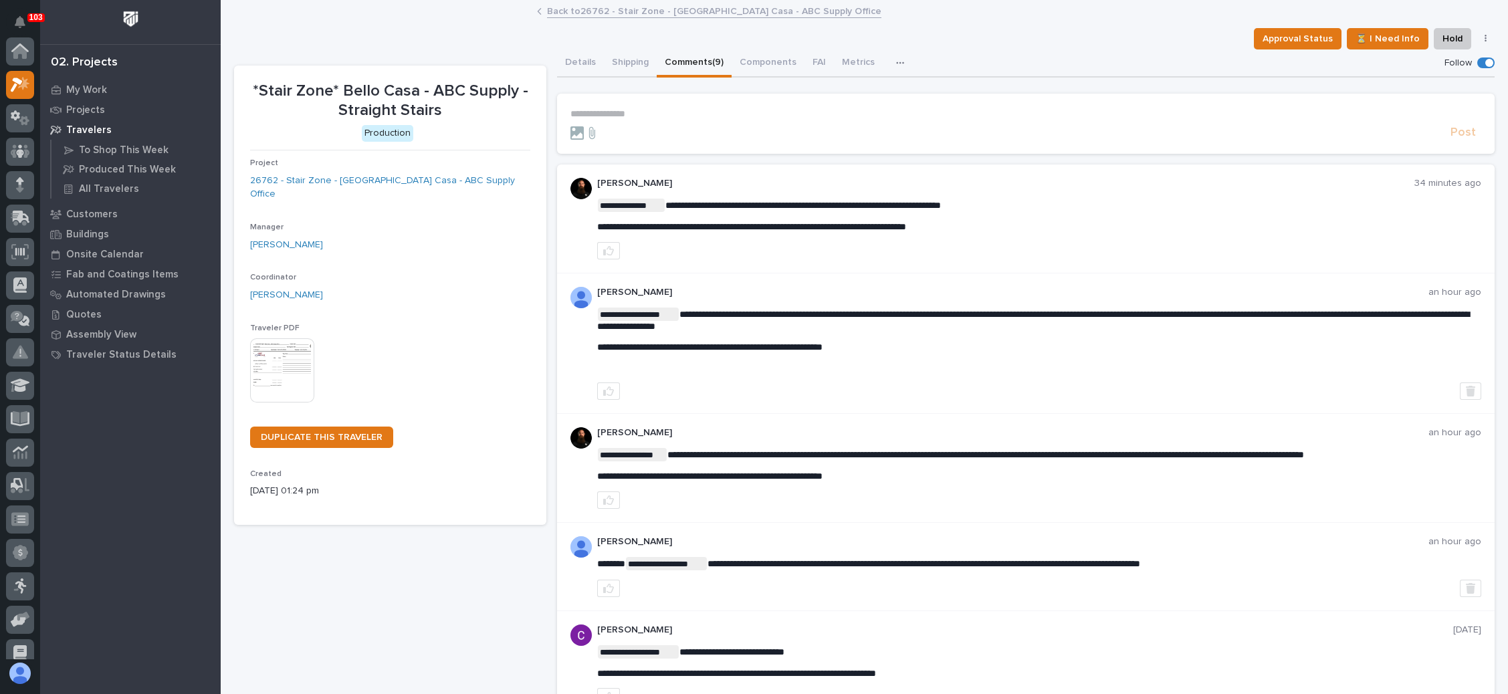
scroll to position [33, 0]
click at [653, 12] on link "Back to 26762 - Stair Zone - Bello Casa - ABC Supply Office" at bounding box center [714, 10] width 334 height 15
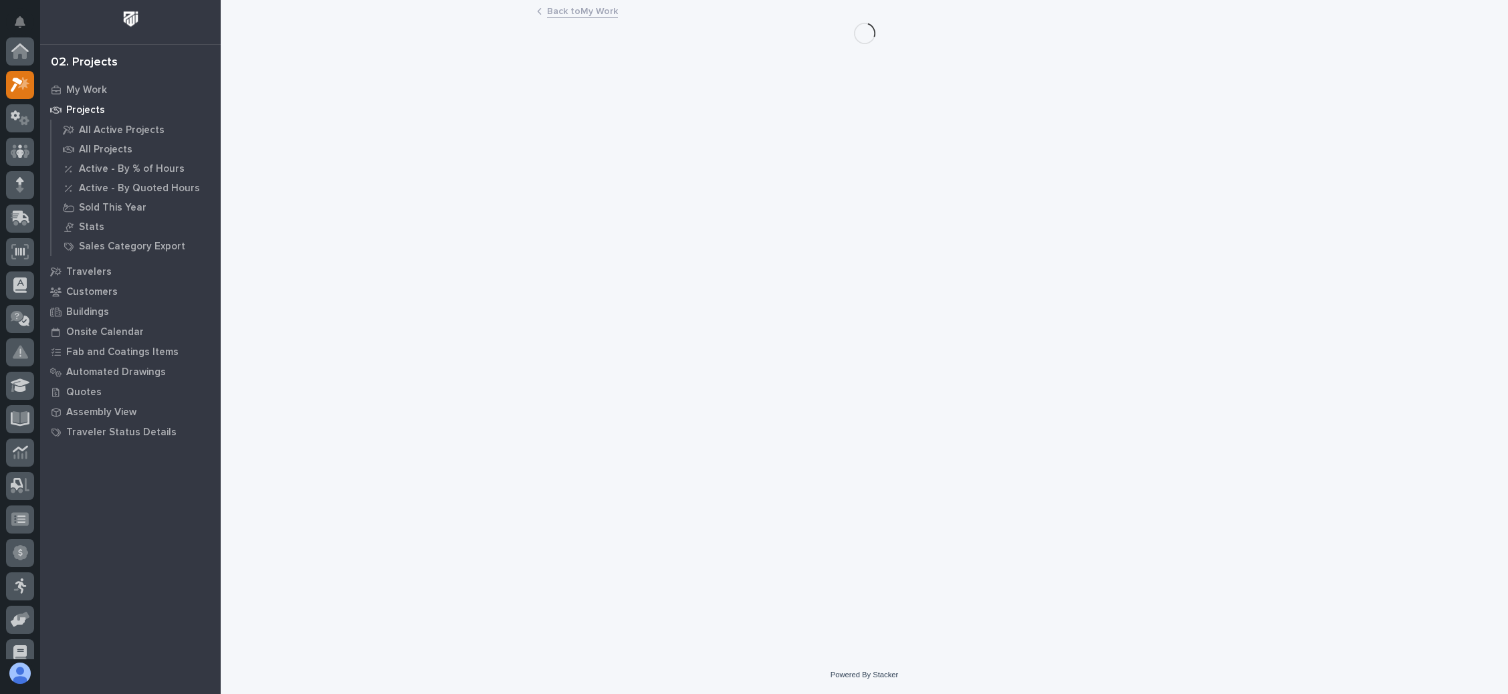
scroll to position [33, 0]
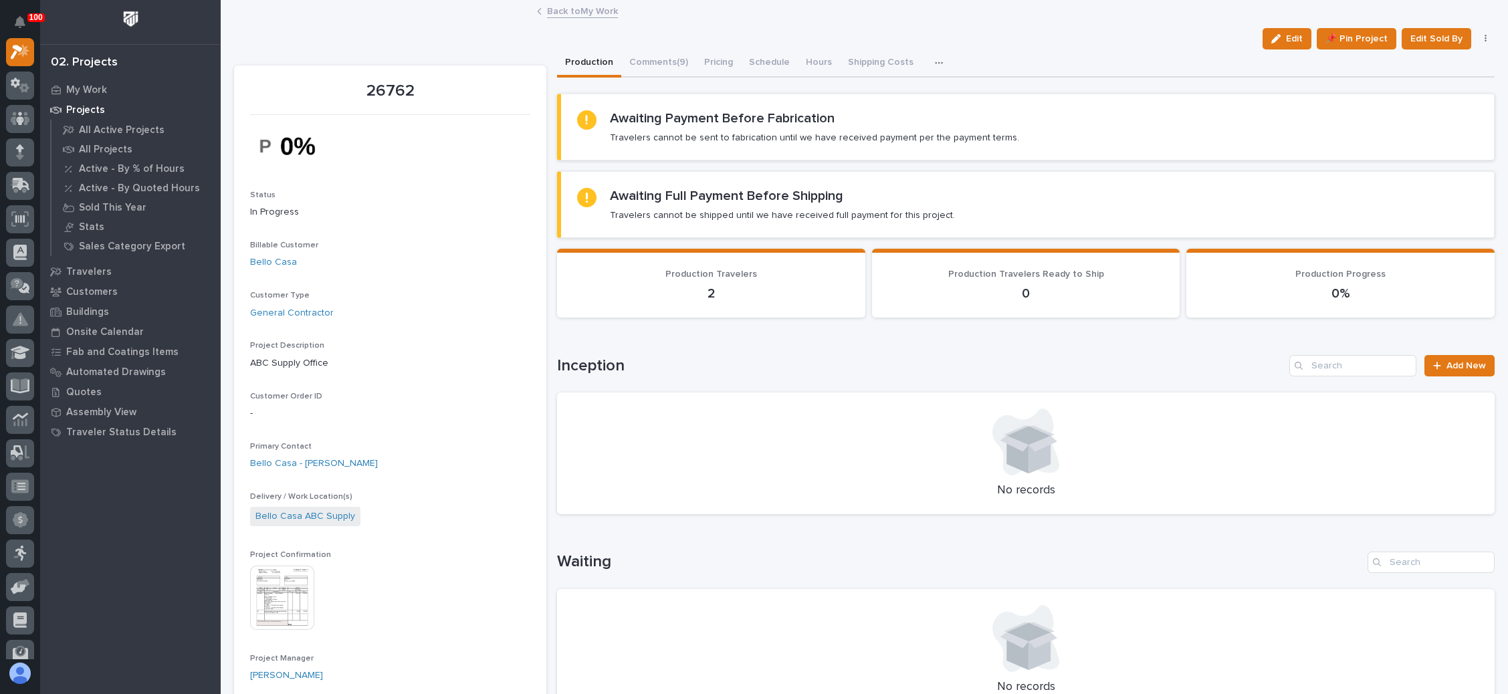
click at [583, 9] on link "Back to My Work" at bounding box center [582, 10] width 71 height 15
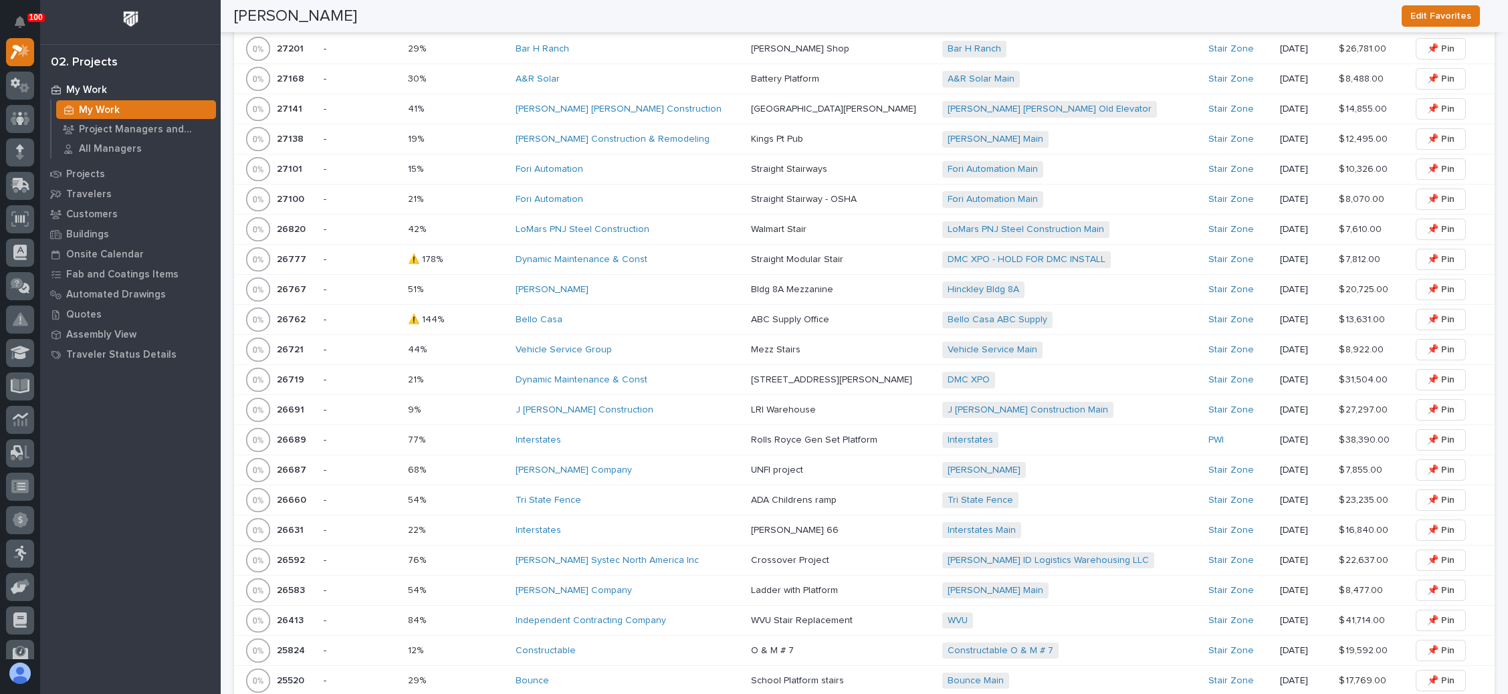
scroll to position [1052, 0]
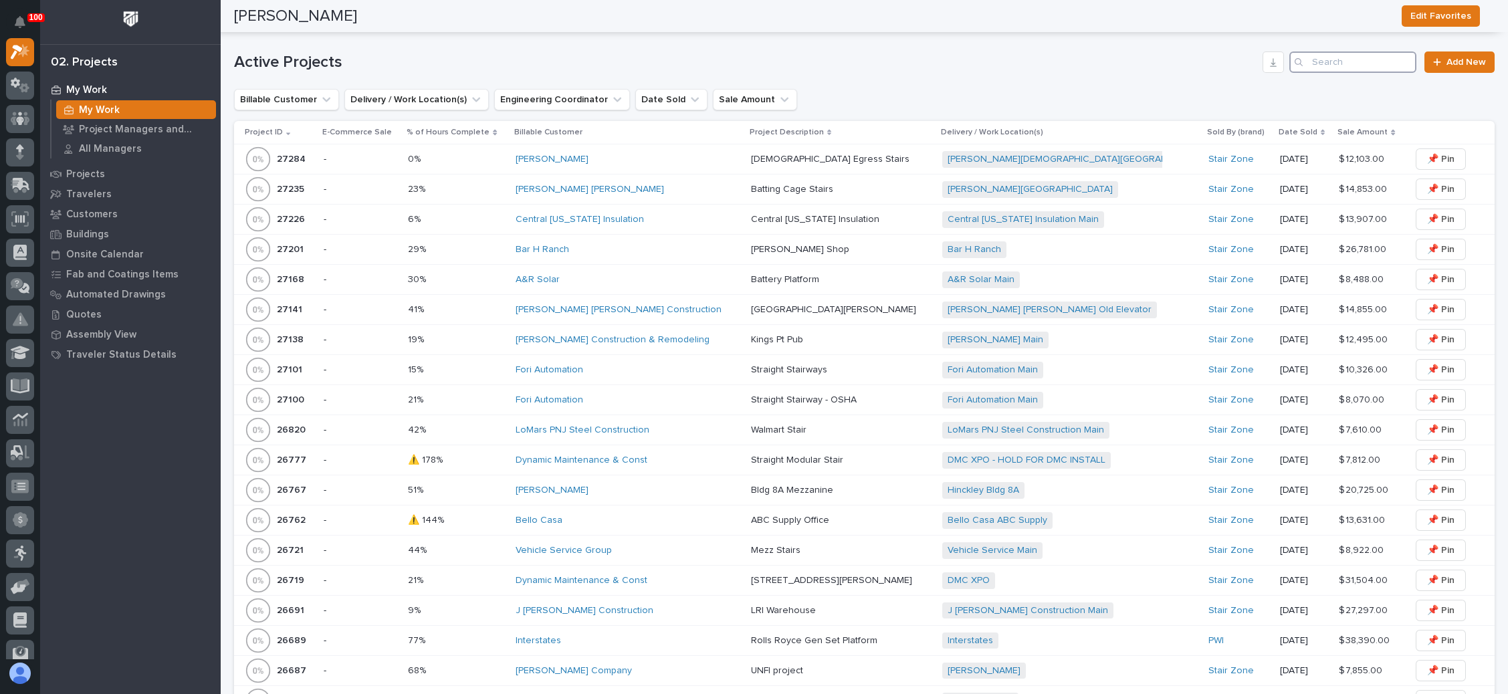
click at [1348, 57] on input "Search" at bounding box center [1352, 61] width 127 height 21
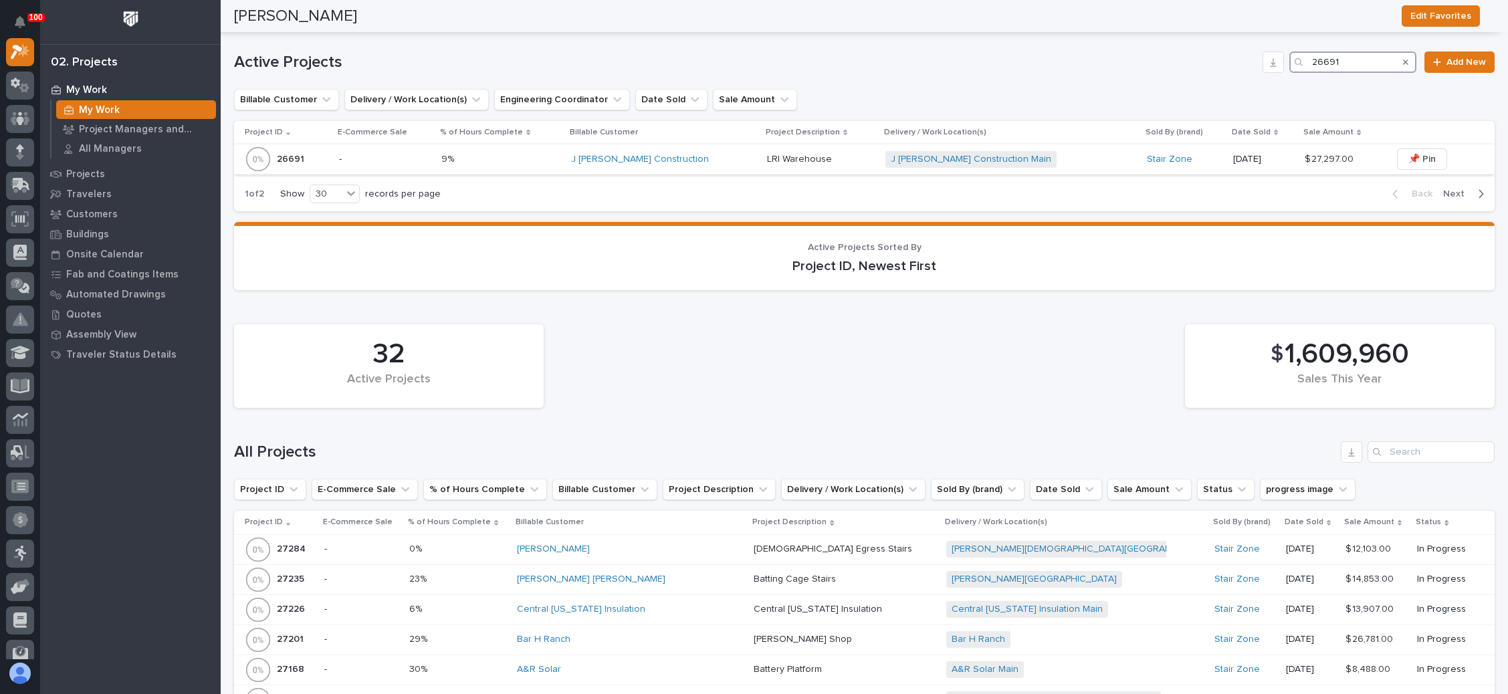
type input "26691"
click at [1069, 155] on div "J Benton Construction Main + 0" at bounding box center [1002, 159] width 234 height 17
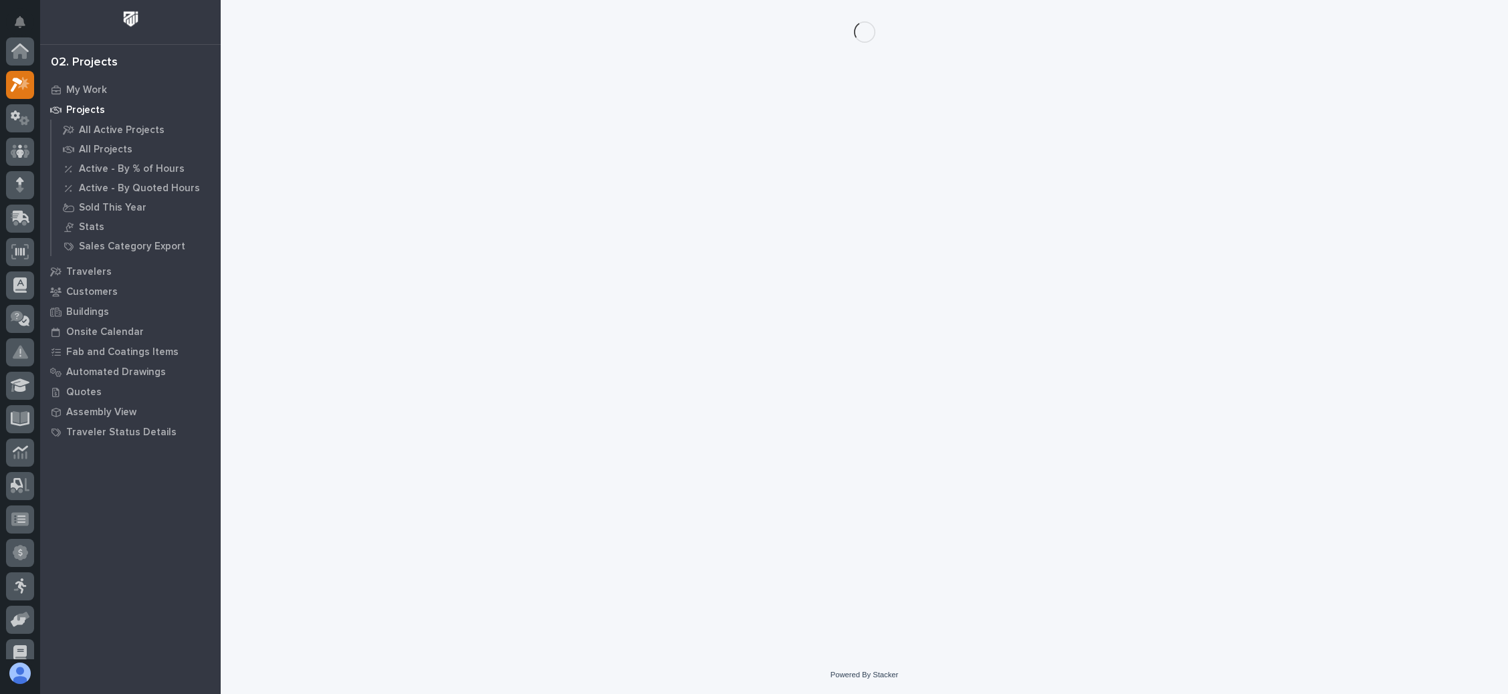
scroll to position [33, 0]
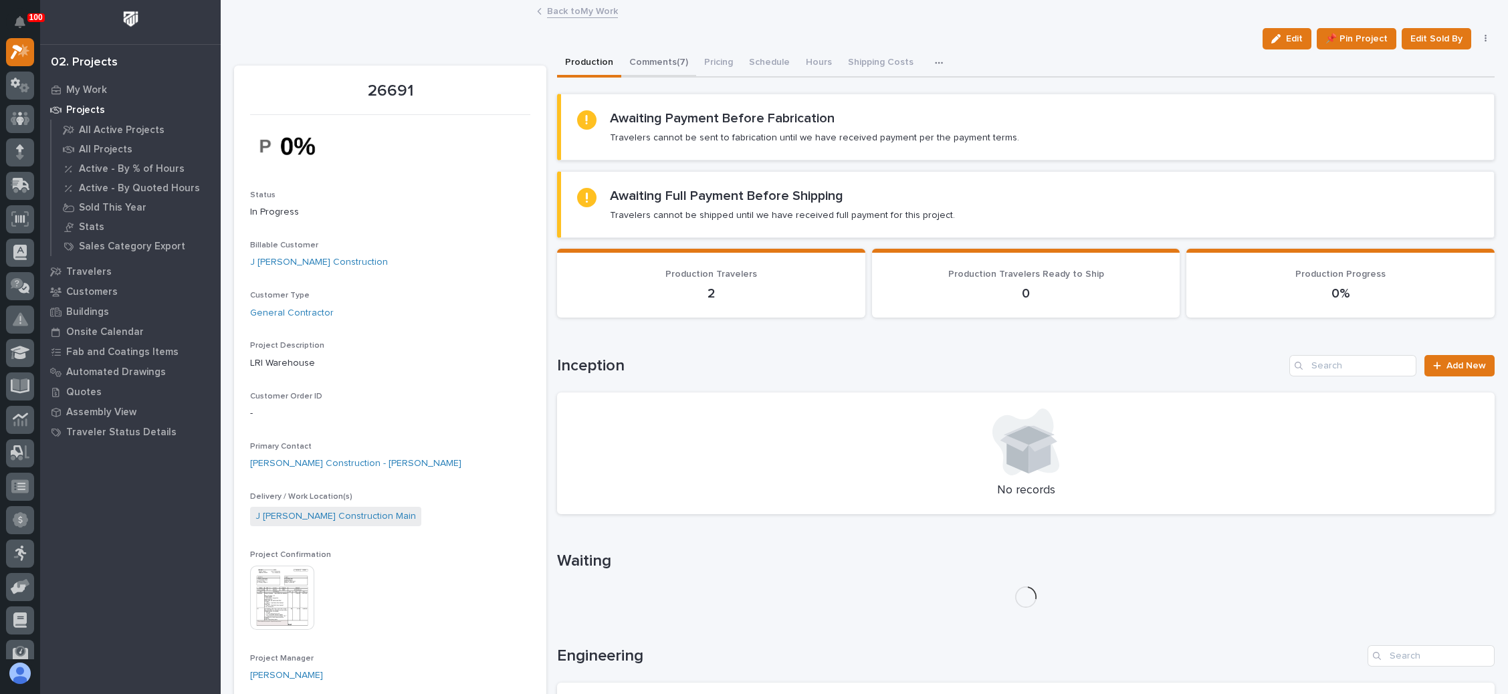
click at [677, 58] on button "Comments (7)" at bounding box center [658, 63] width 75 height 28
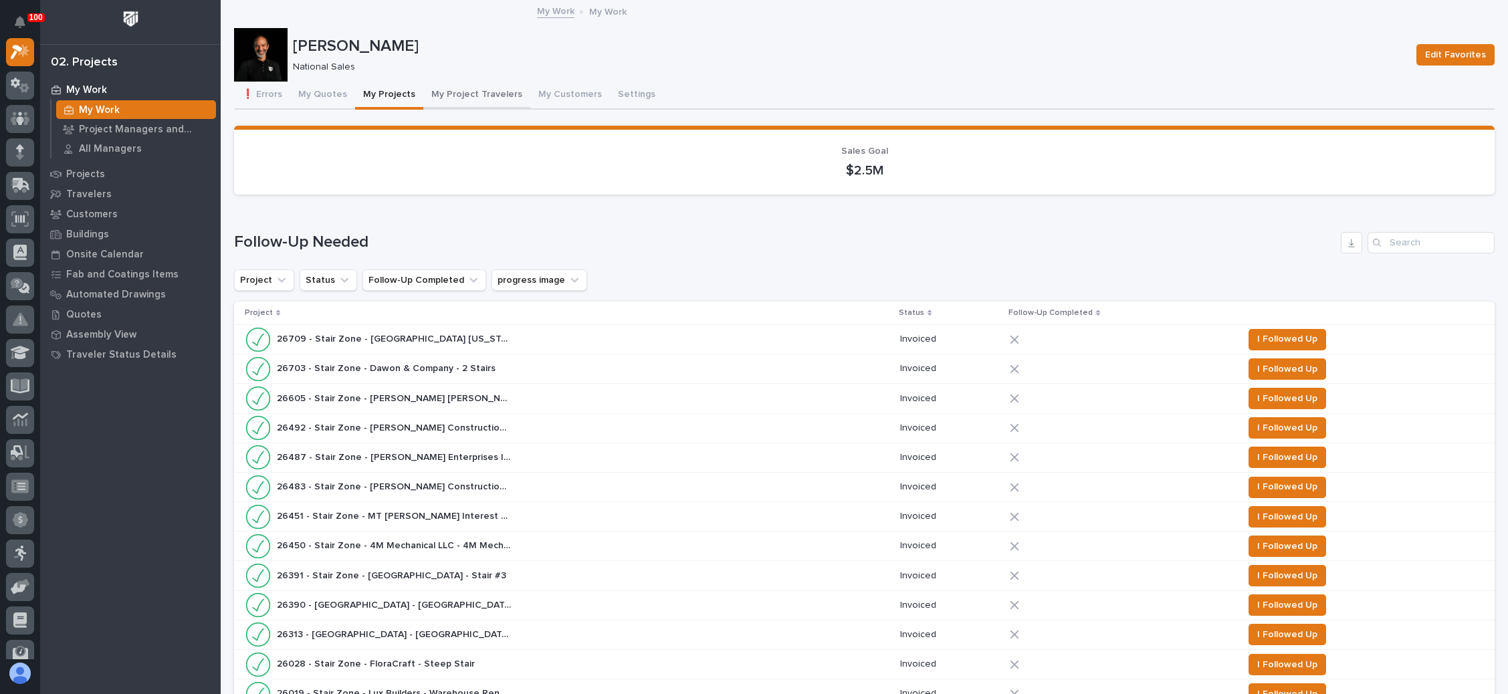
click at [473, 86] on button "My Project Travelers" at bounding box center [476, 96] width 107 height 28
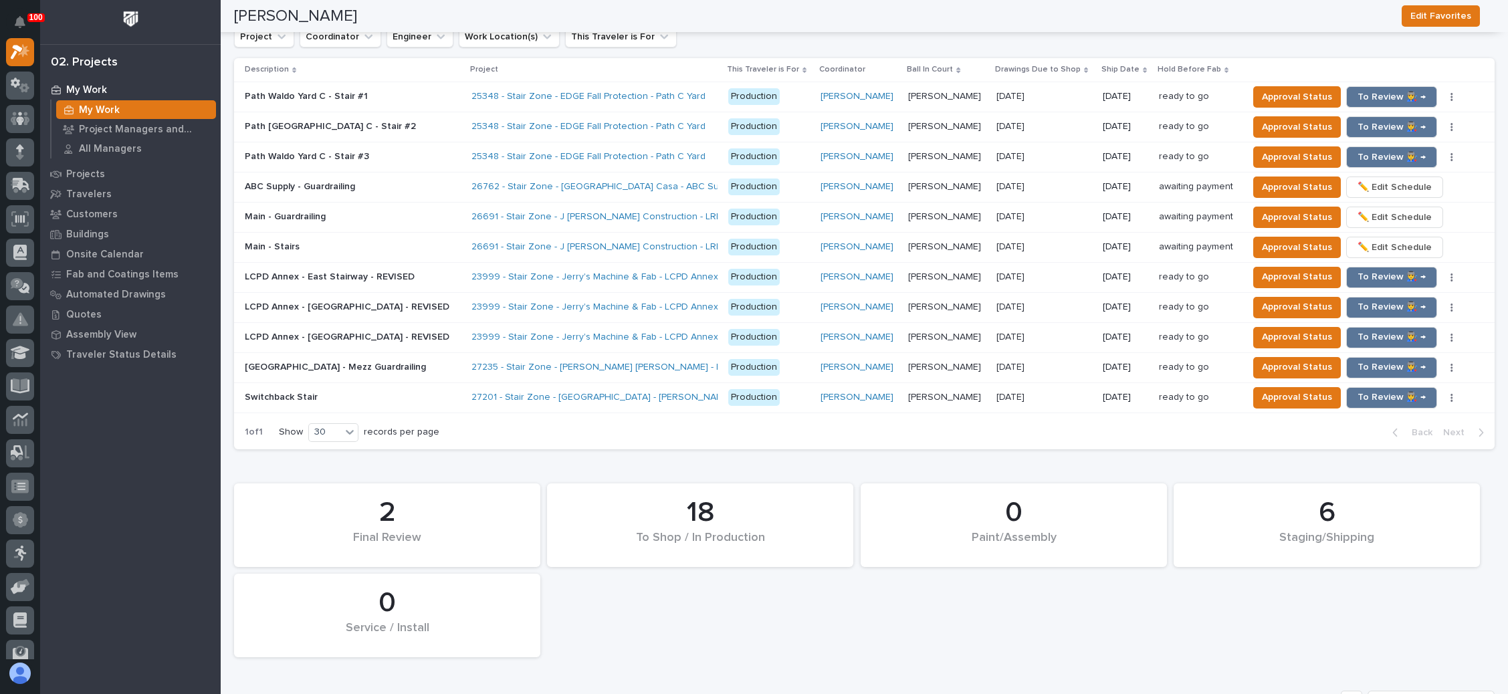
scroll to position [1187, 0]
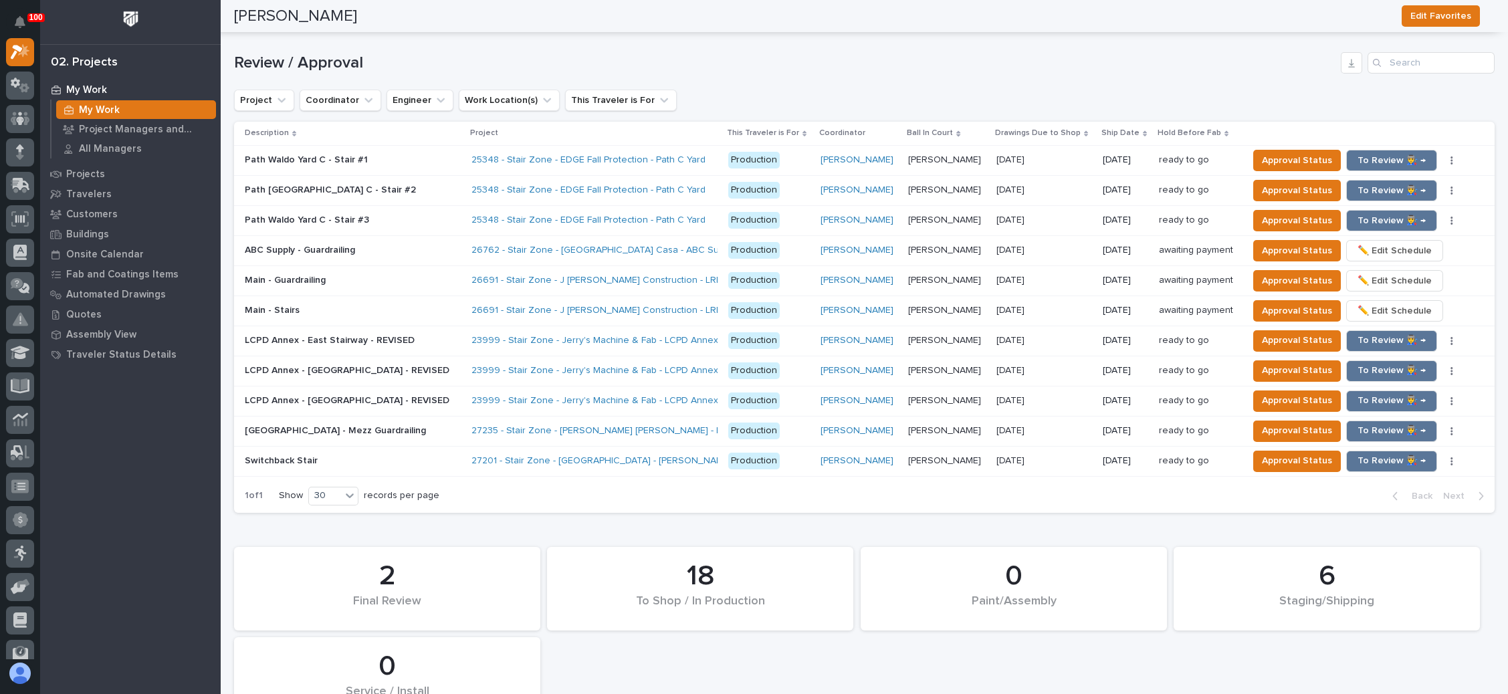
click at [1021, 302] on p "09/16/2025" at bounding box center [1011, 309] width 31 height 14
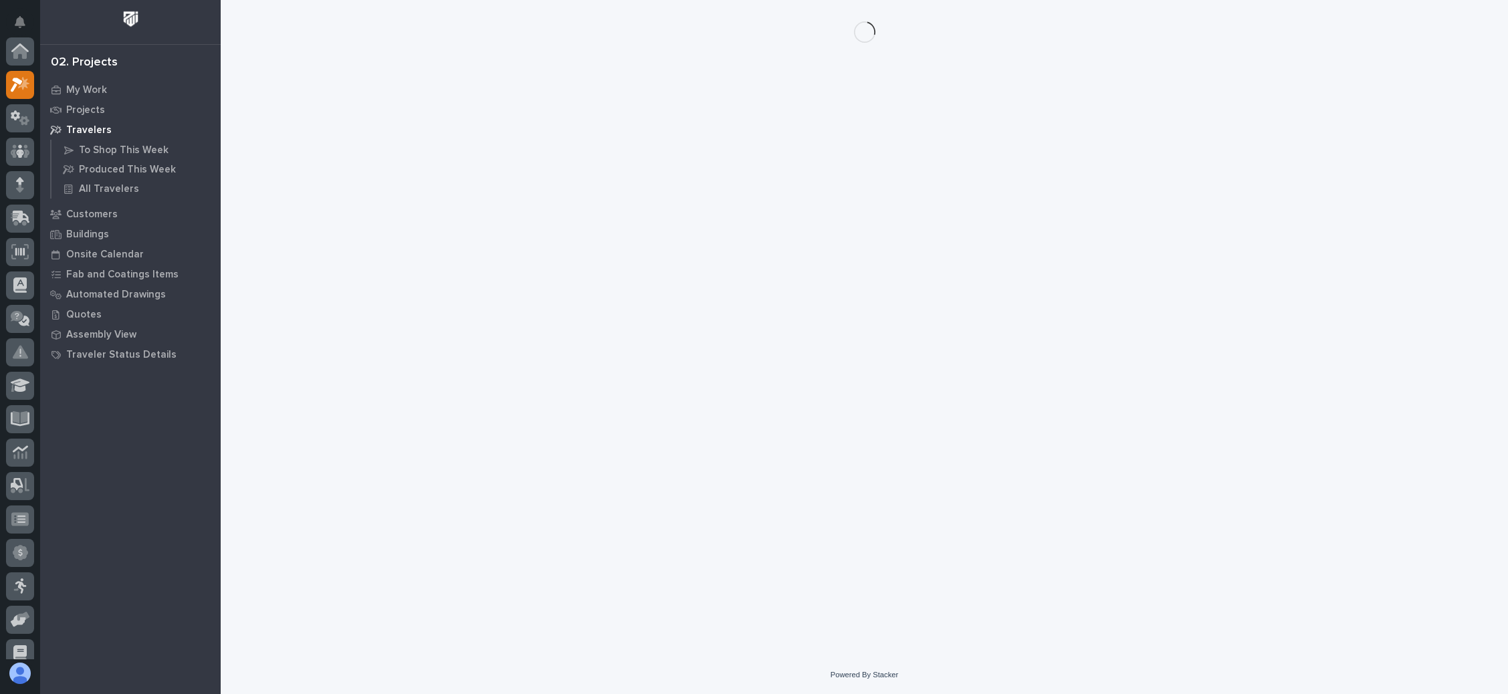
scroll to position [33, 0]
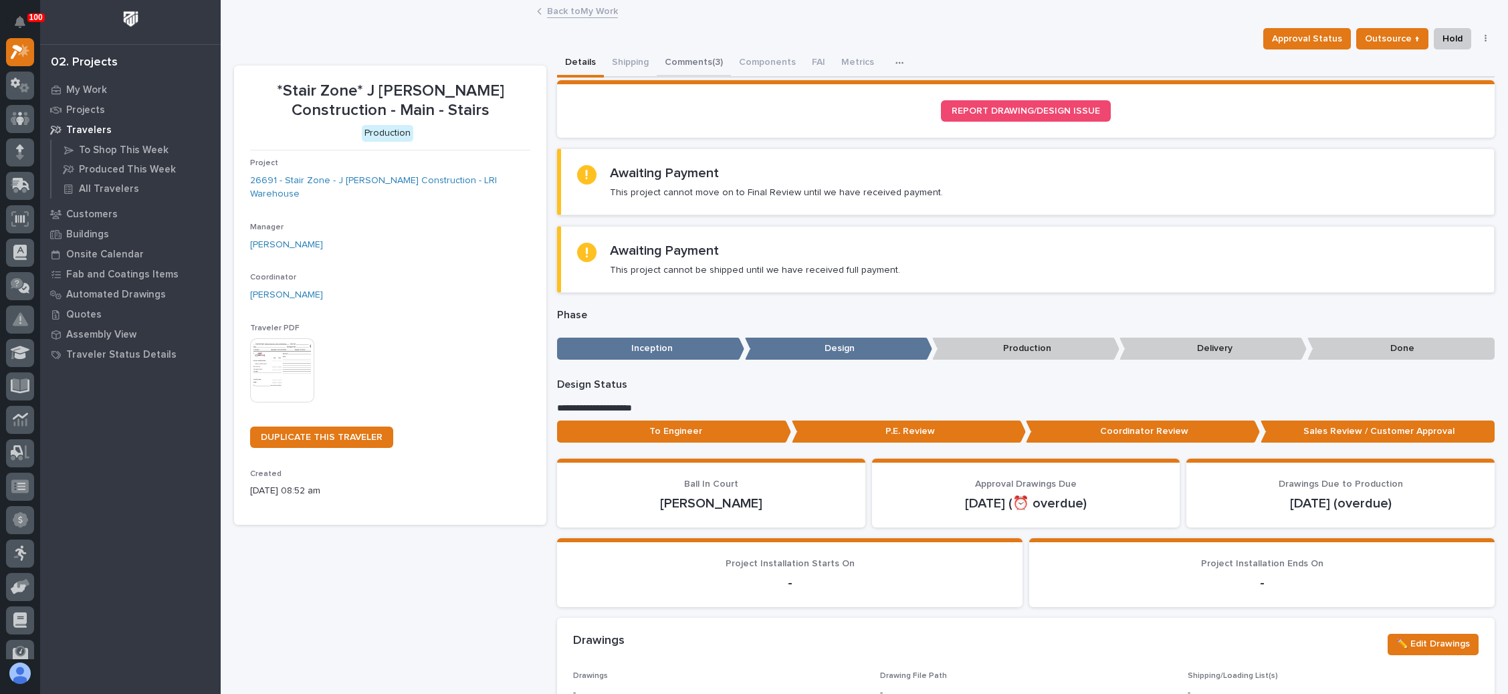
click at [702, 63] on button "Comments (3)" at bounding box center [694, 63] width 74 height 28
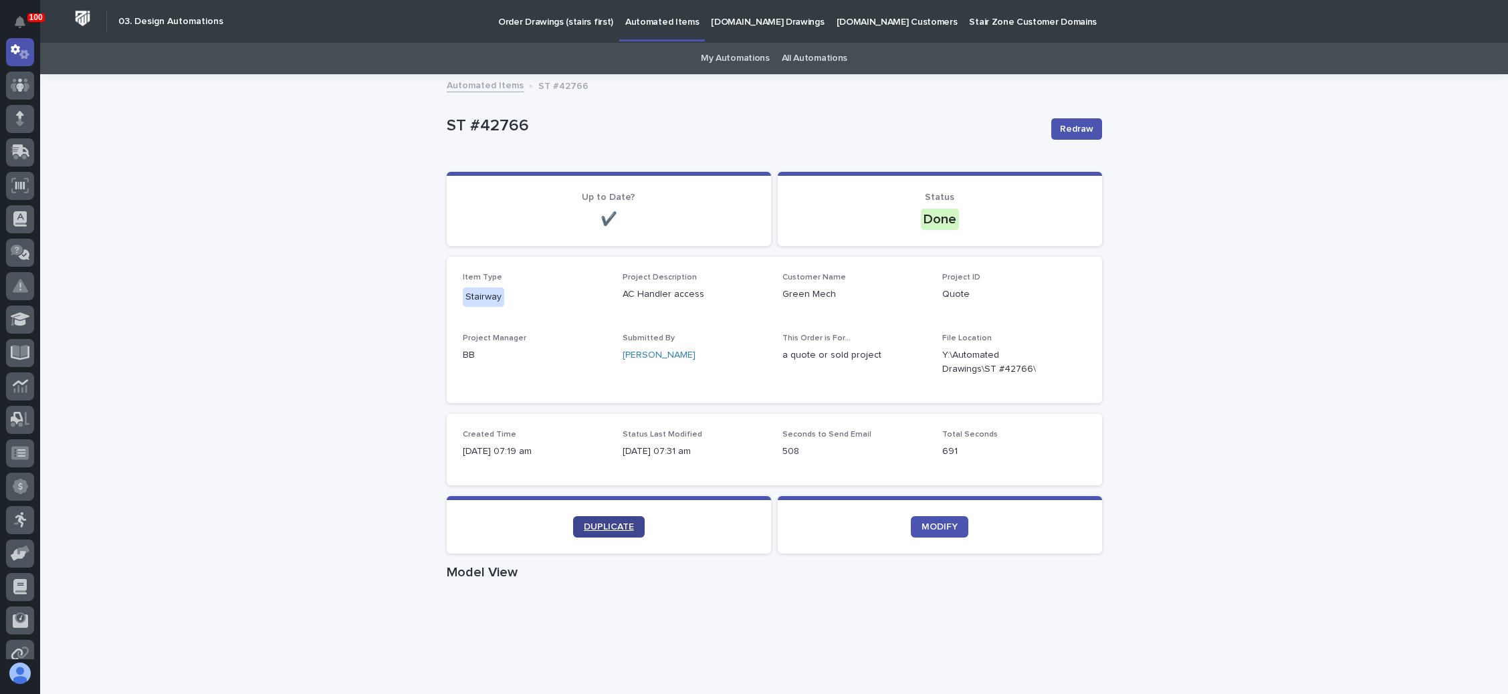
click at [610, 520] on link "DUPLICATE" at bounding box center [609, 526] width 72 height 21
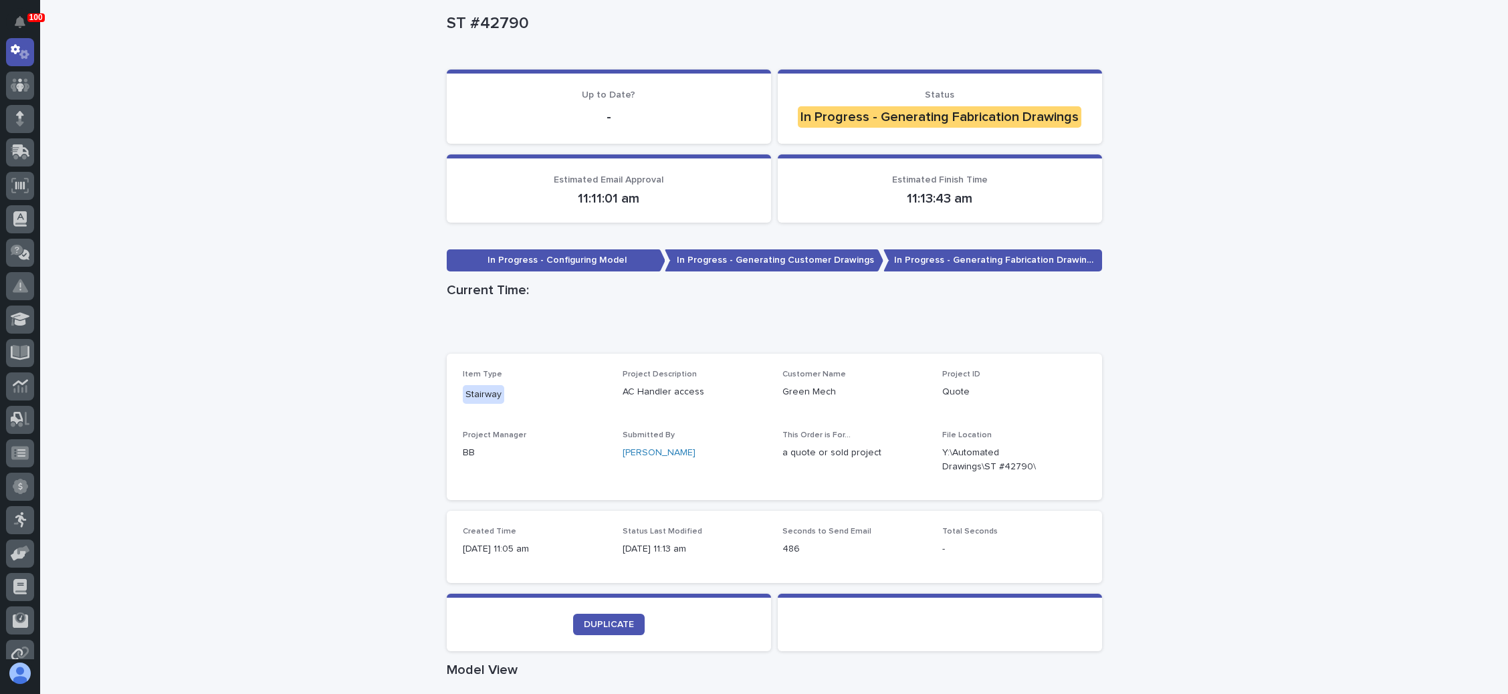
scroll to position [201, 0]
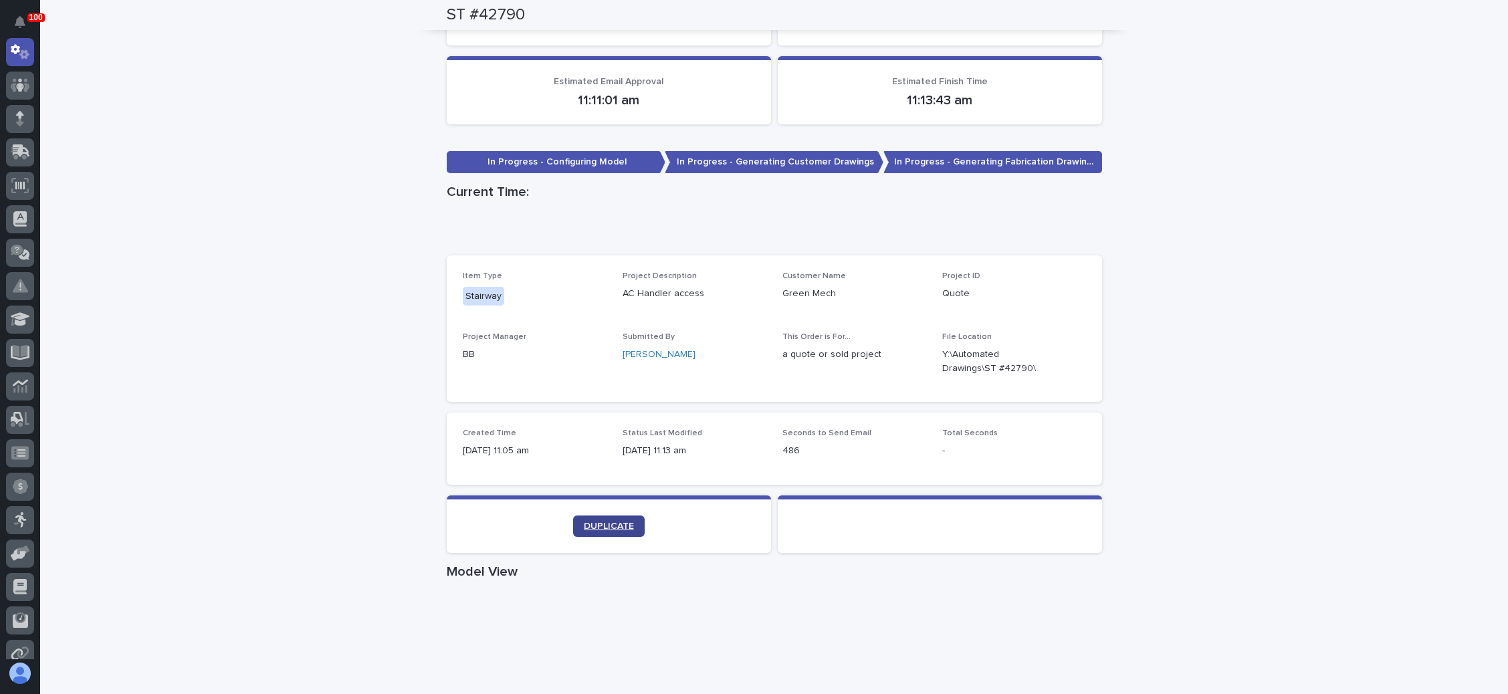
click at [612, 523] on span "DUPLICATE" at bounding box center [609, 526] width 50 height 9
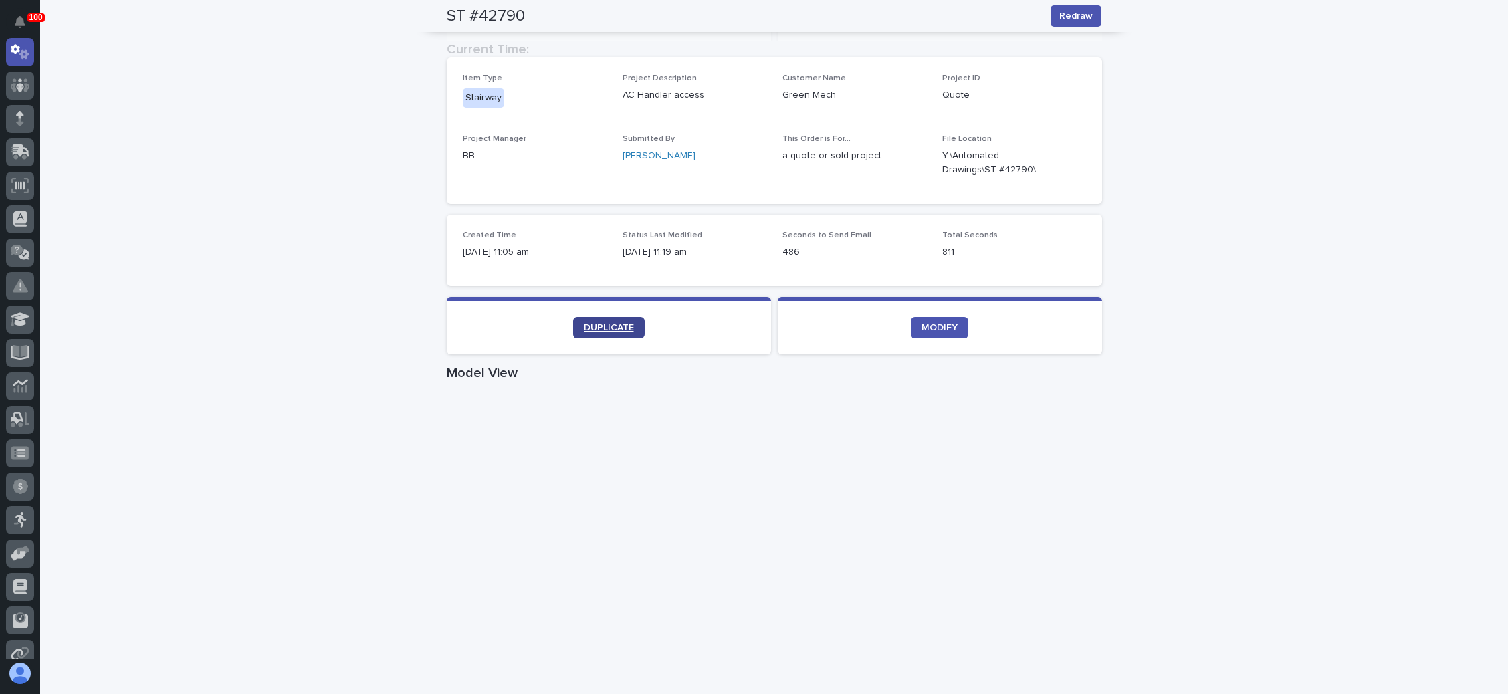
scroll to position [212, 0]
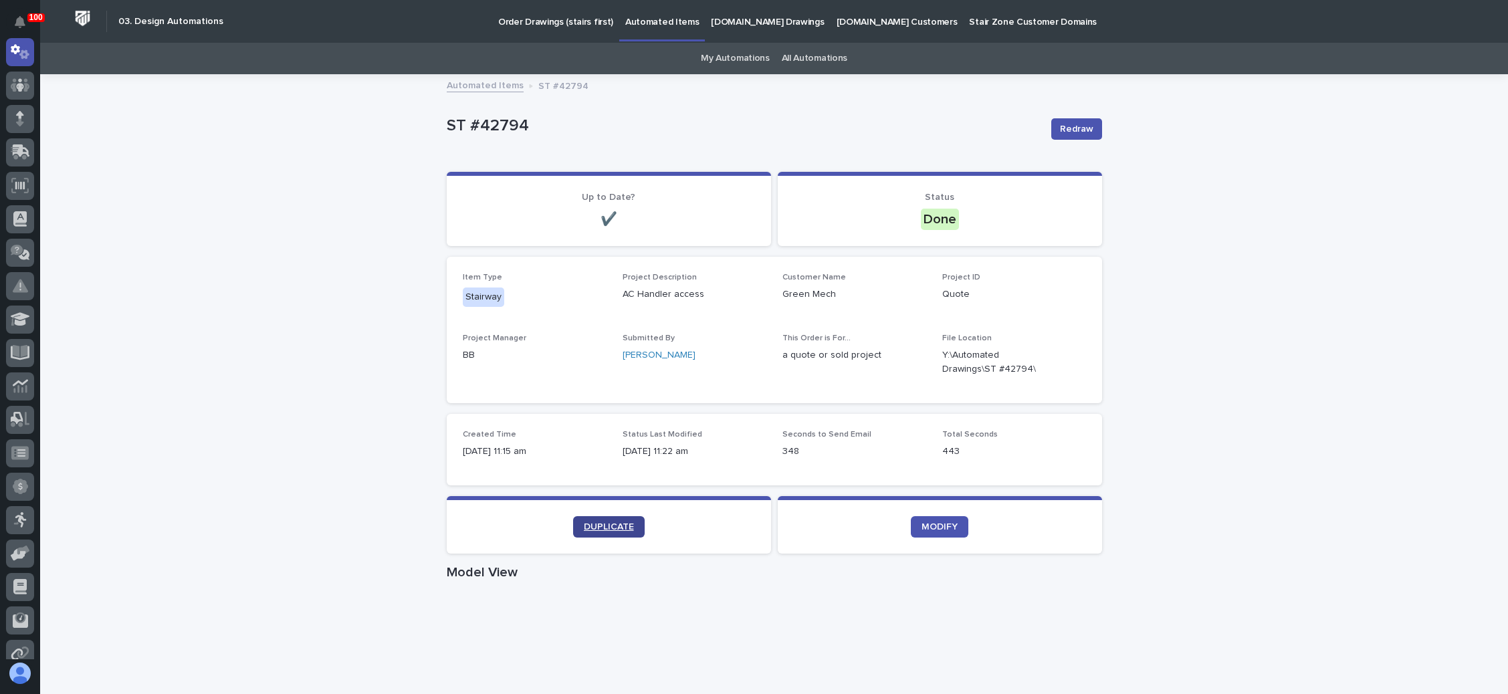
click at [603, 527] on span "DUPLICATE" at bounding box center [609, 526] width 50 height 9
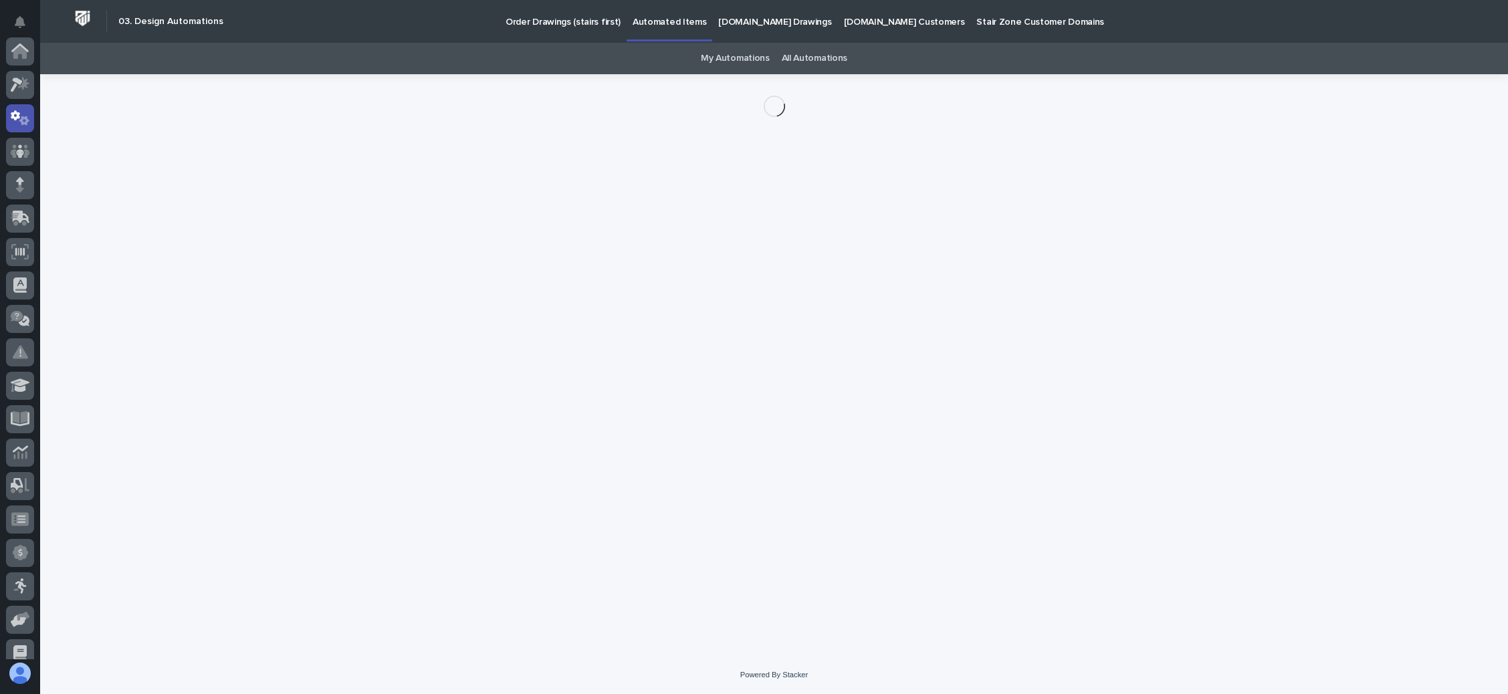
scroll to position [66, 0]
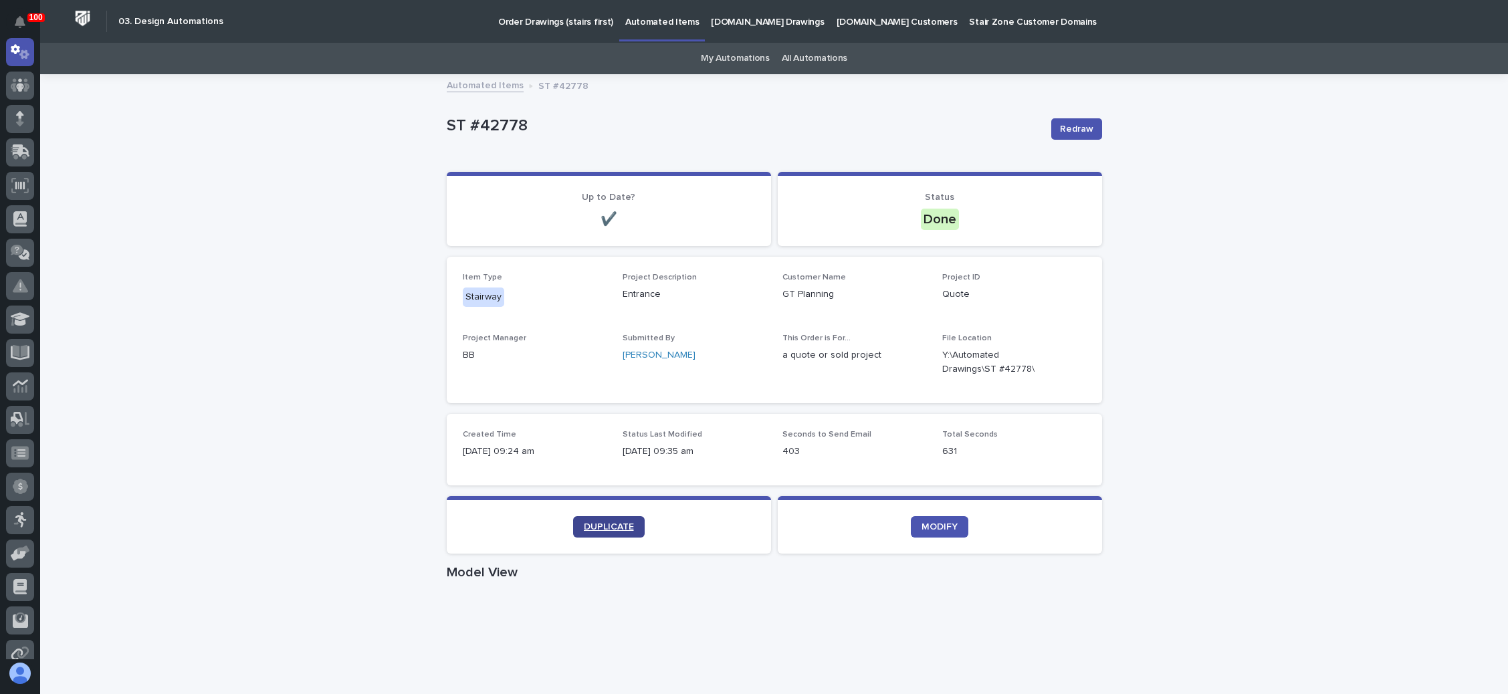
click at [593, 530] on span "DUPLICATE" at bounding box center [609, 526] width 50 height 9
